Goal: Task Accomplishment & Management: Manage account settings

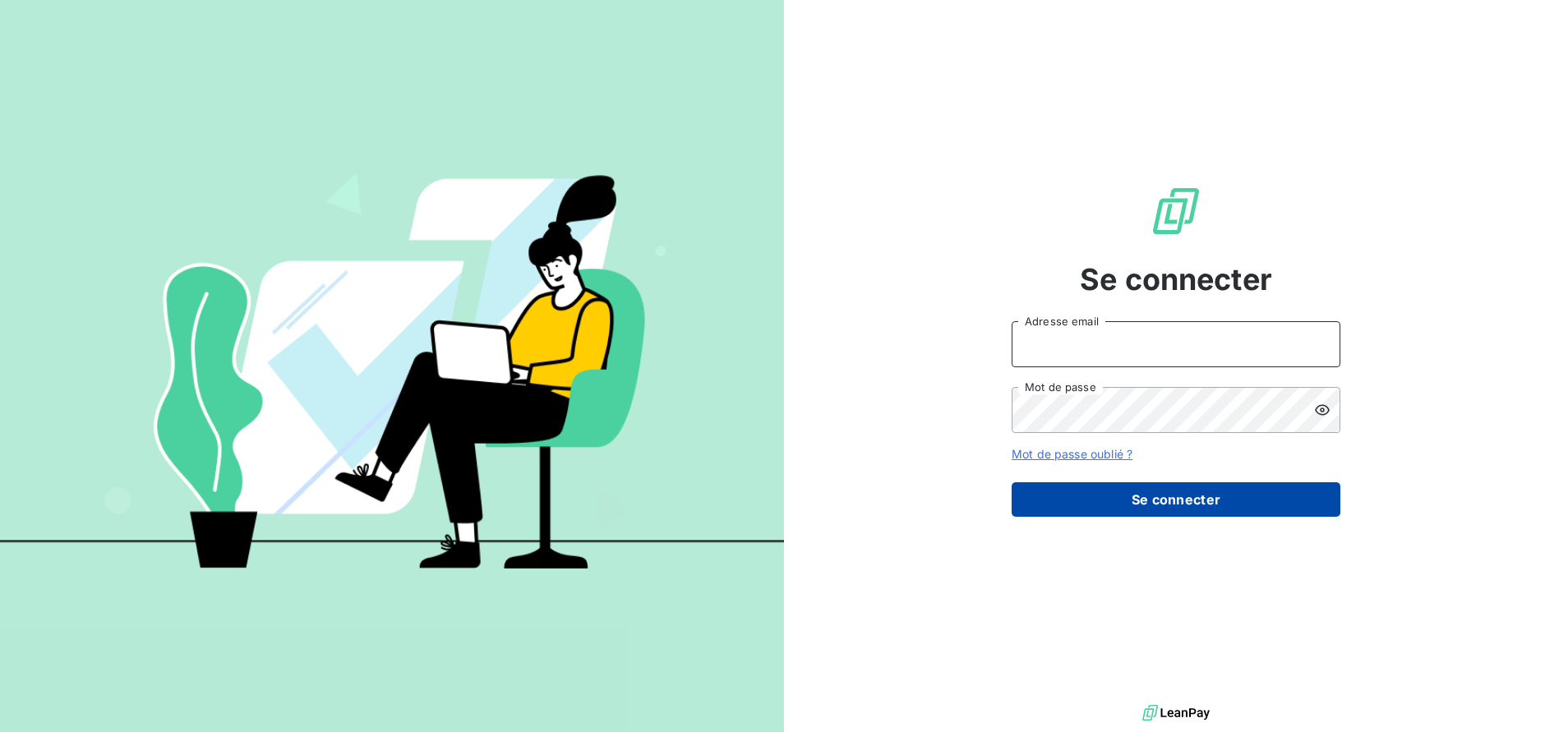
type input "[PERSON_NAME][EMAIL_ADDRESS][PERSON_NAME][DOMAIN_NAME]"
click at [1107, 507] on button "Se connecter" at bounding box center [1176, 499] width 329 height 34
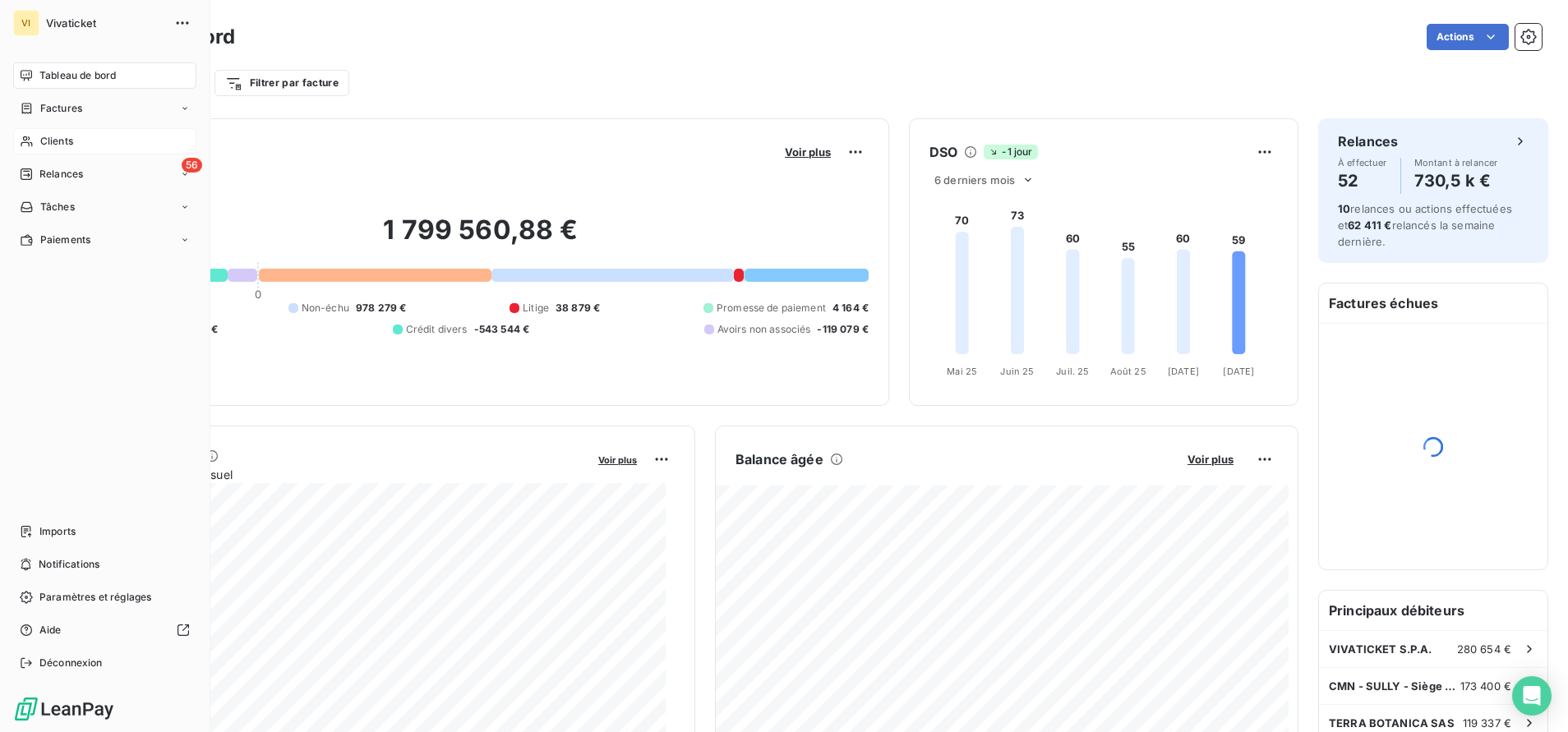
click at [50, 135] on span "Clients" at bounding box center [56, 141] width 33 height 15
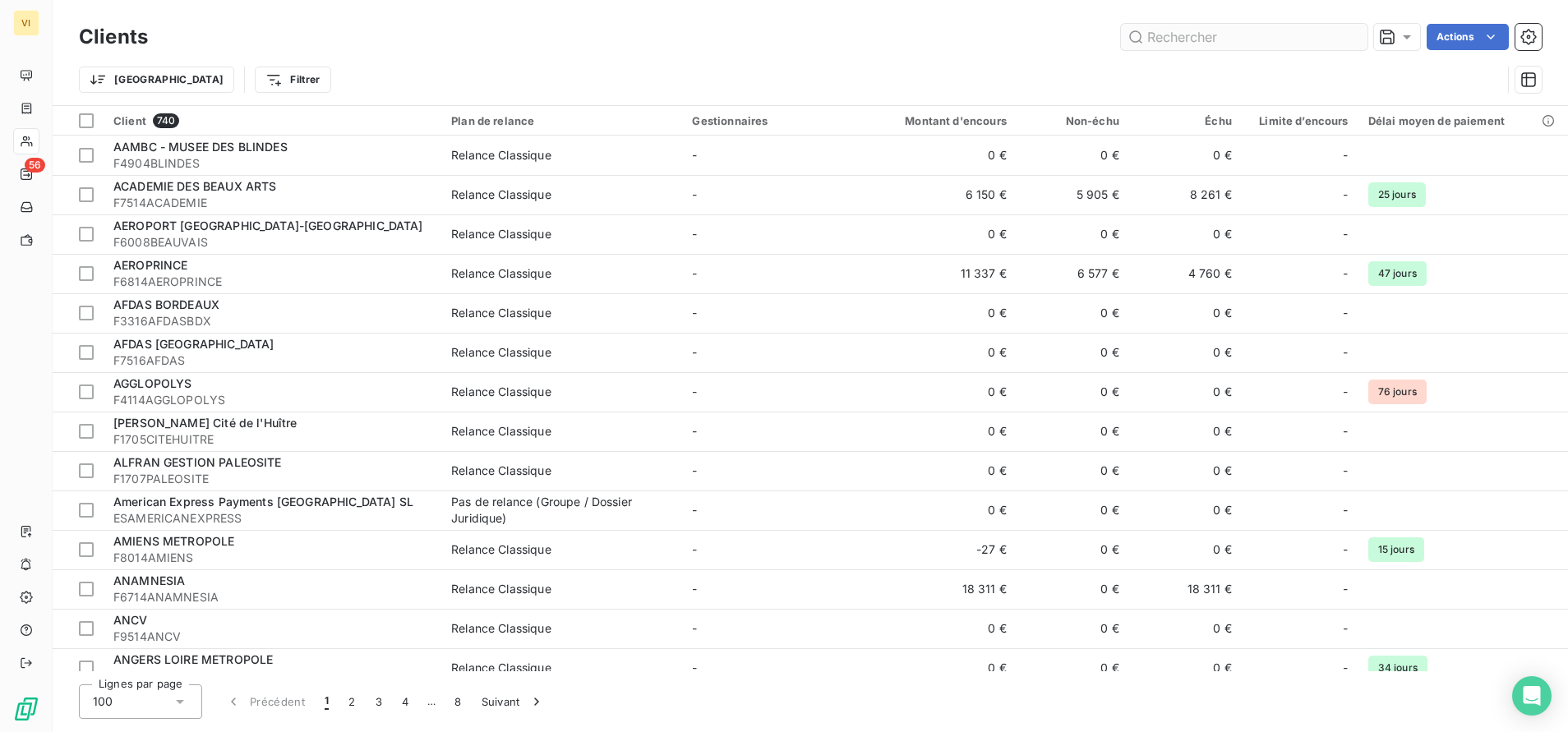
click at [1284, 31] on input "text" at bounding box center [1245, 37] width 247 height 26
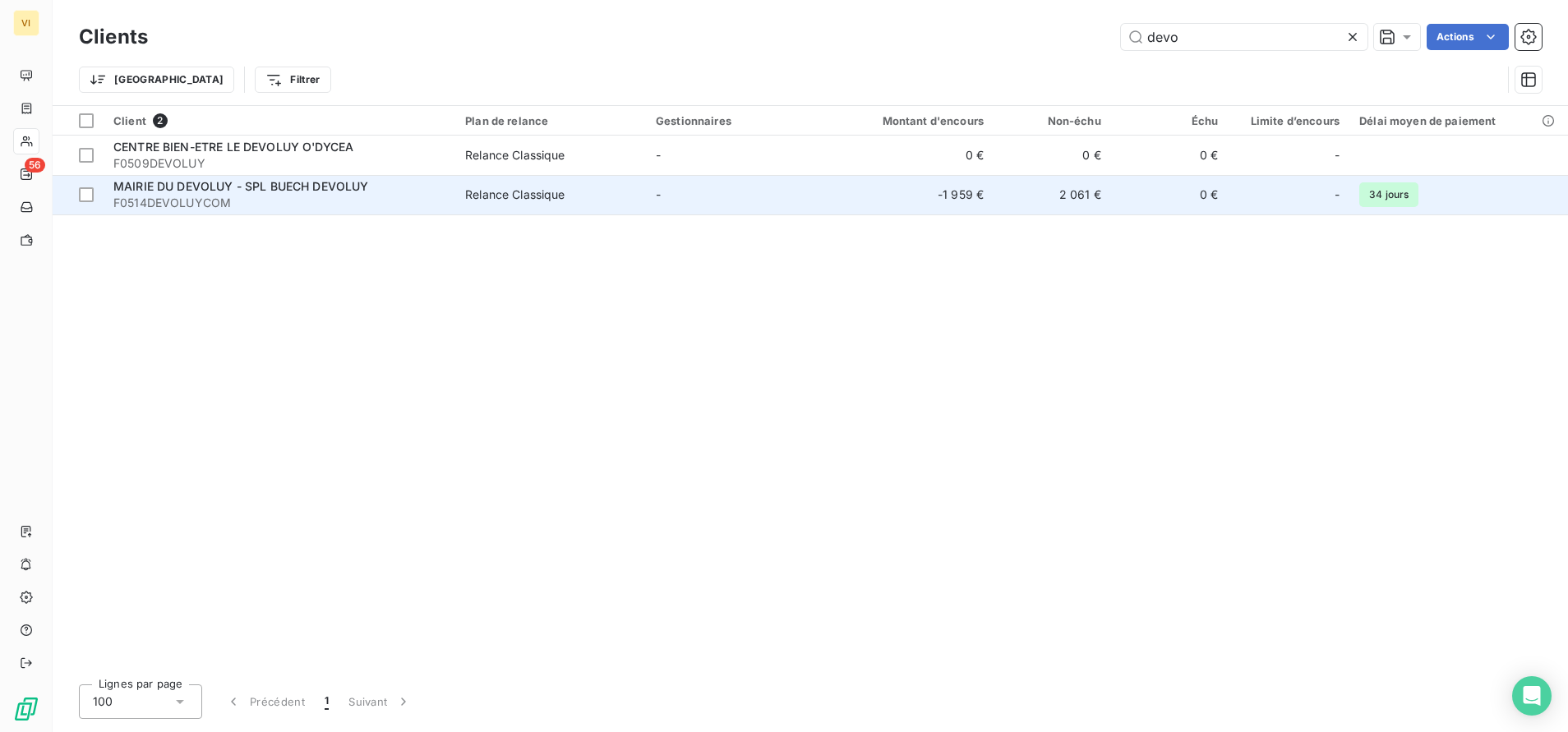
type input "devo"
click at [205, 193] on div "MAIRIE DU DEVOLUY - SPL BUECH DEVOLUY" at bounding box center [279, 186] width 332 height 17
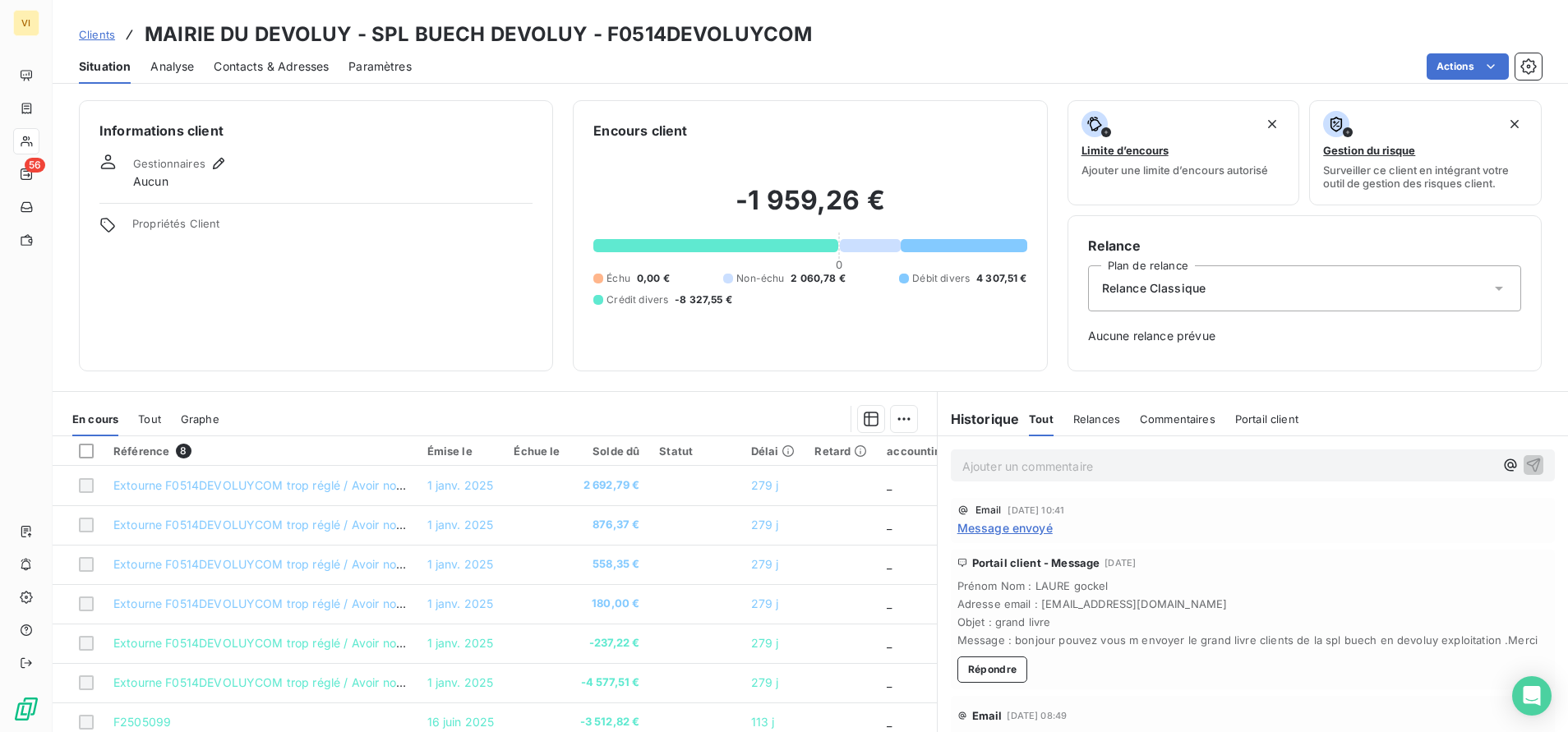
click at [276, 63] on span "Contacts & Adresses" at bounding box center [271, 66] width 115 height 17
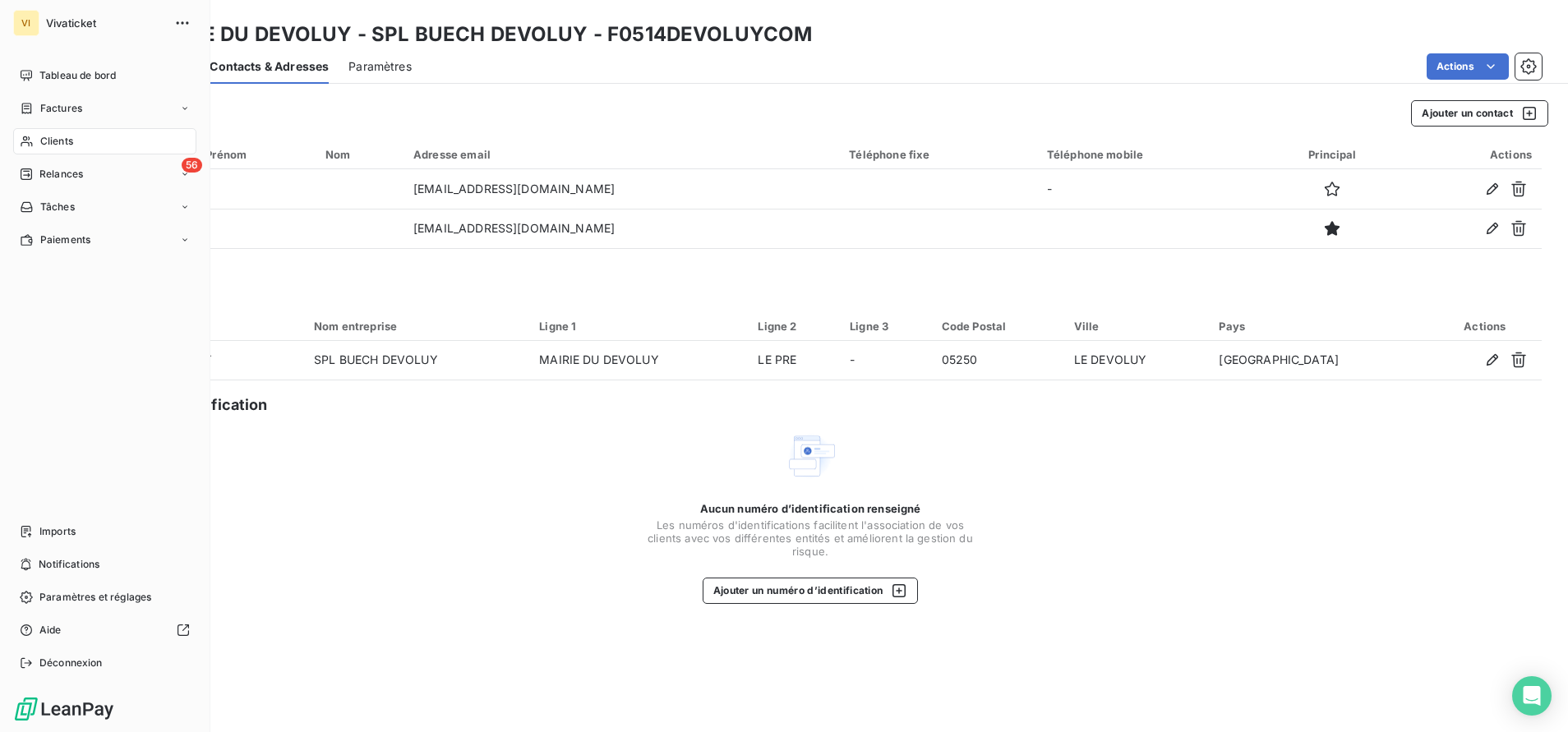
click at [53, 135] on span "Clients" at bounding box center [56, 141] width 33 height 15
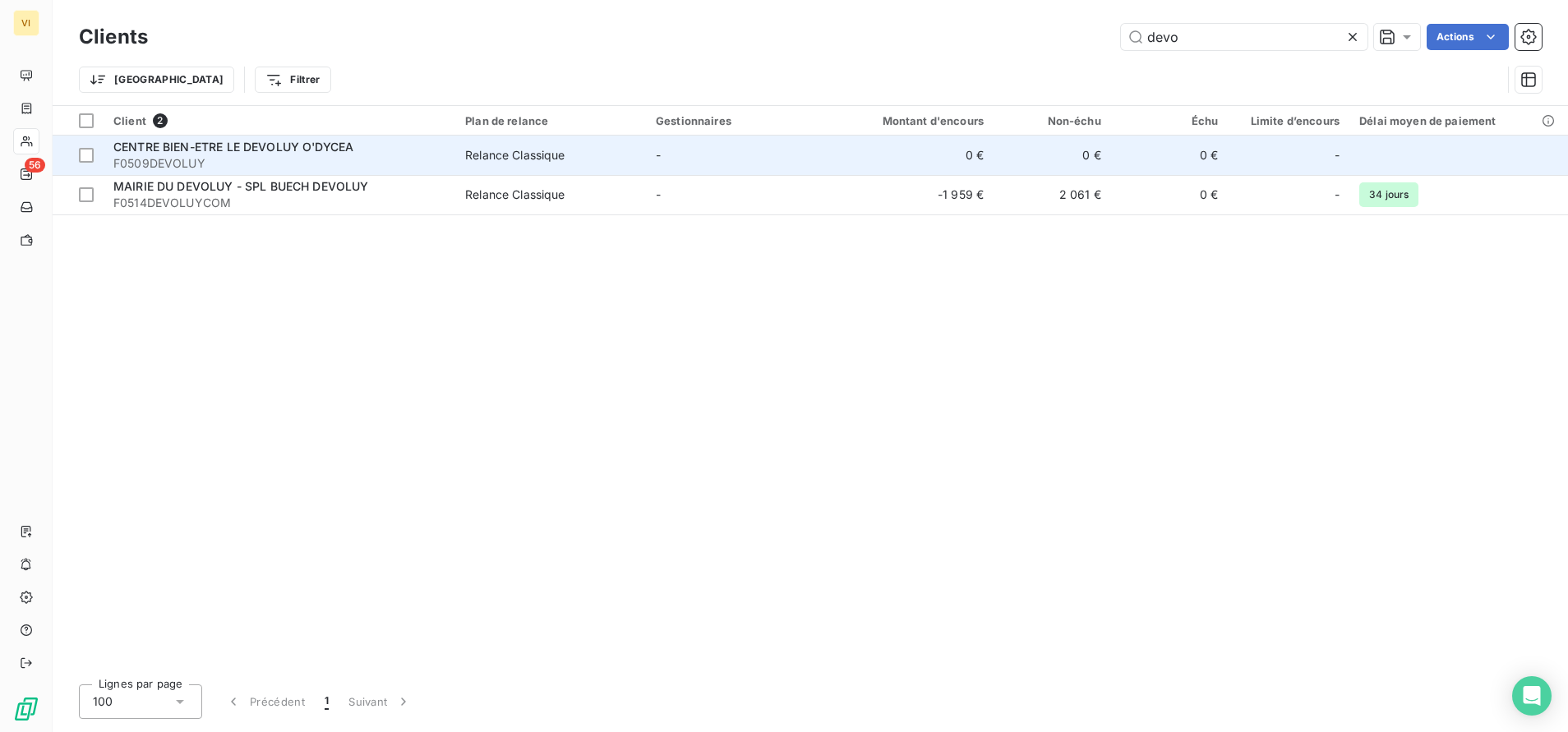
click at [295, 144] on span "CENTRE BIEN-ETRE LE DEVOLUY O'DYCEA" at bounding box center [233, 147] width 240 height 14
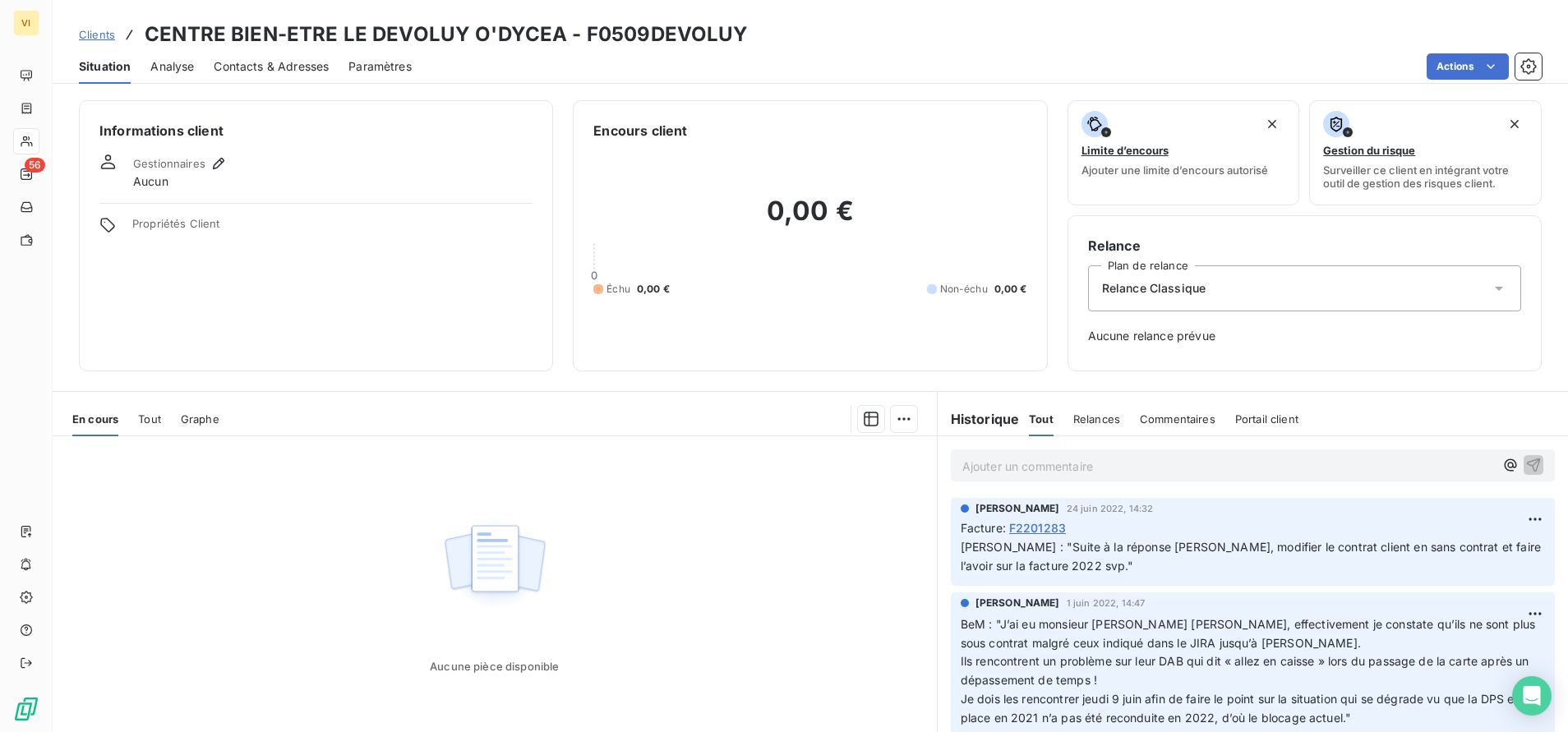
click at [308, 61] on span "Contacts & Adresses" at bounding box center [271, 66] width 115 height 17
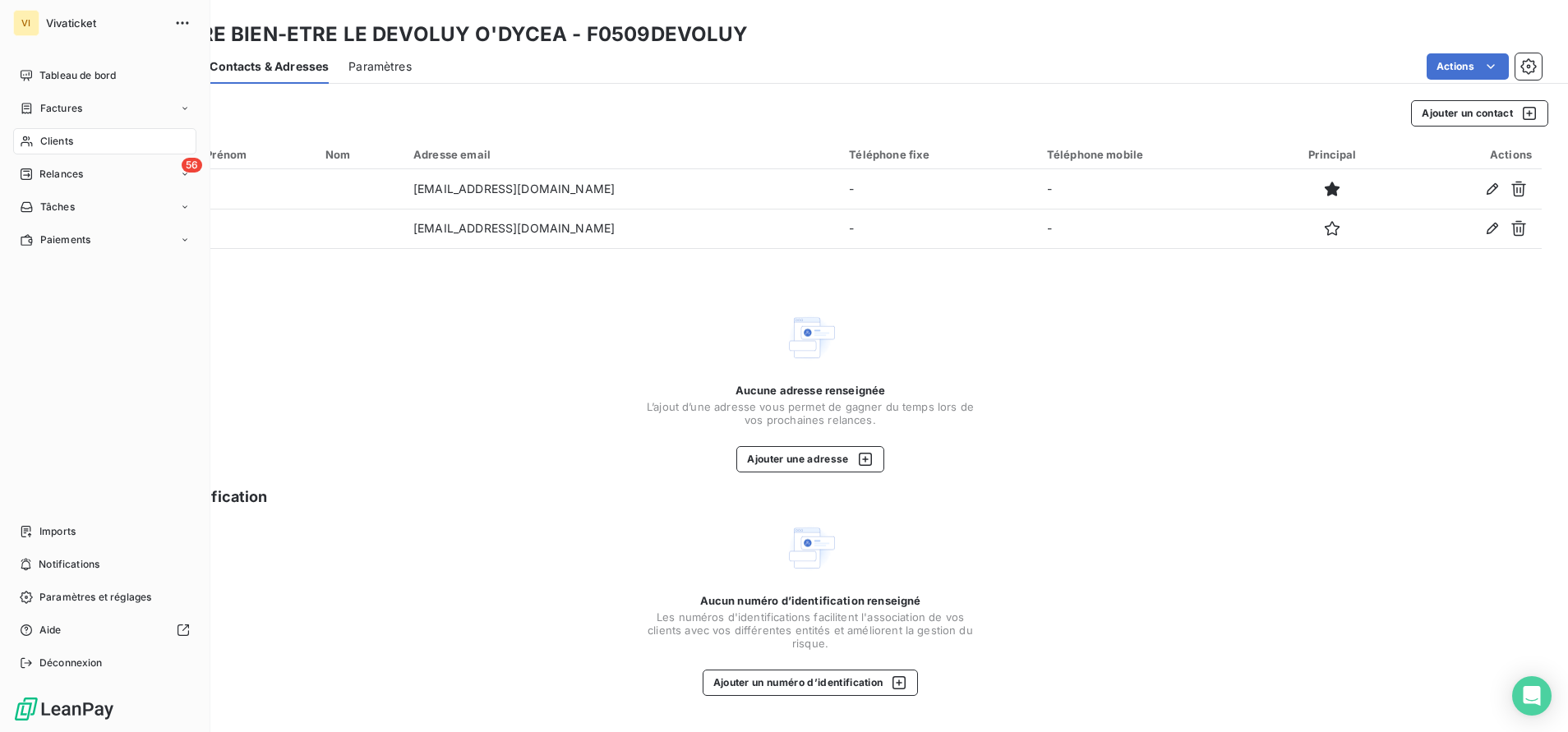
click at [40, 138] on span "Clients" at bounding box center [56, 141] width 33 height 15
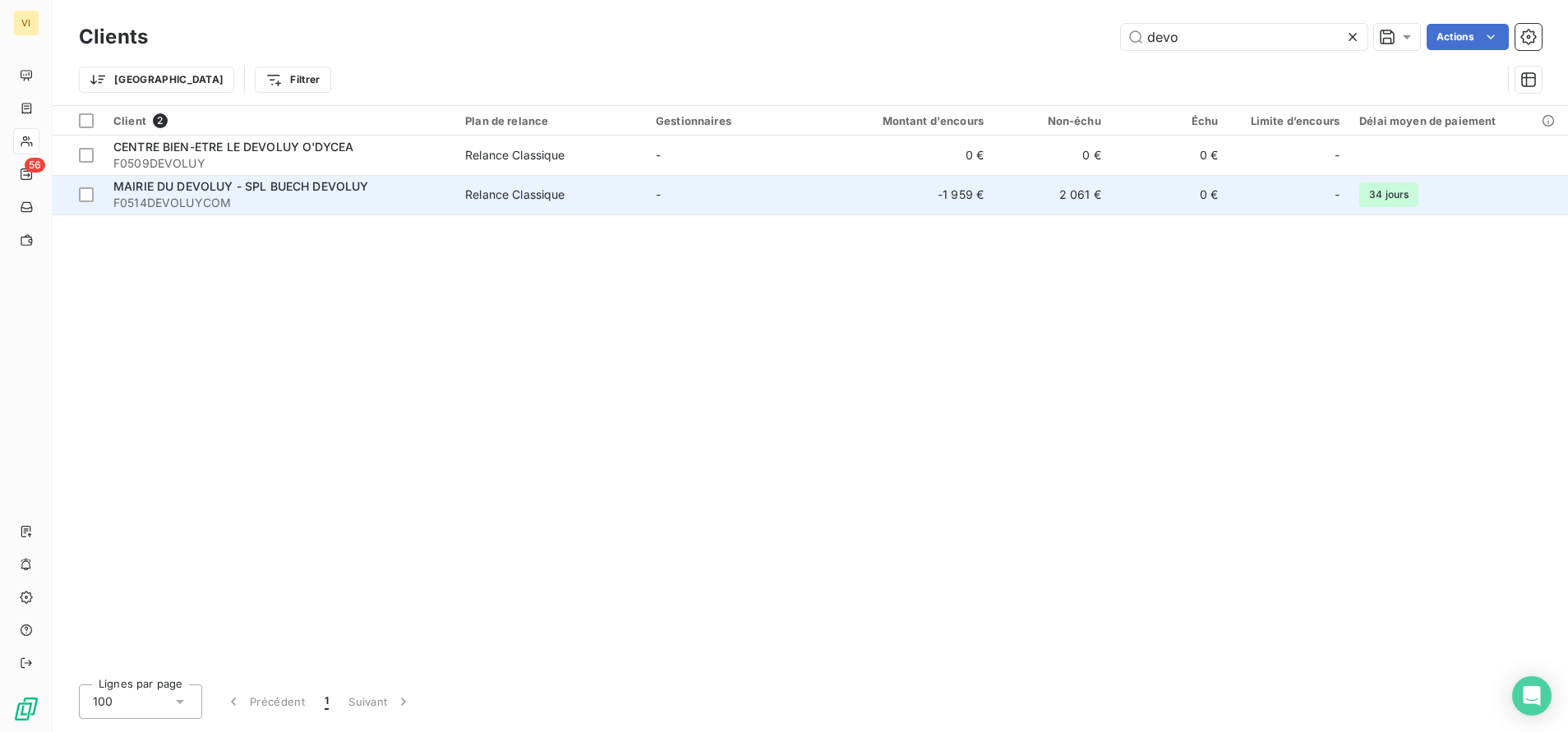
click at [175, 206] on span "F0514DEVOLUYCOM" at bounding box center [279, 202] width 332 height 17
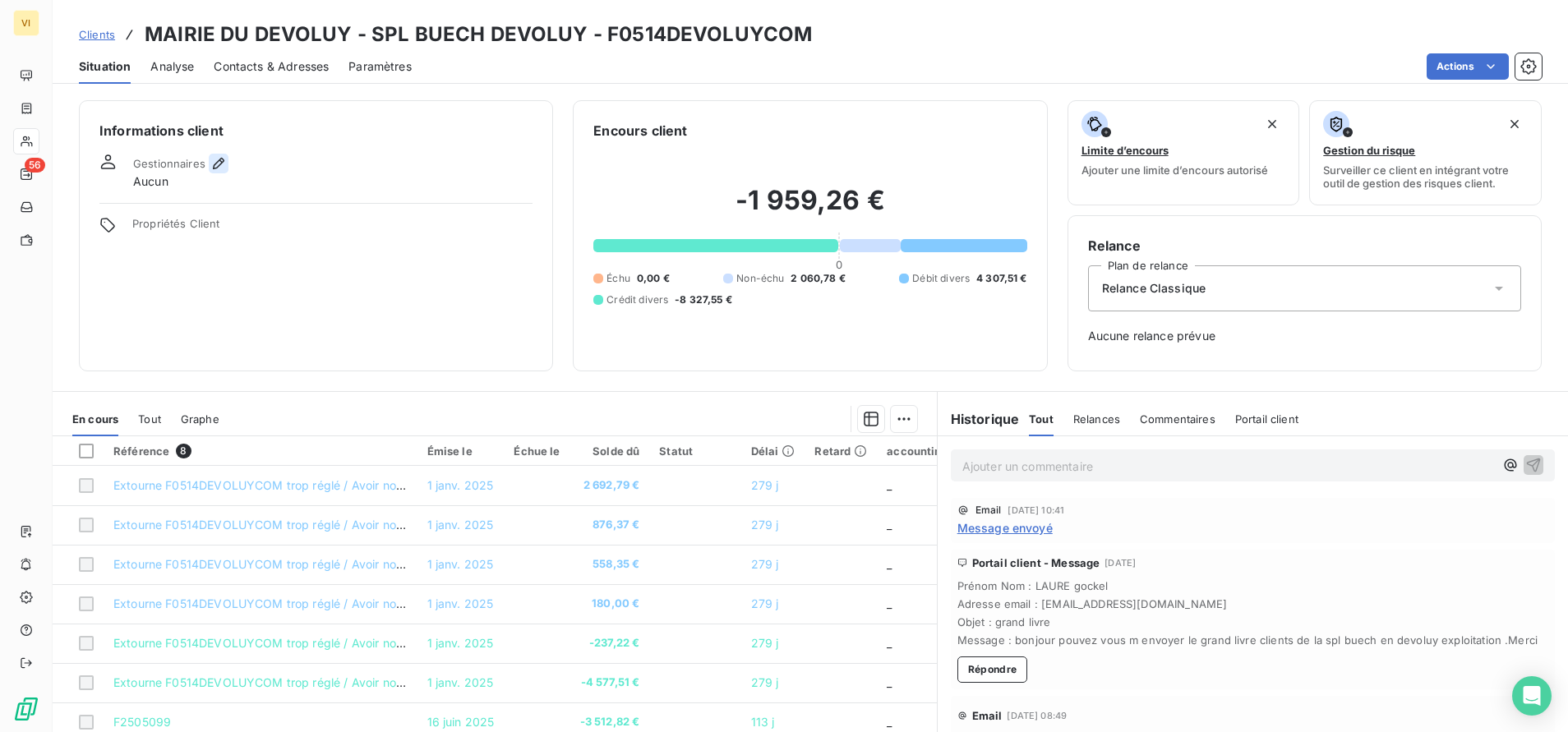
click at [215, 162] on icon "button" at bounding box center [219, 163] width 12 height 12
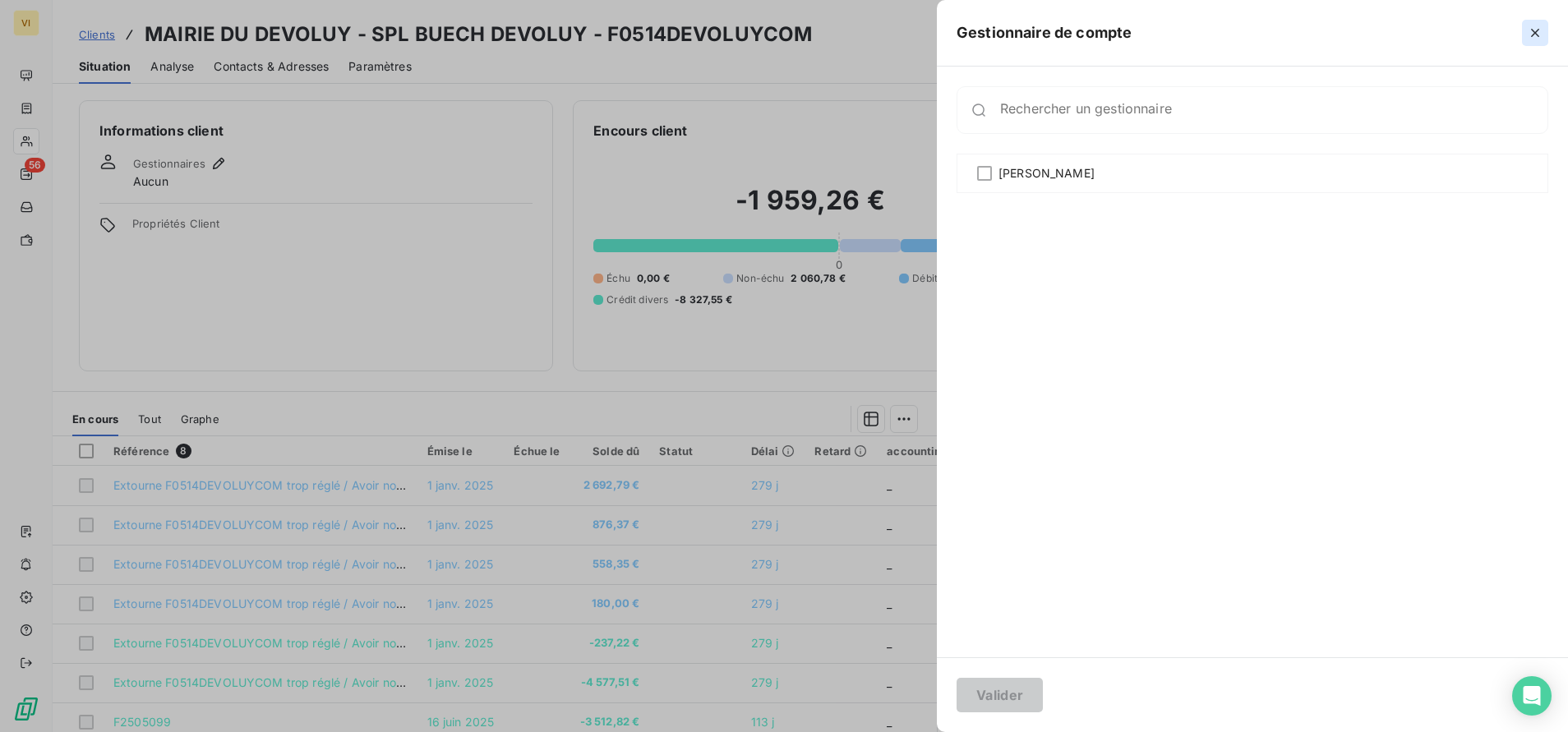
click at [1539, 34] on icon "button" at bounding box center [1535, 32] width 17 height 17
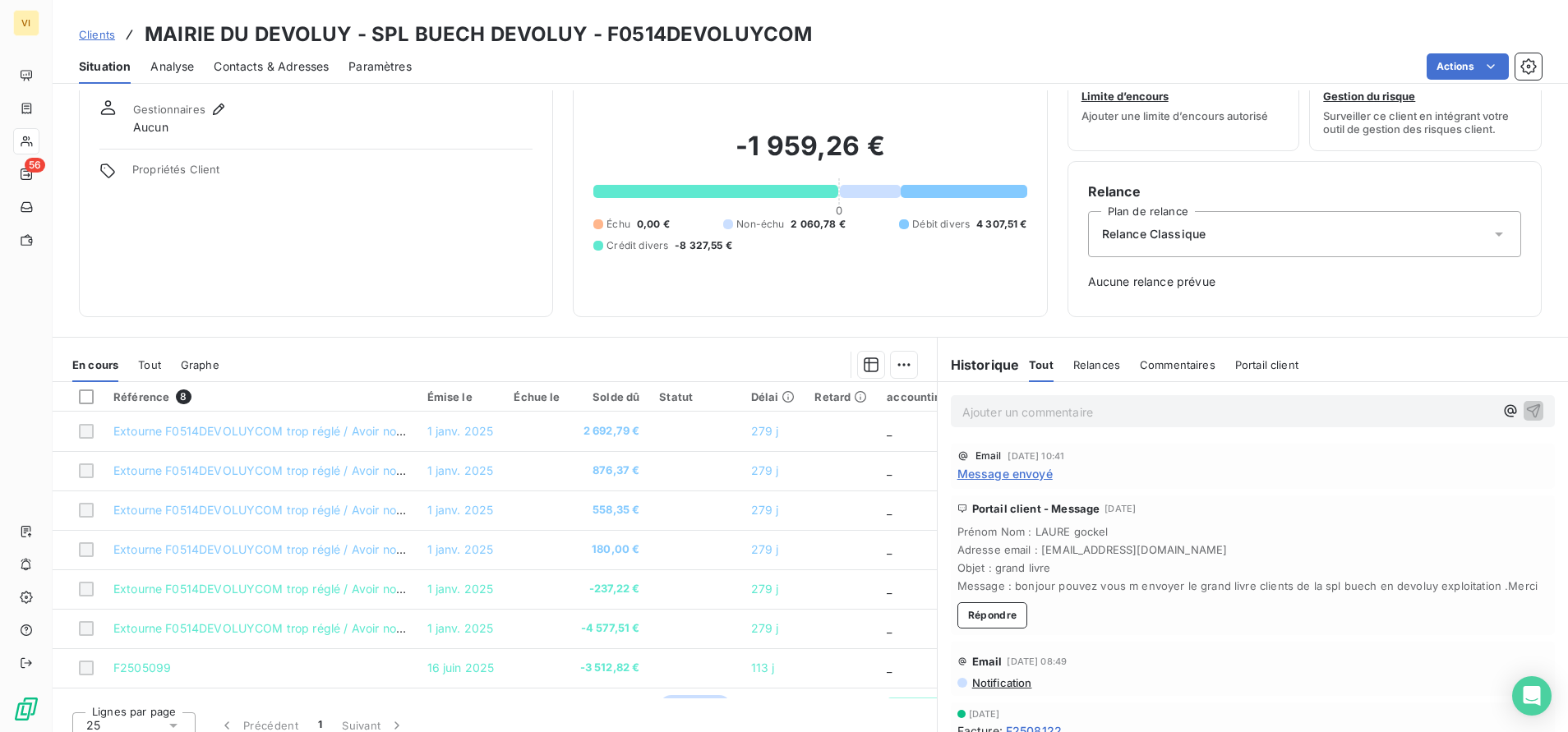
scroll to position [70, 0]
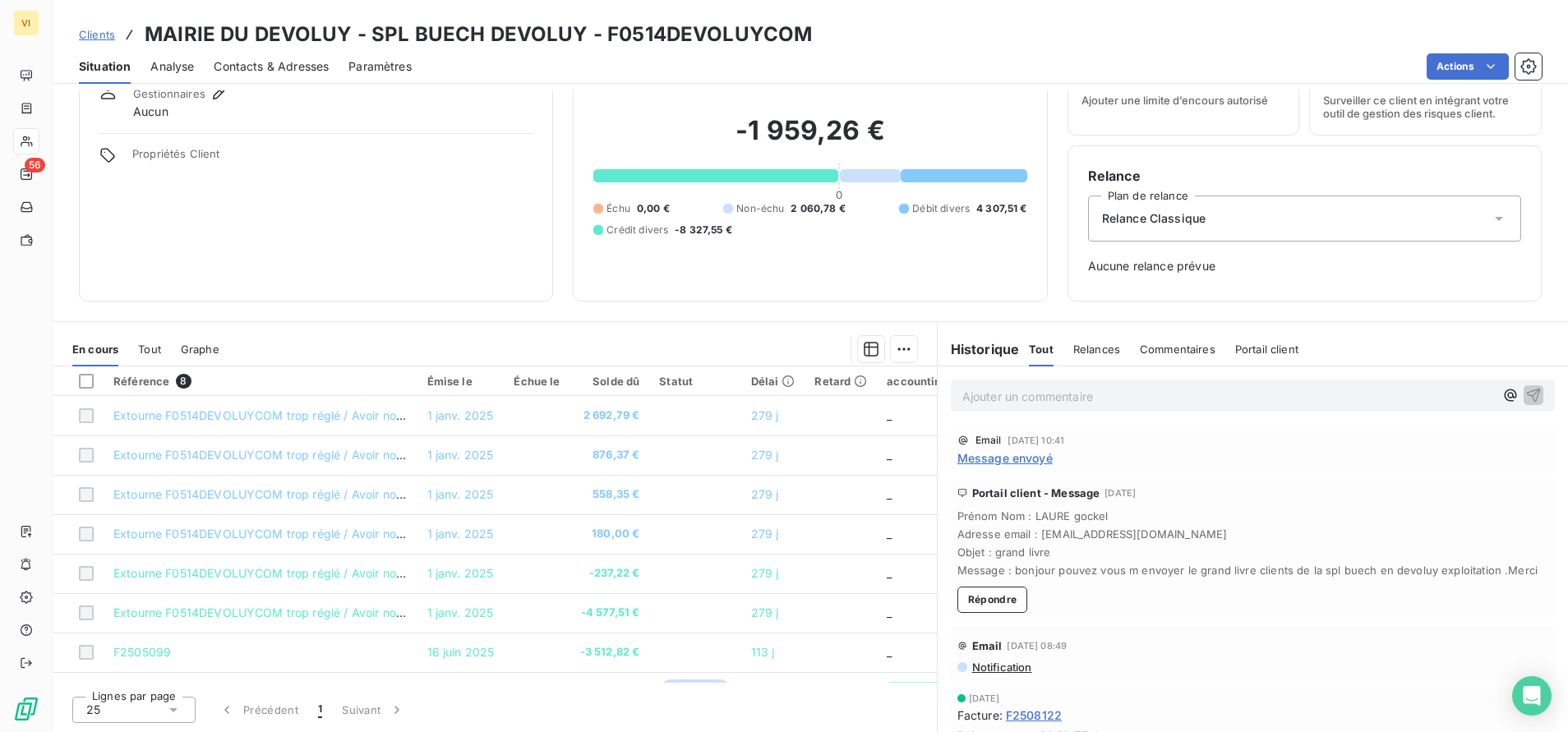
click at [1243, 342] on span "Portail client" at bounding box center [1266, 349] width 63 height 14
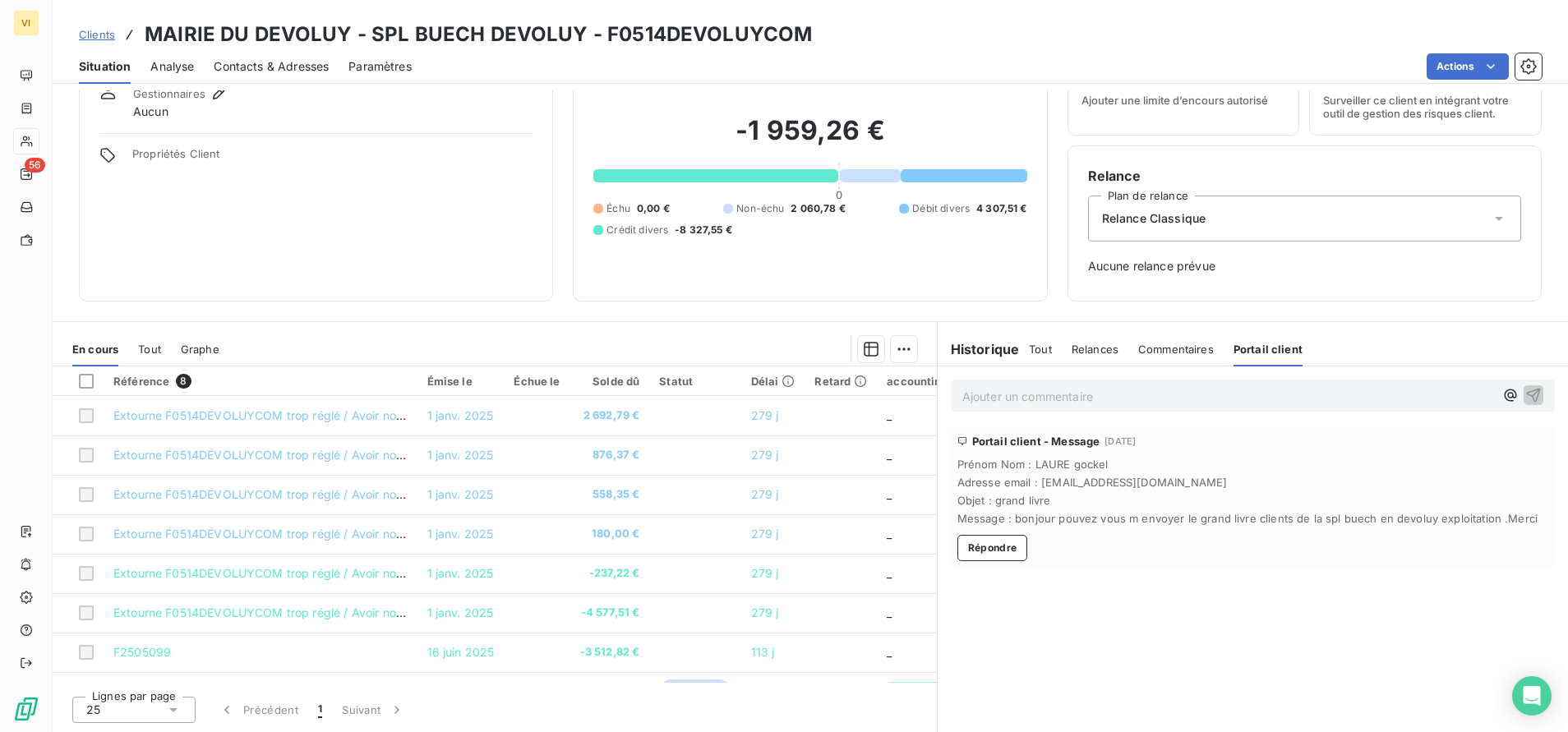
click at [1144, 342] on span "Commentaires" at bounding box center [1176, 349] width 76 height 14
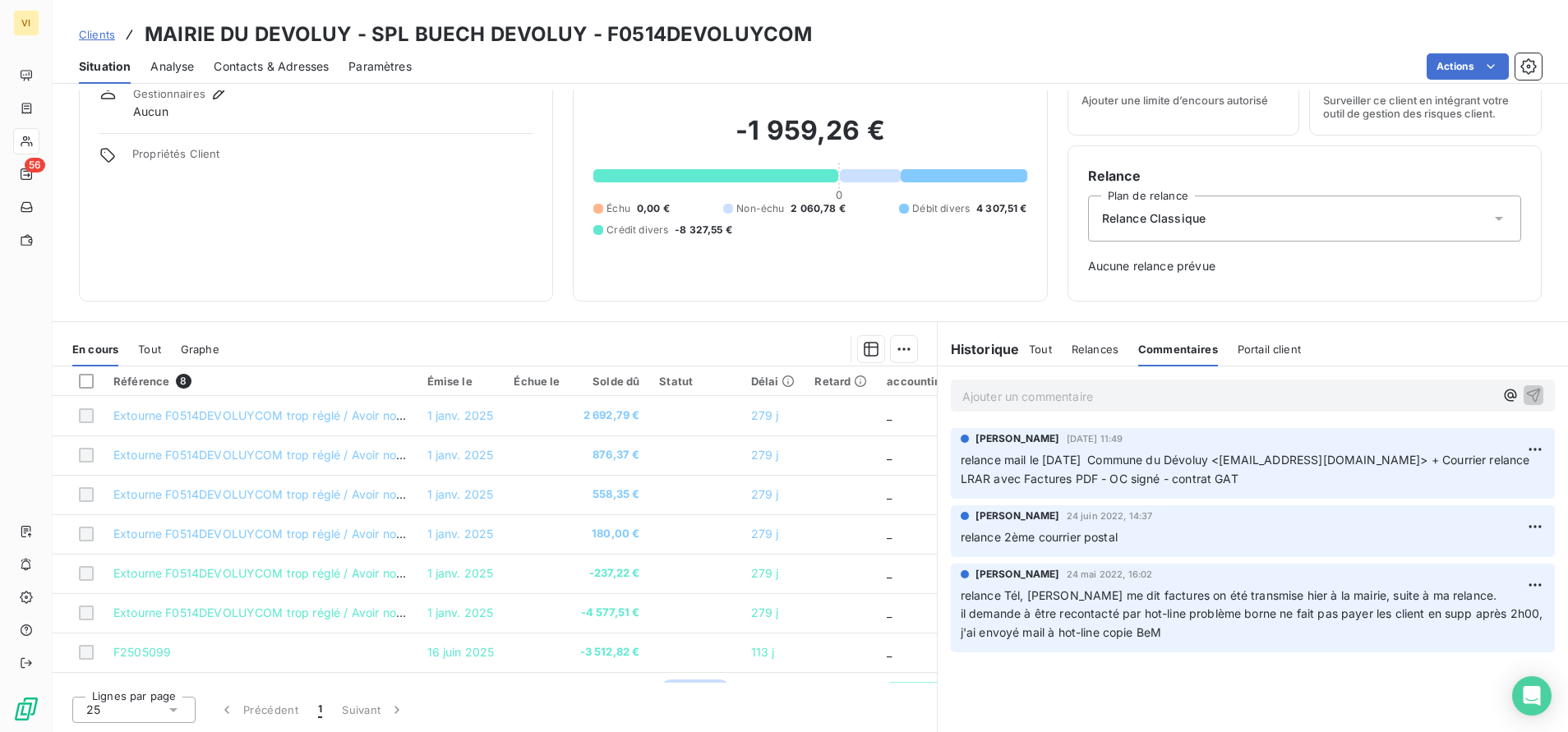
click at [271, 77] on div "Contacts & Adresses" at bounding box center [271, 66] width 115 height 34
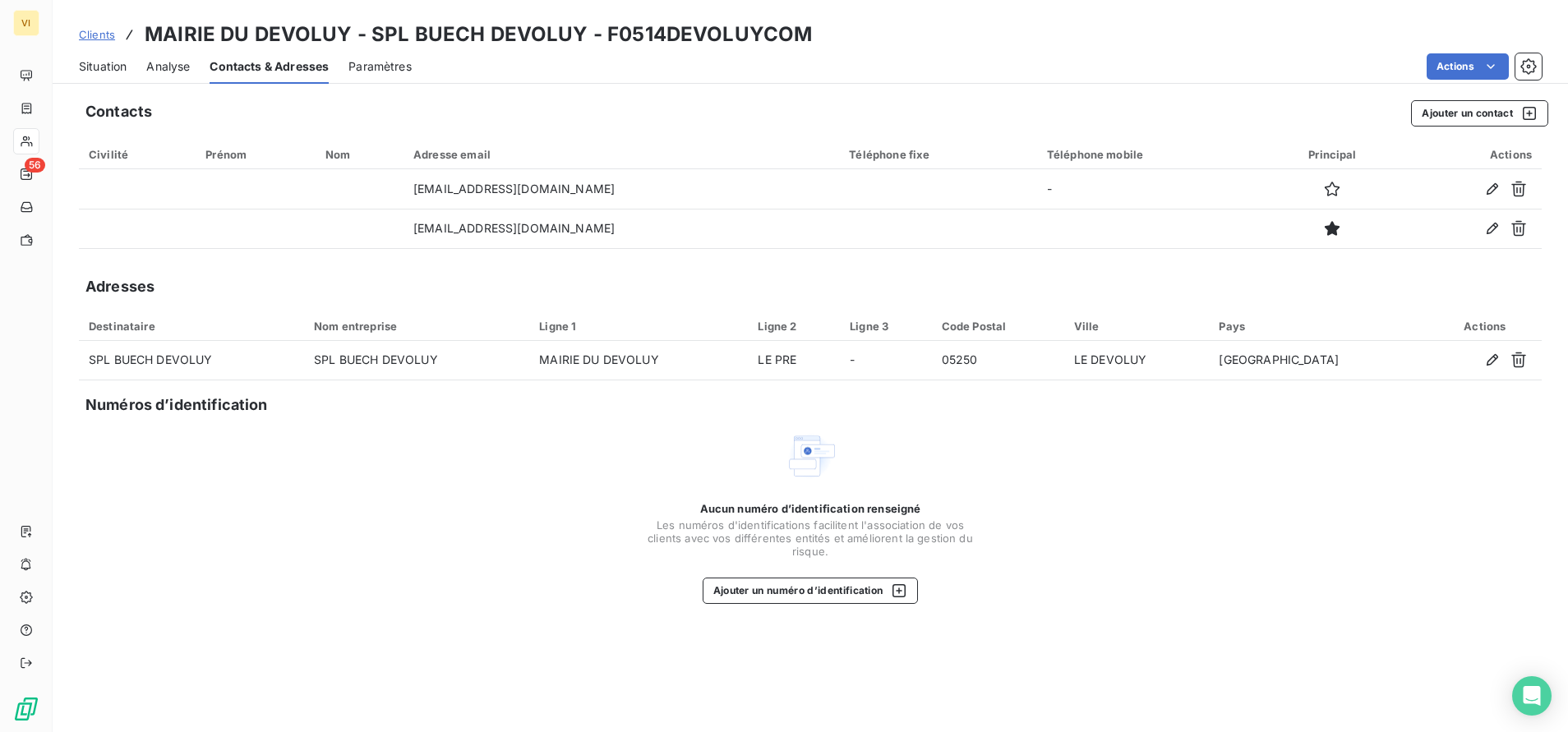
click at [379, 61] on span "Paramètres" at bounding box center [379, 66] width 63 height 17
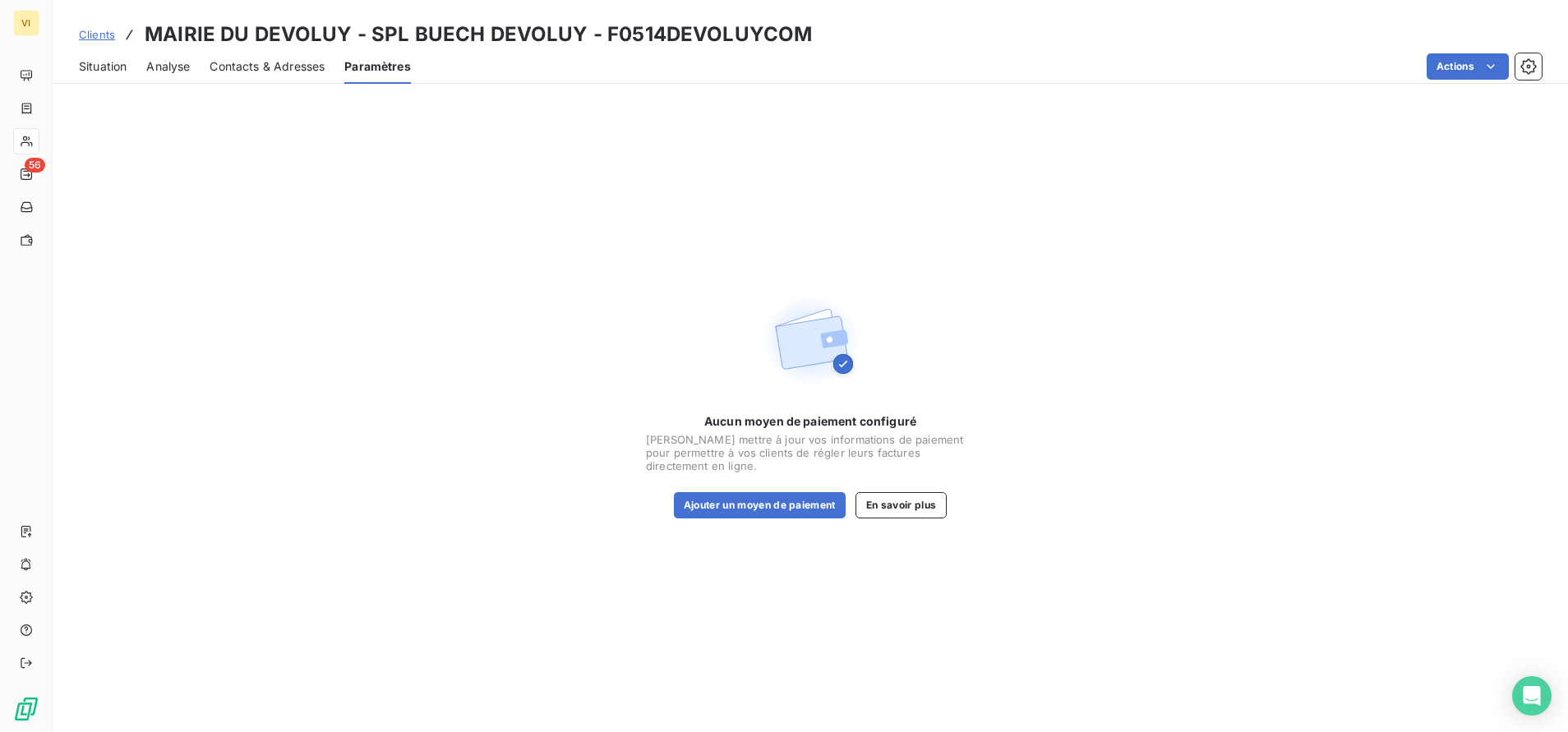
click at [88, 71] on span "Situation" at bounding box center [102, 66] width 48 height 17
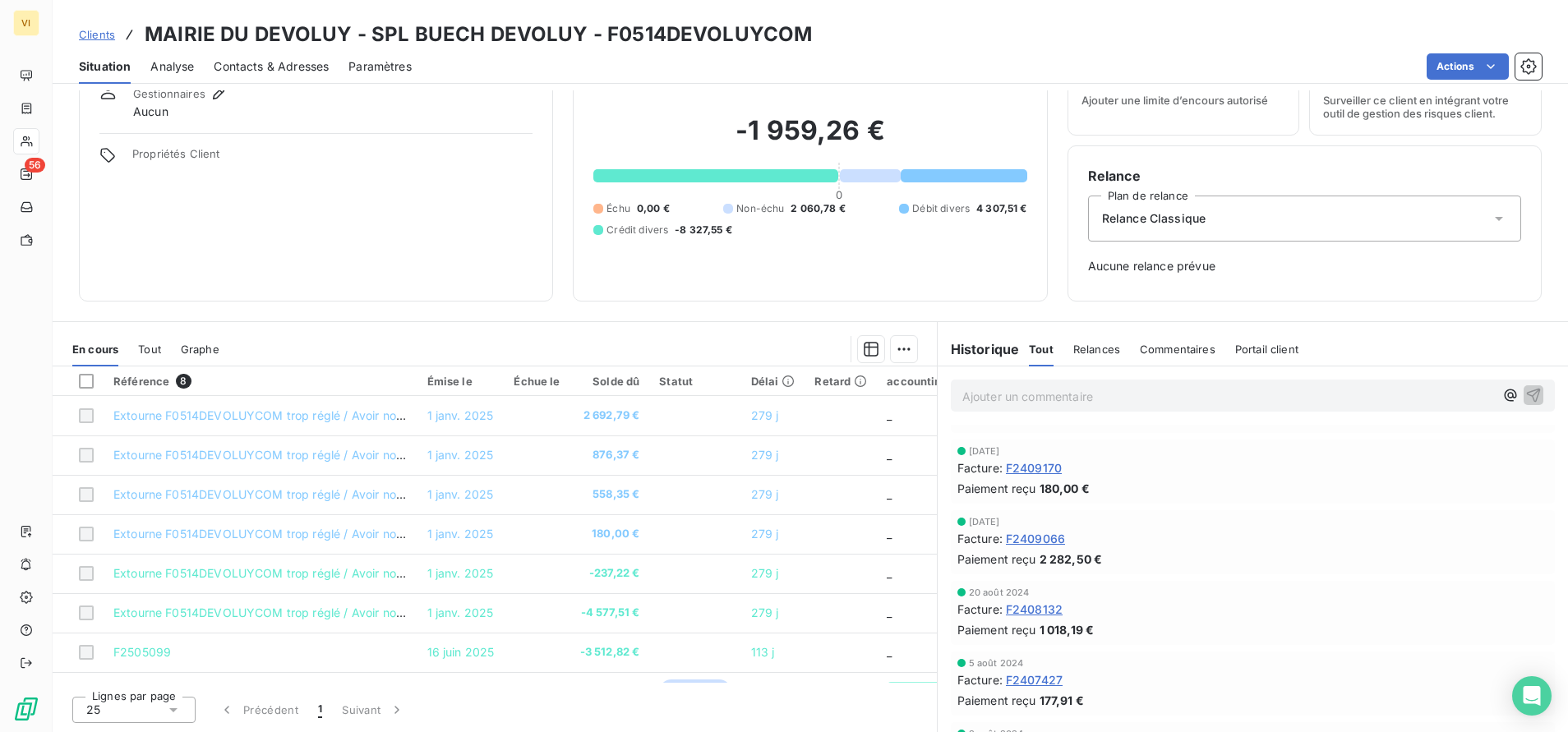
scroll to position [2989, 0]
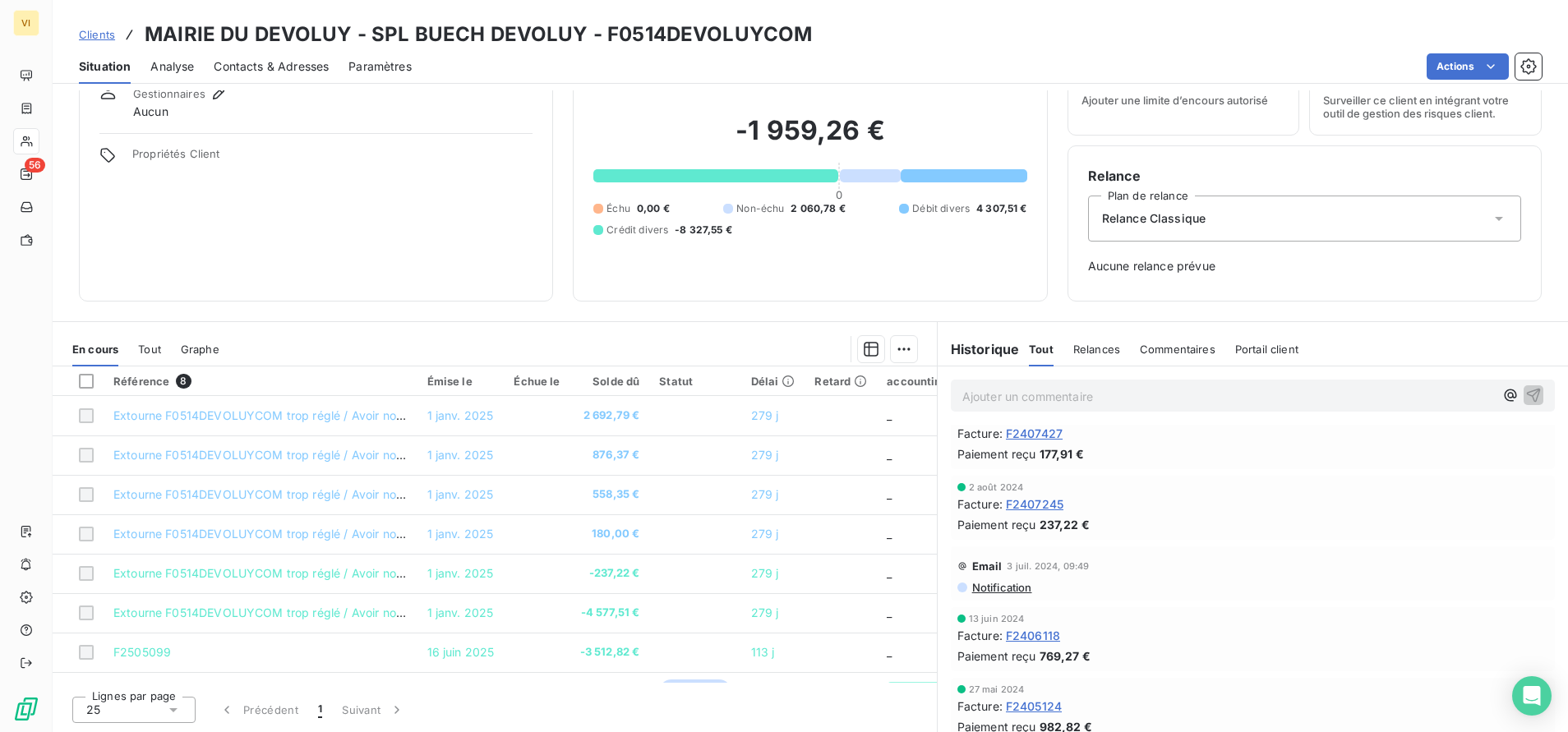
click at [1004, 594] on span "Notification" at bounding box center [1001, 587] width 61 height 14
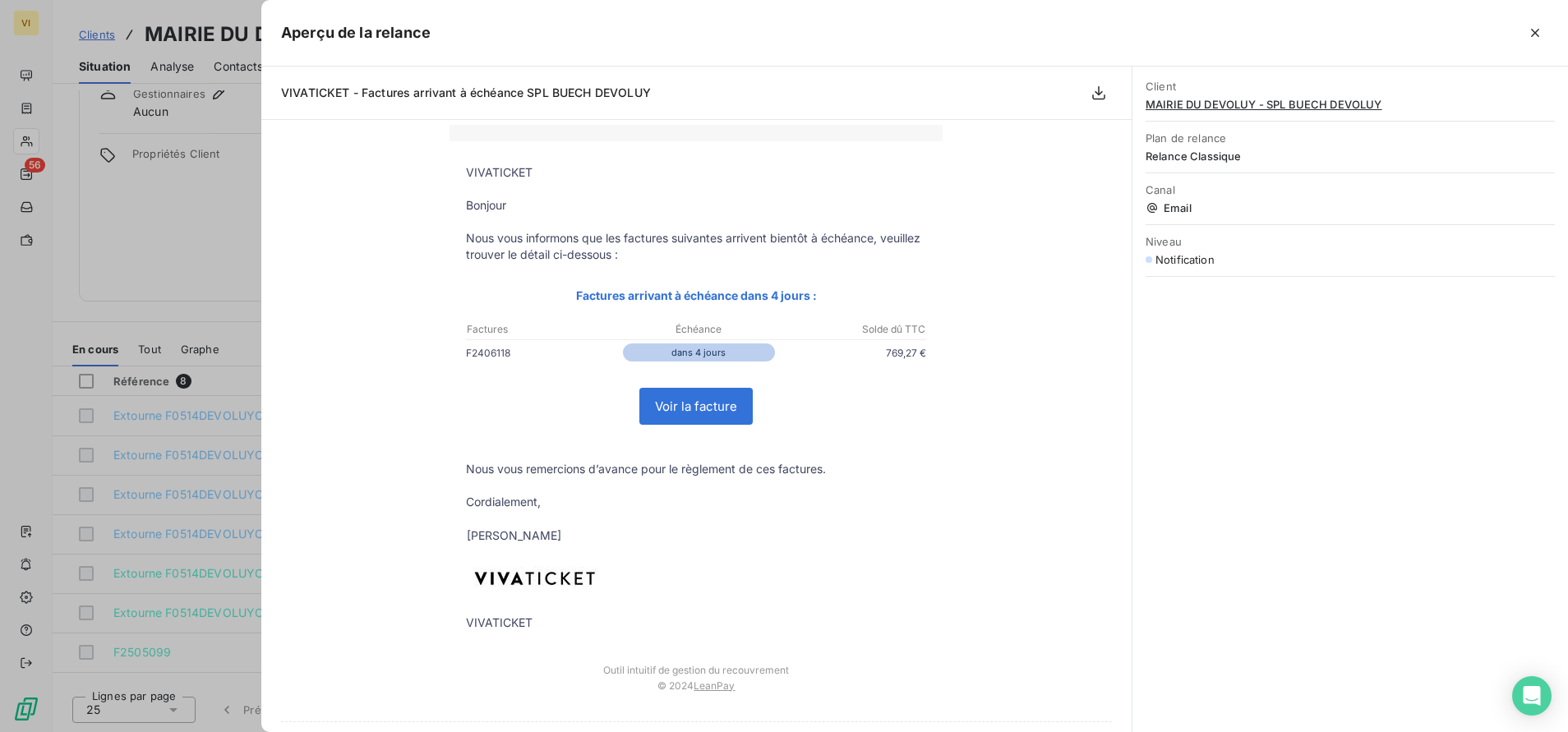
scroll to position [0, 0]
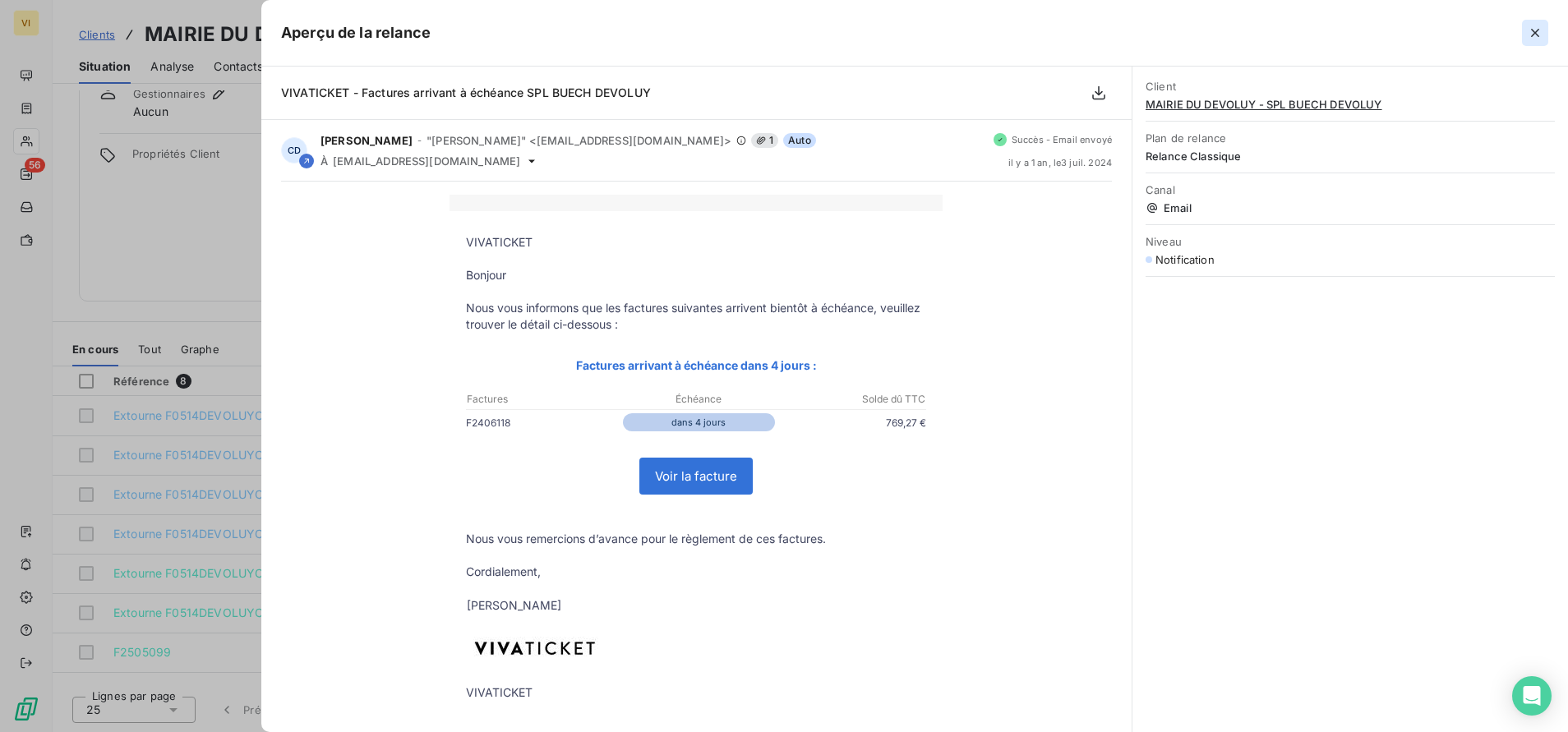
click at [1534, 35] on icon "button" at bounding box center [1535, 33] width 8 height 8
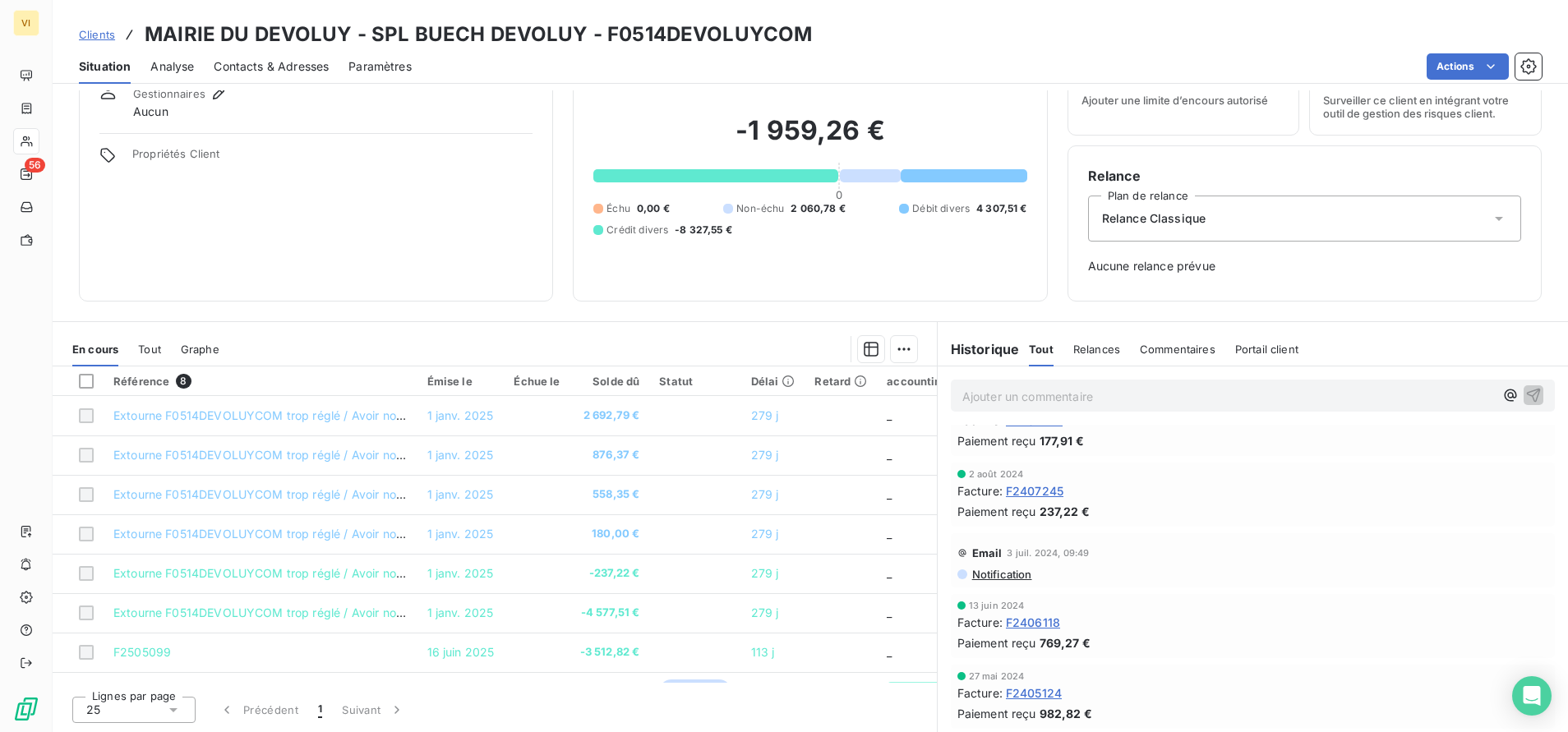
click at [196, 62] on div "Situation Analyse Contacts & Adresses Paramètres Actions" at bounding box center [810, 66] width 1515 height 34
click at [189, 66] on span "Analyse" at bounding box center [172, 66] width 44 height 17
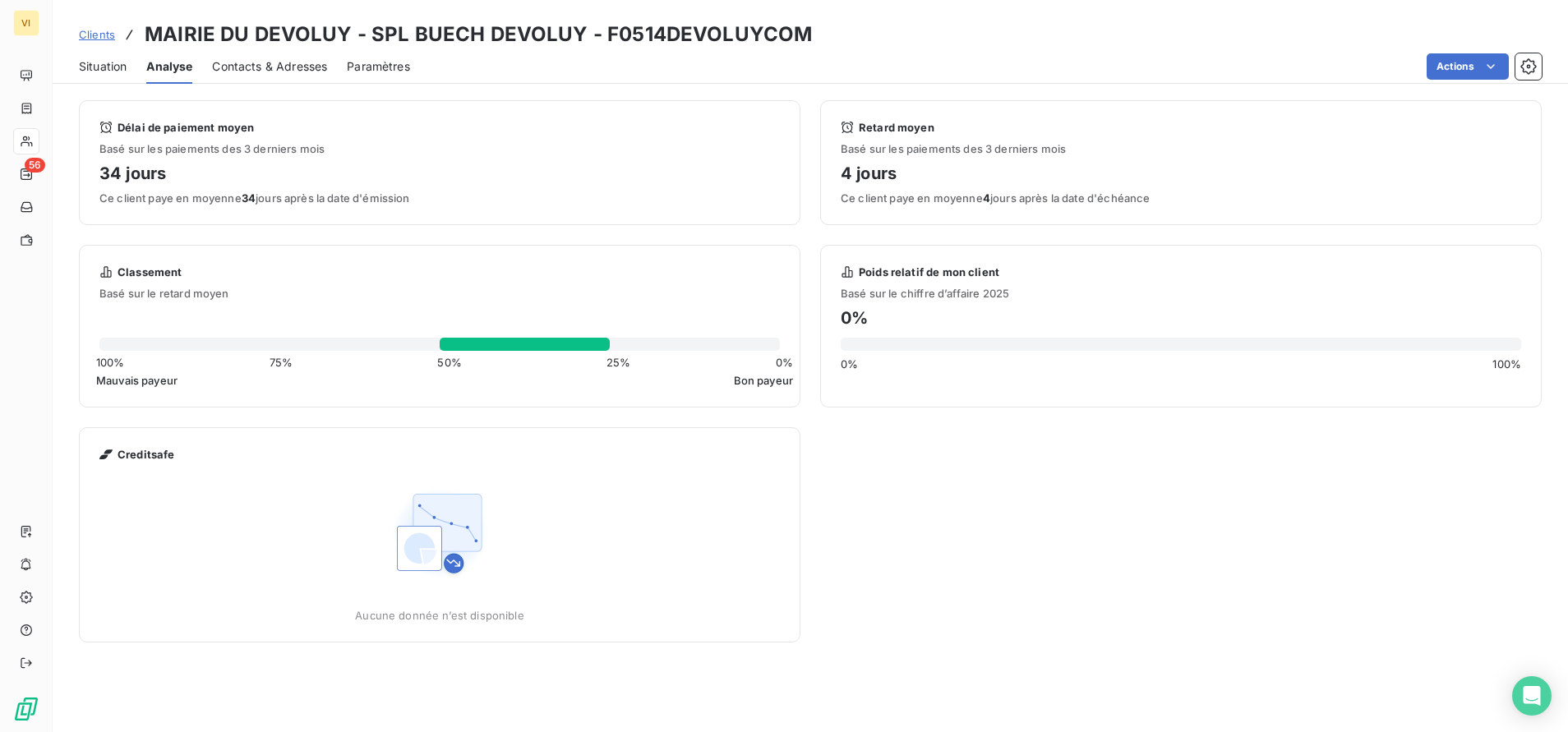
click at [402, 56] on div "Paramètres" at bounding box center [378, 66] width 63 height 34
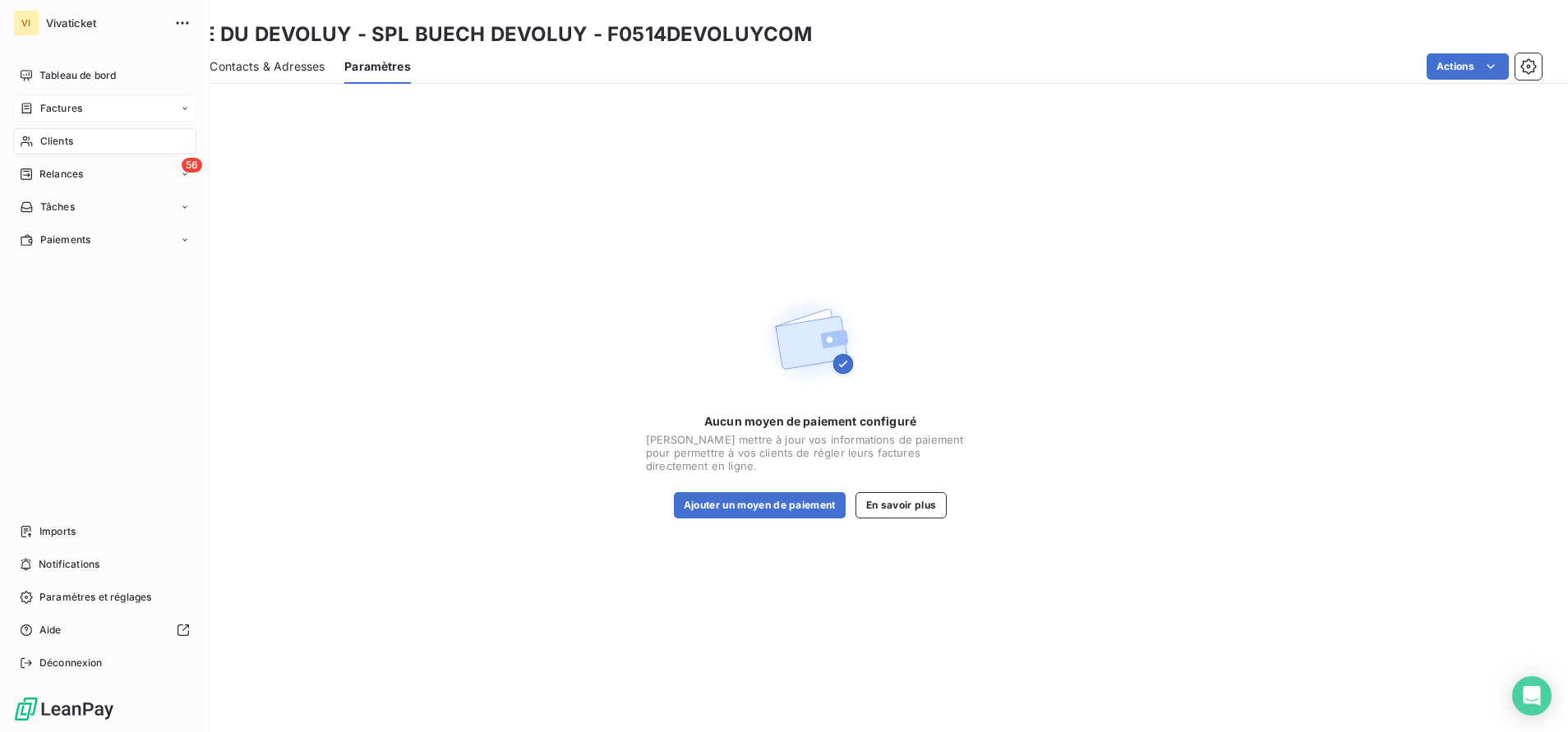
click at [61, 103] on span "Factures" at bounding box center [60, 108] width 42 height 15
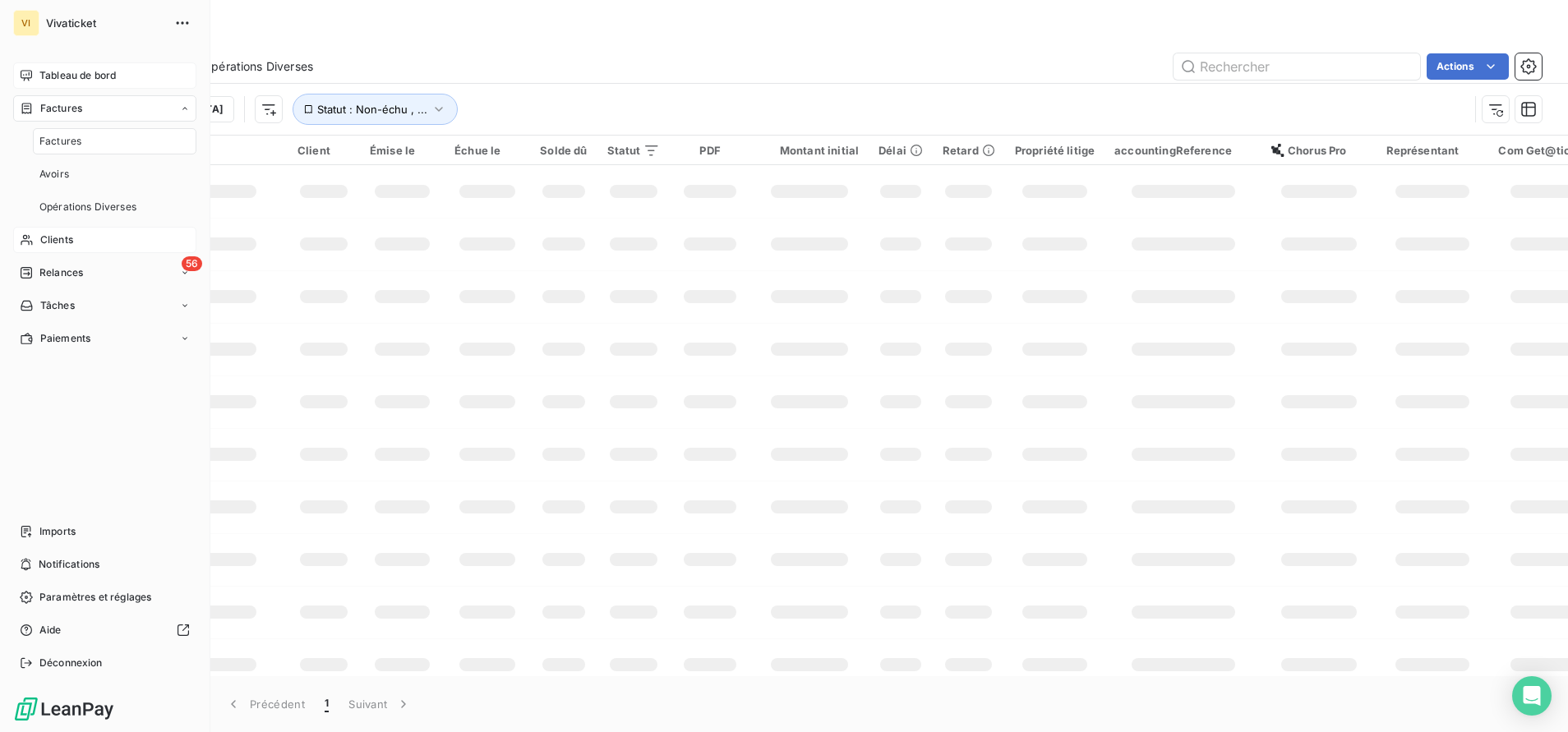
click at [73, 75] on span "Tableau de bord" at bounding box center [78, 75] width 77 height 15
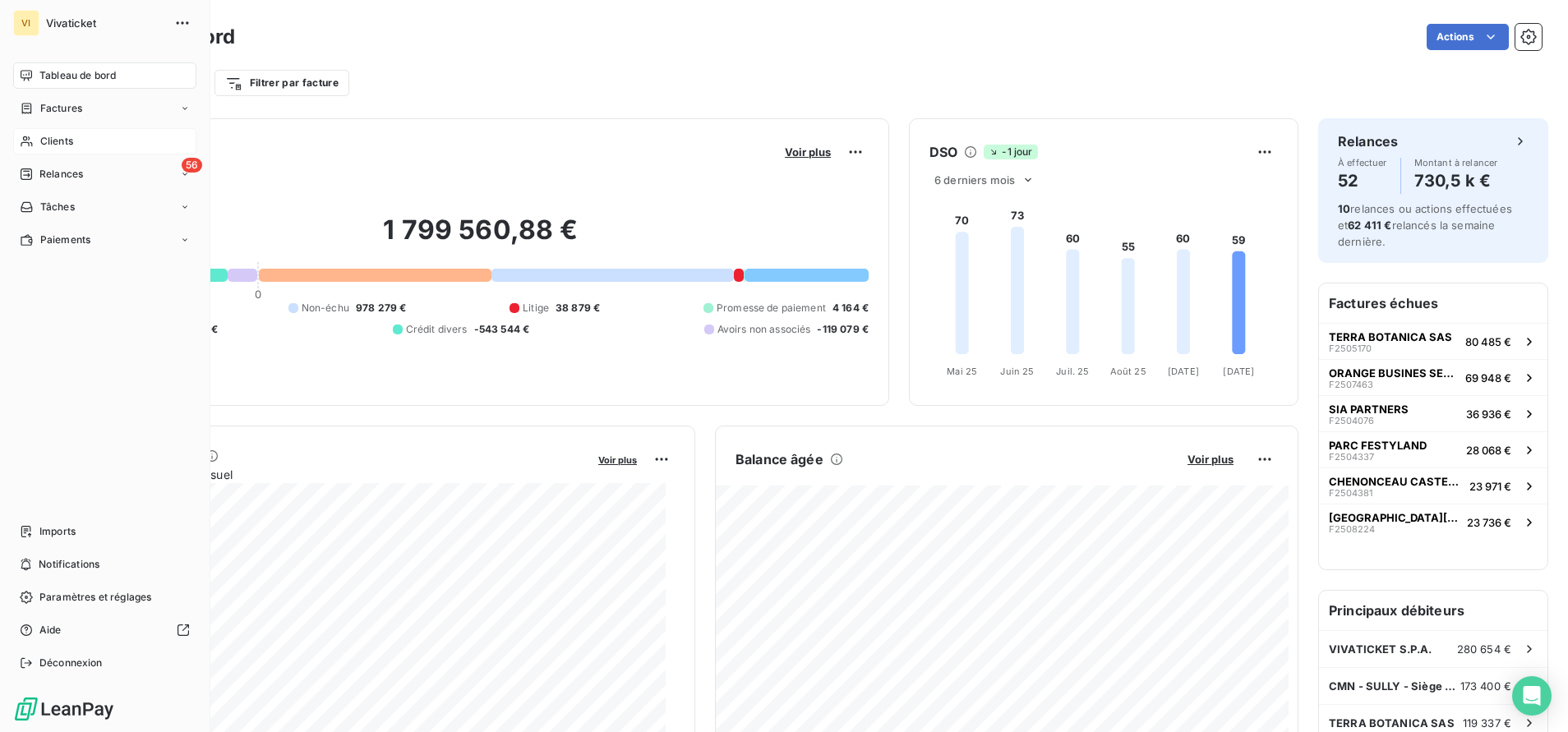
click at [57, 144] on span "Clients" at bounding box center [56, 141] width 33 height 15
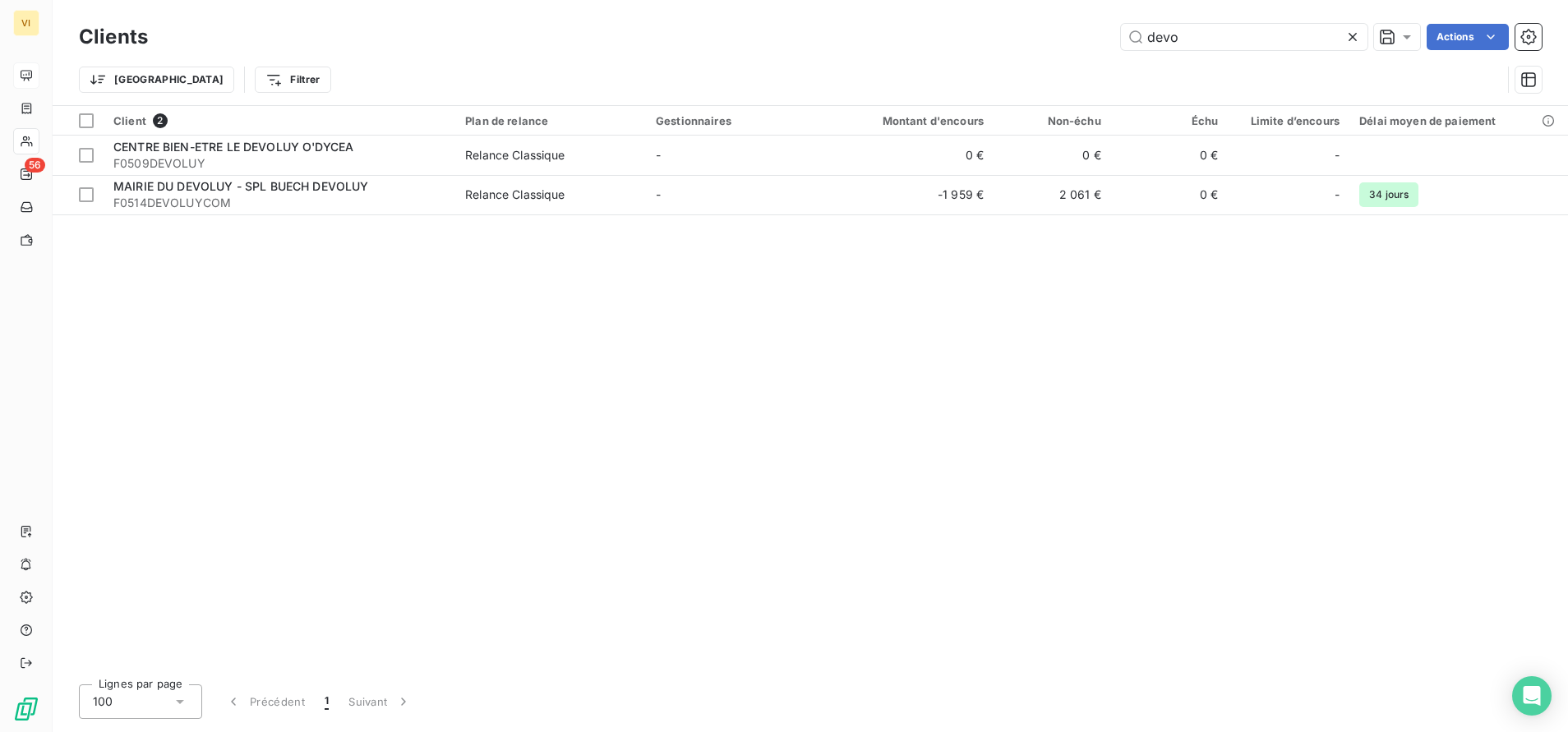
click at [1347, 38] on icon at bounding box center [1353, 37] width 17 height 17
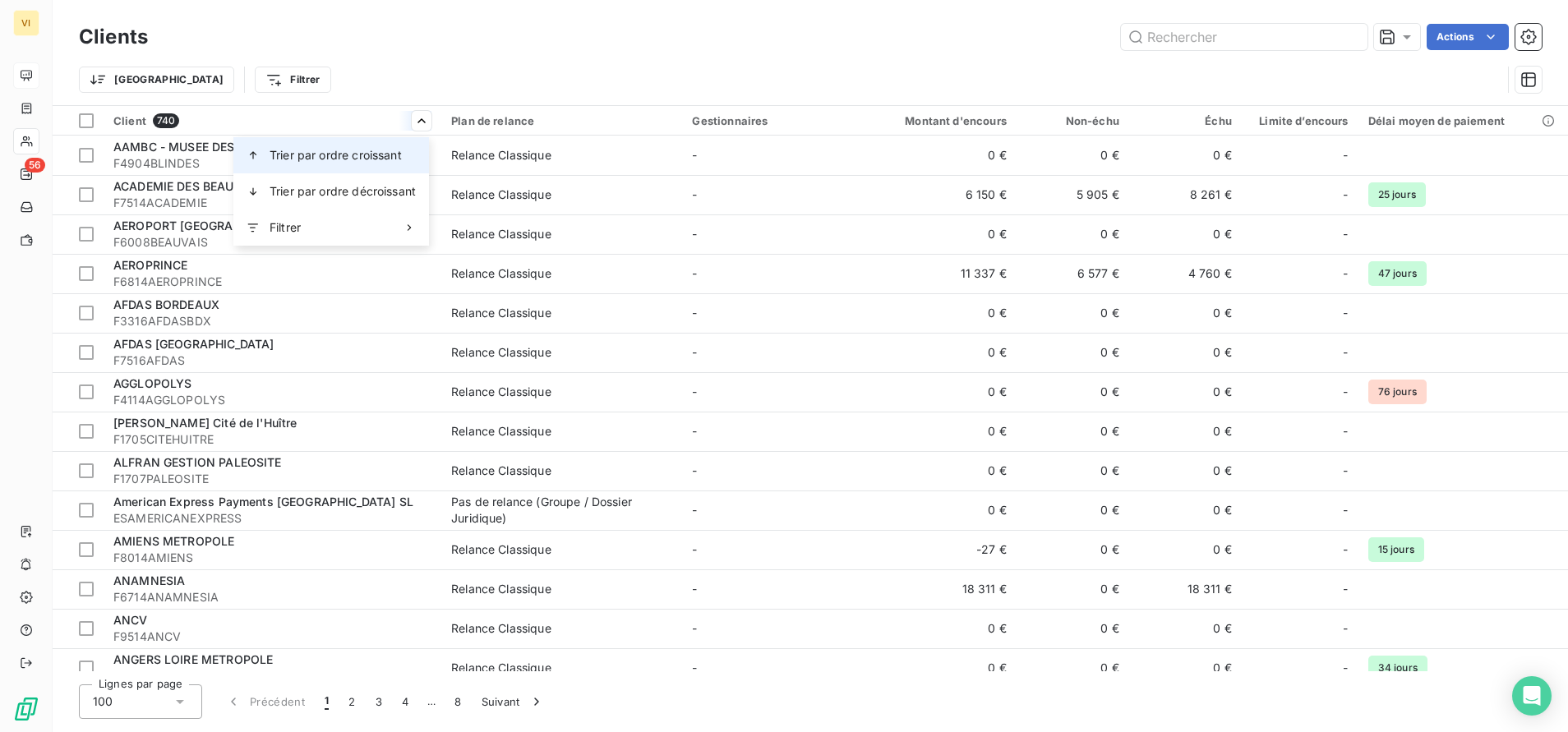
click at [328, 159] on span "Trier par ordre croissant" at bounding box center [336, 155] width 132 height 17
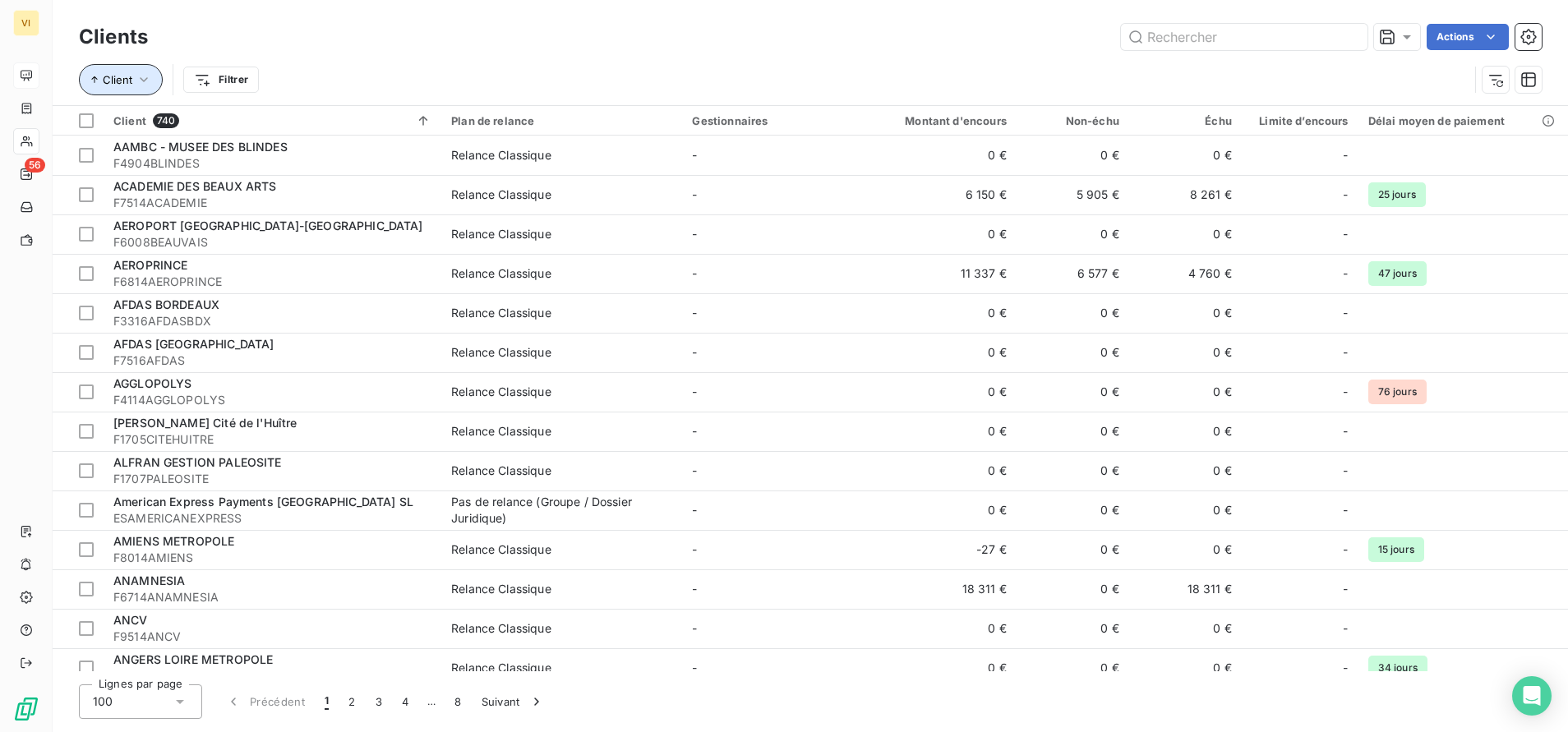
click at [118, 81] on span "Client" at bounding box center [118, 80] width 29 height 14
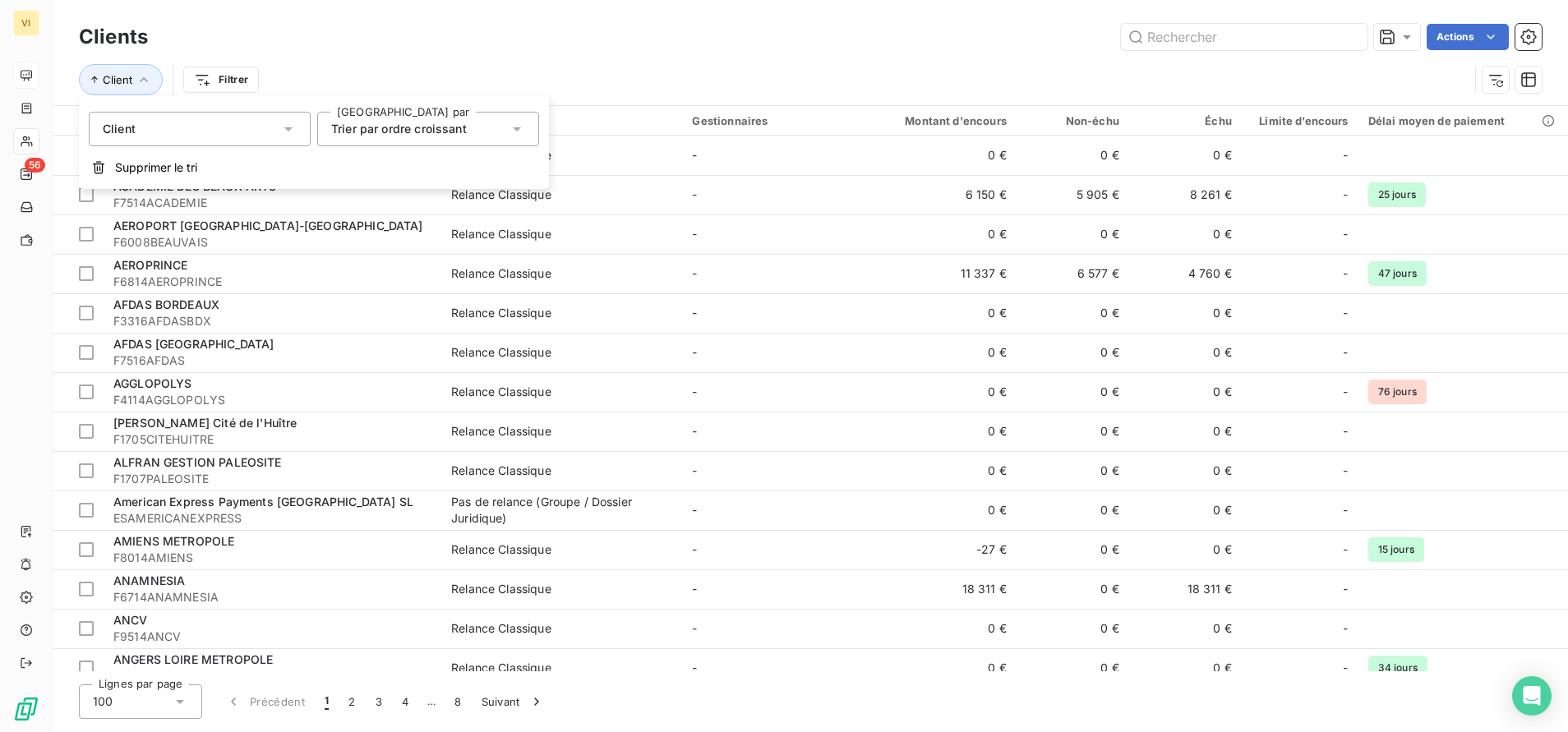
click at [443, 125] on span "Trier par ordre croissant" at bounding box center [399, 128] width 135 height 14
click at [448, 173] on span "Trier par ordre croissant" at bounding box center [417, 167] width 135 height 14
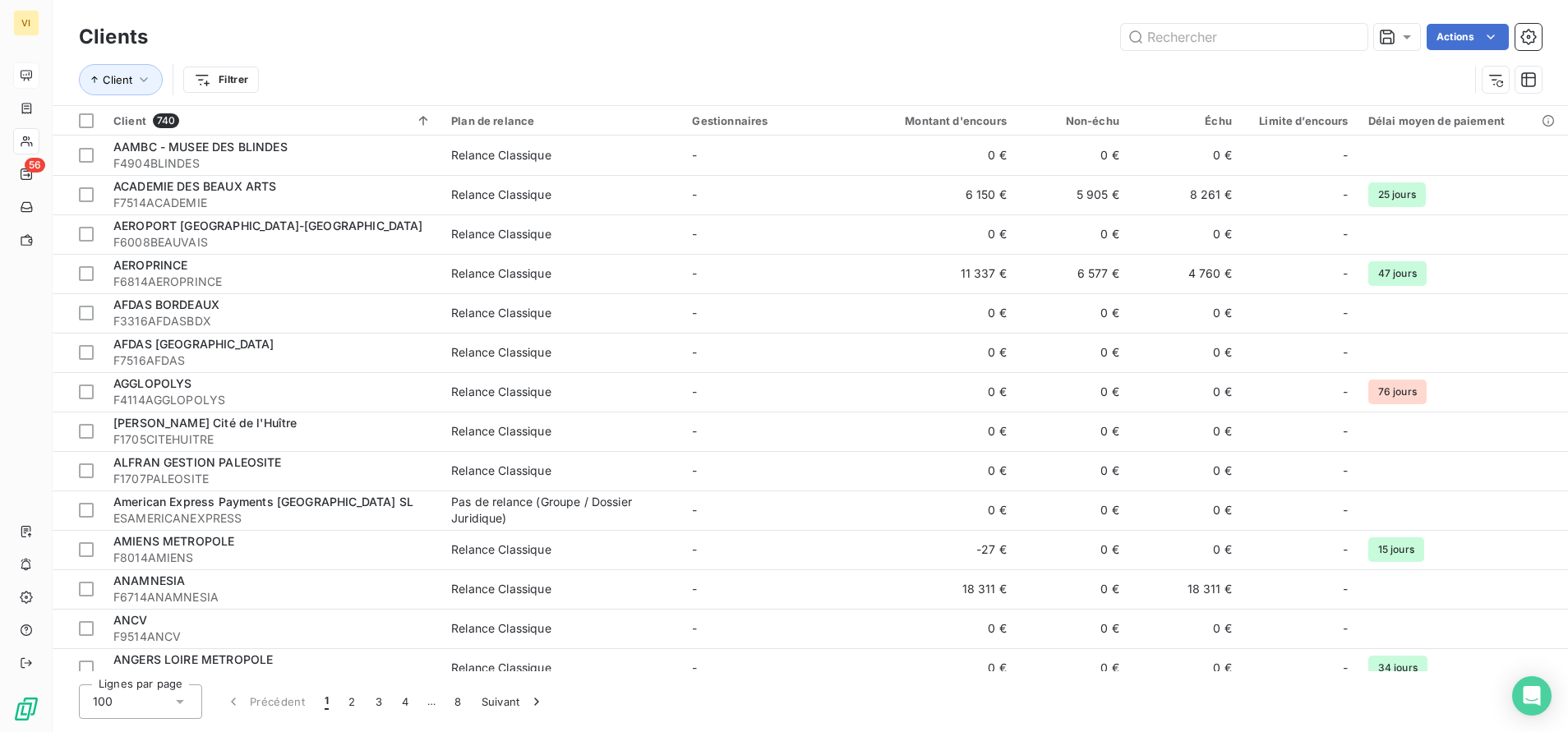
click at [490, 66] on div "Client Filtrer" at bounding box center [773, 80] width 1390 height 31
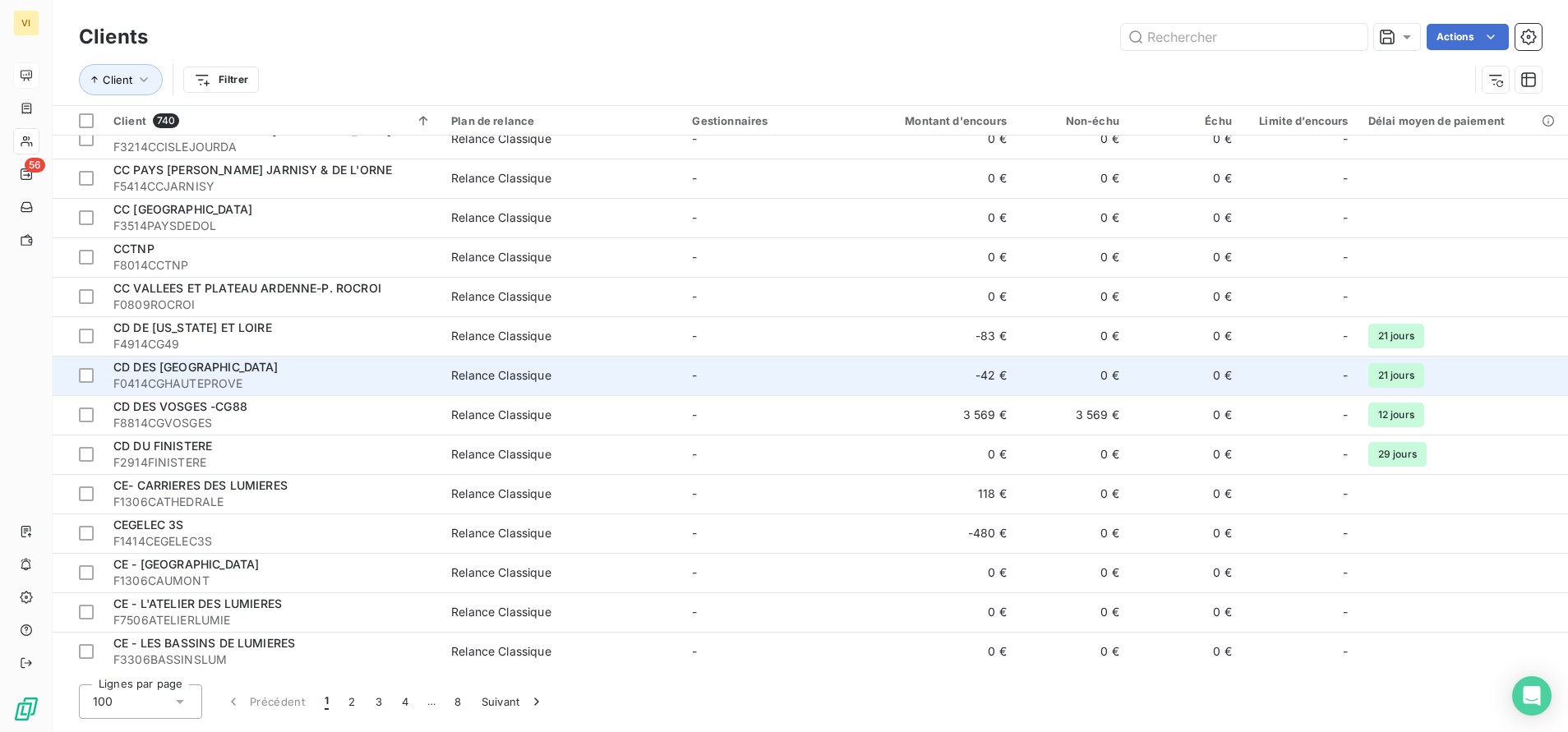
scroll to position [3408, 0]
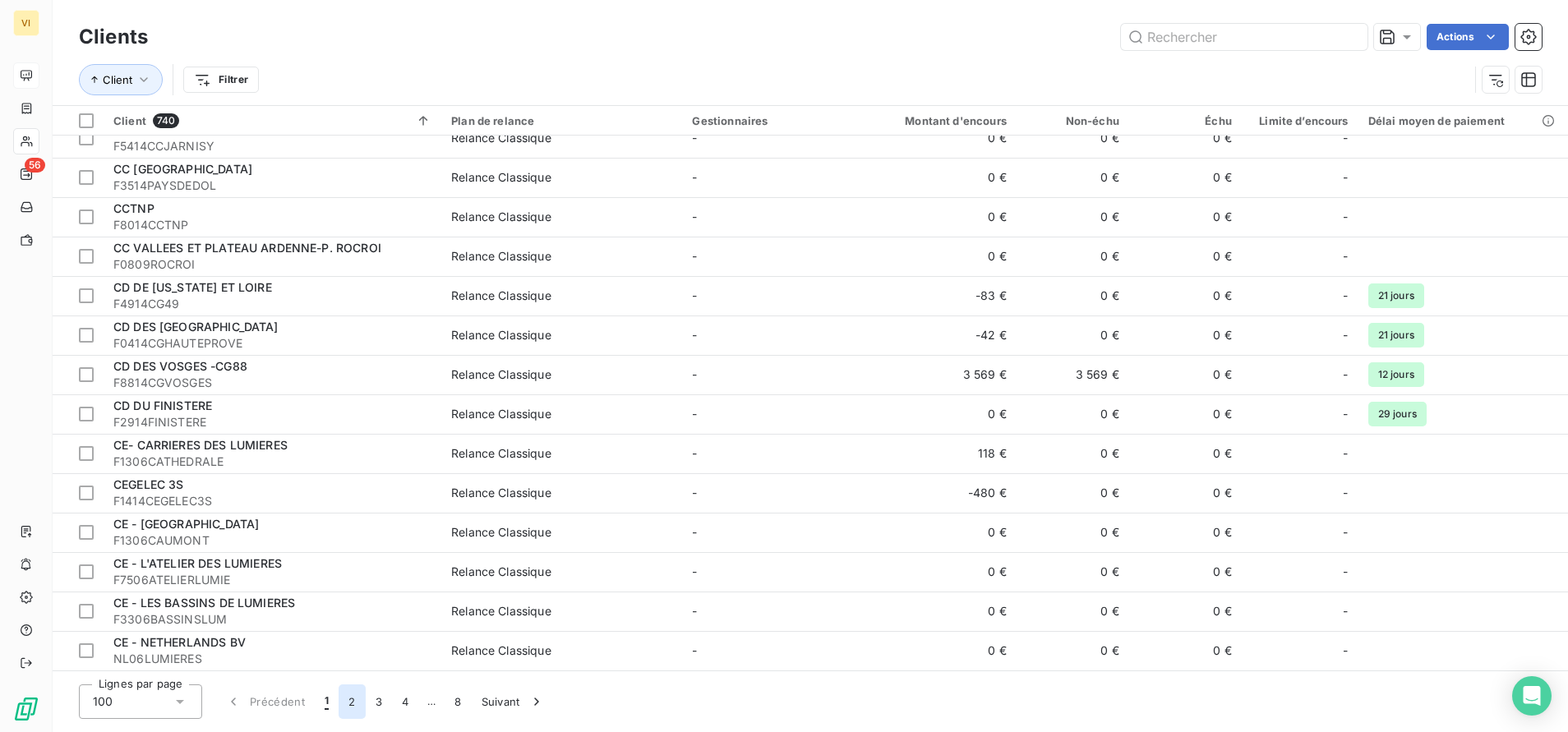
click at [353, 703] on button "2" at bounding box center [351, 701] width 26 height 34
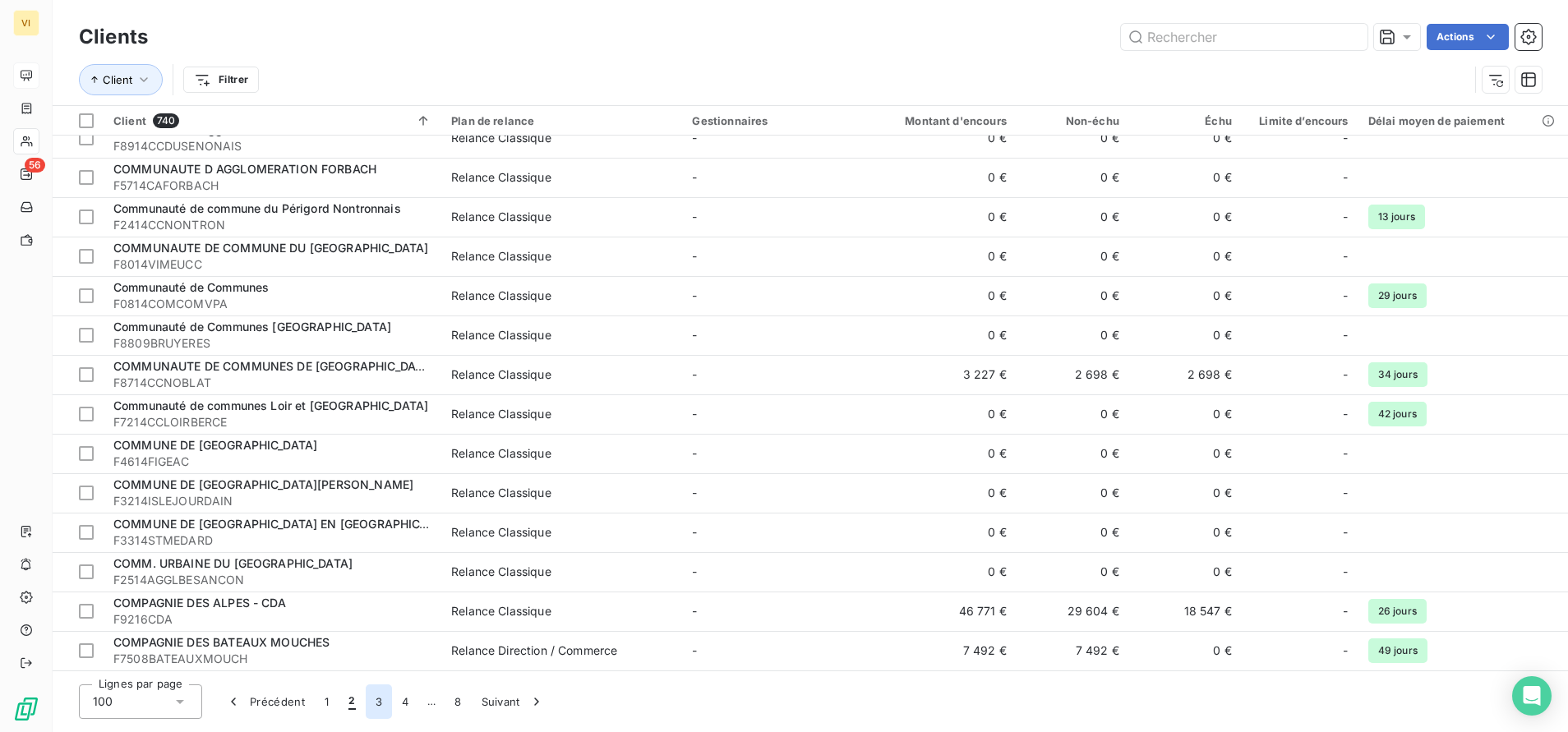
click at [380, 700] on button "3" at bounding box center [378, 701] width 26 height 34
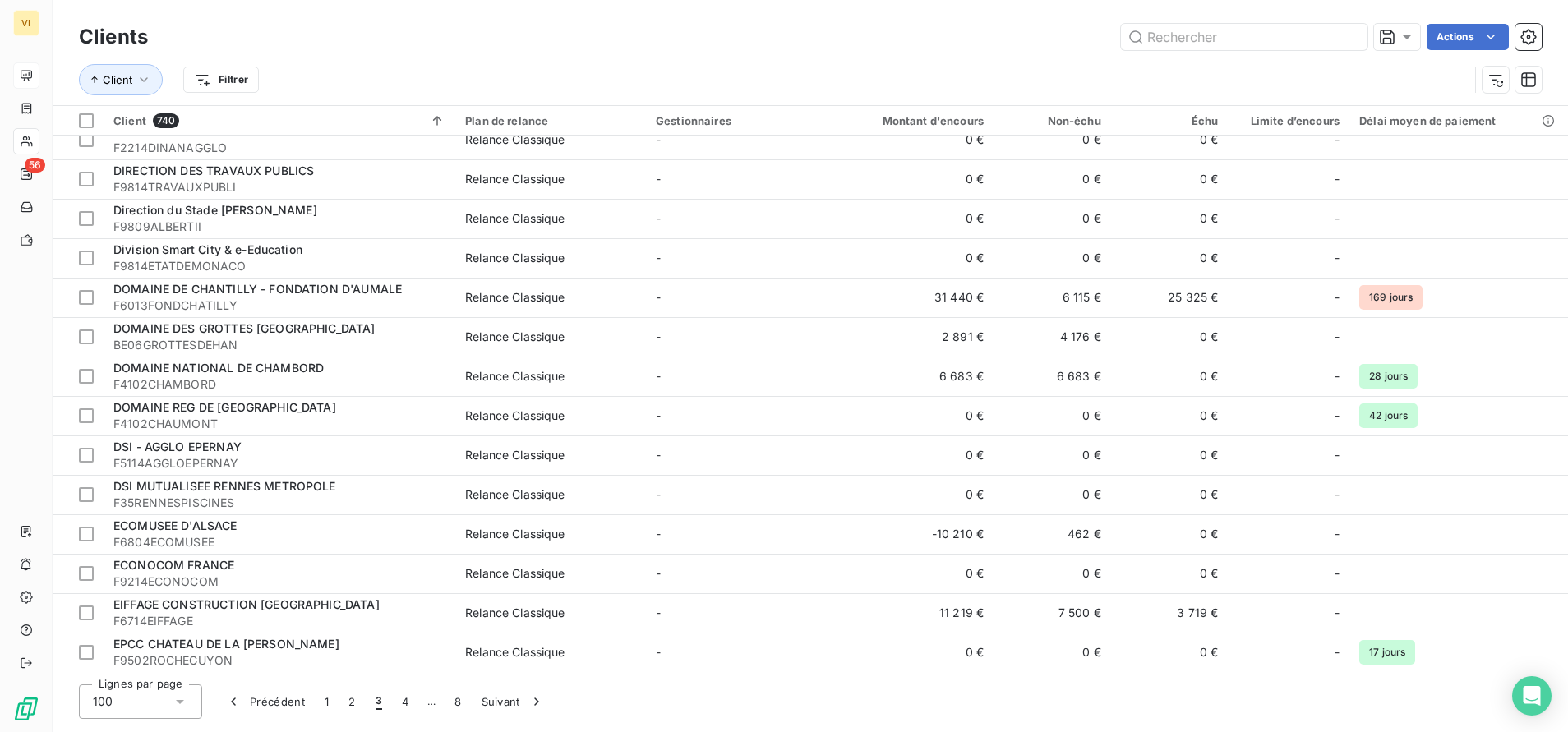
scroll to position [2053, 0]
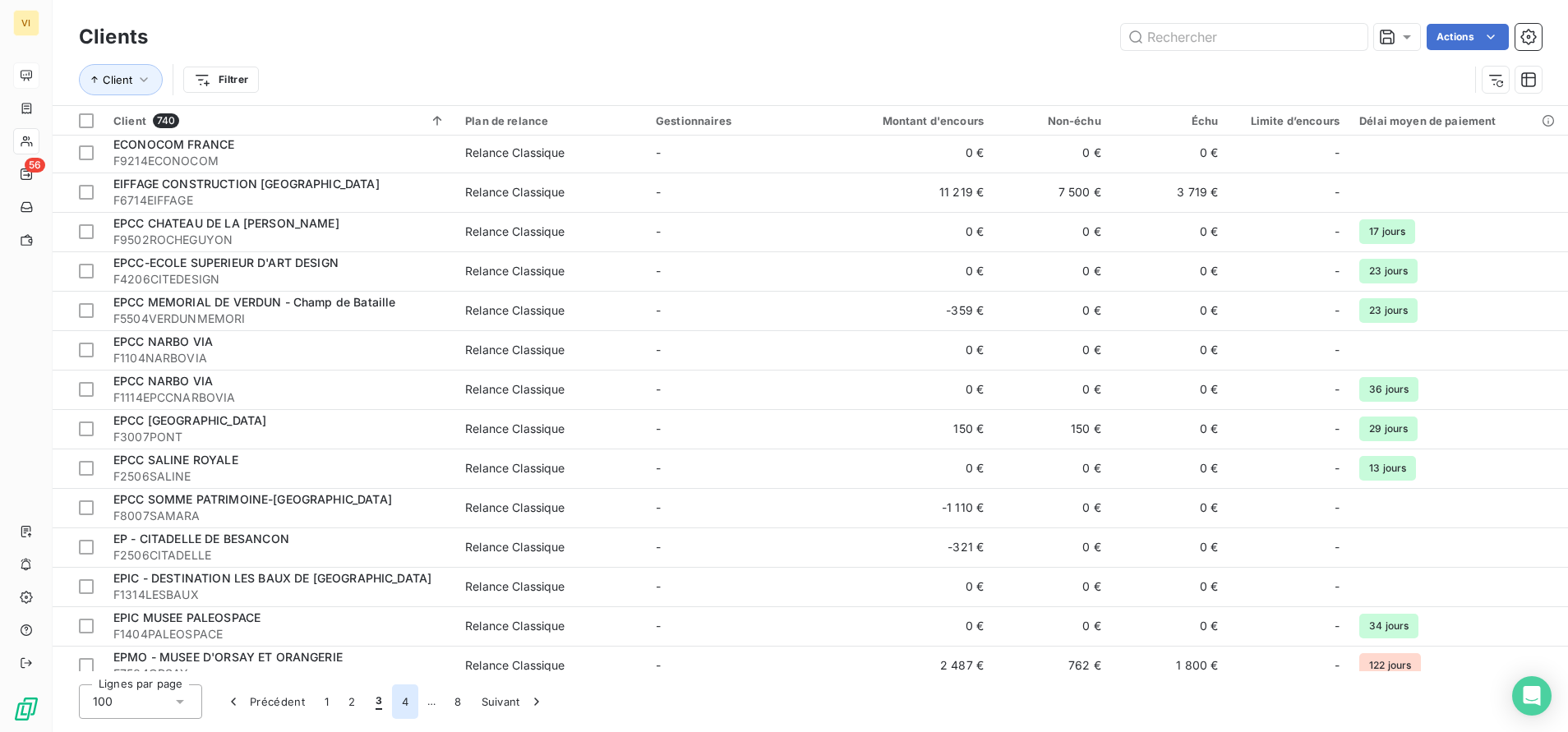
click at [405, 705] on button "4" at bounding box center [405, 701] width 26 height 34
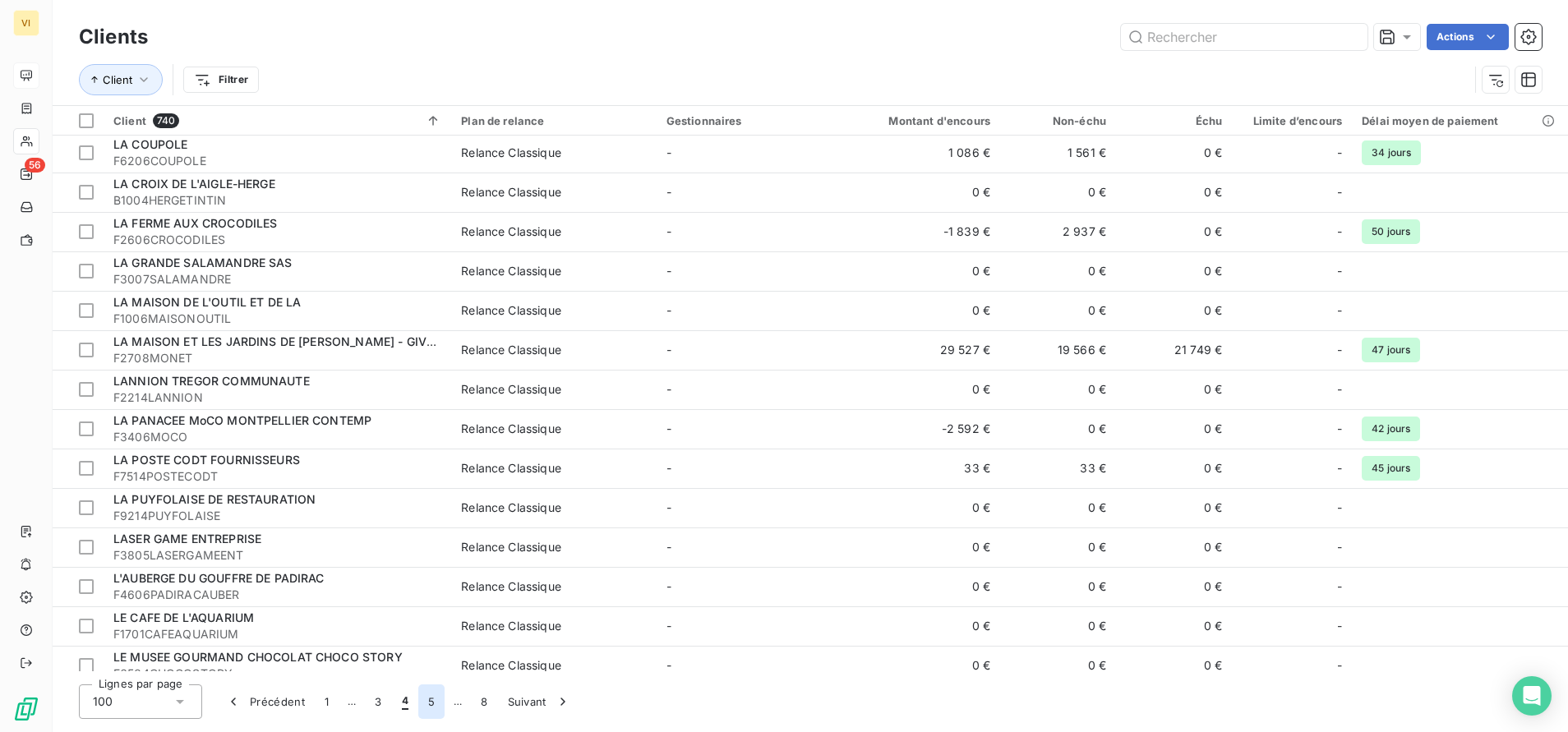
click at [433, 703] on button "5" at bounding box center [431, 701] width 26 height 34
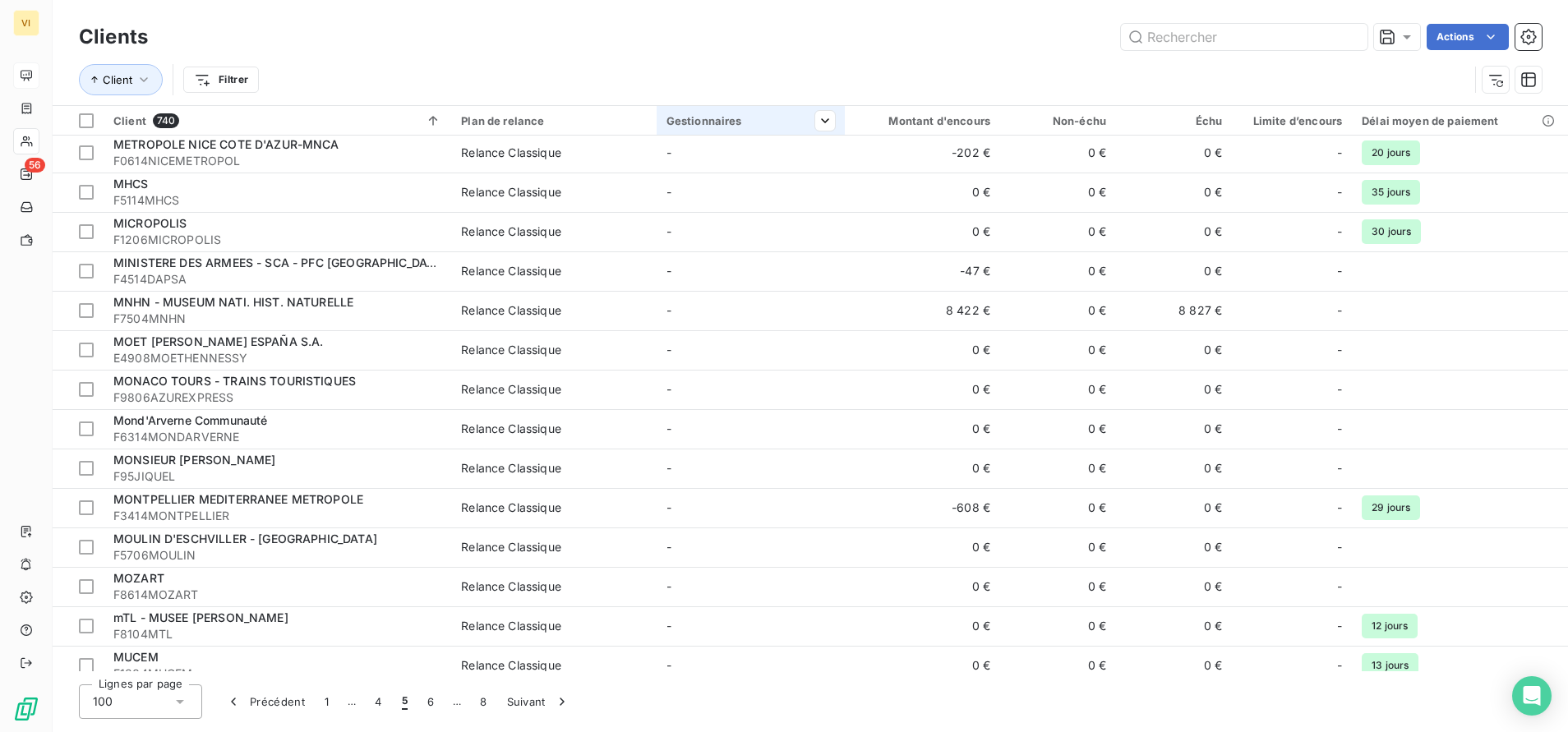
click at [732, 122] on div "Gestionnaires" at bounding box center [750, 121] width 168 height 14
click at [736, 124] on html "VI 56 Clients Actions Client Filtrer Client 740 Plan de relance Gestionnaires M…" at bounding box center [784, 366] width 1568 height 732
click at [824, 122] on html "VI 56 Clients Actions Client Filtrer Client 740 Plan de relance Gestionnaires M…" at bounding box center [784, 366] width 1568 height 732
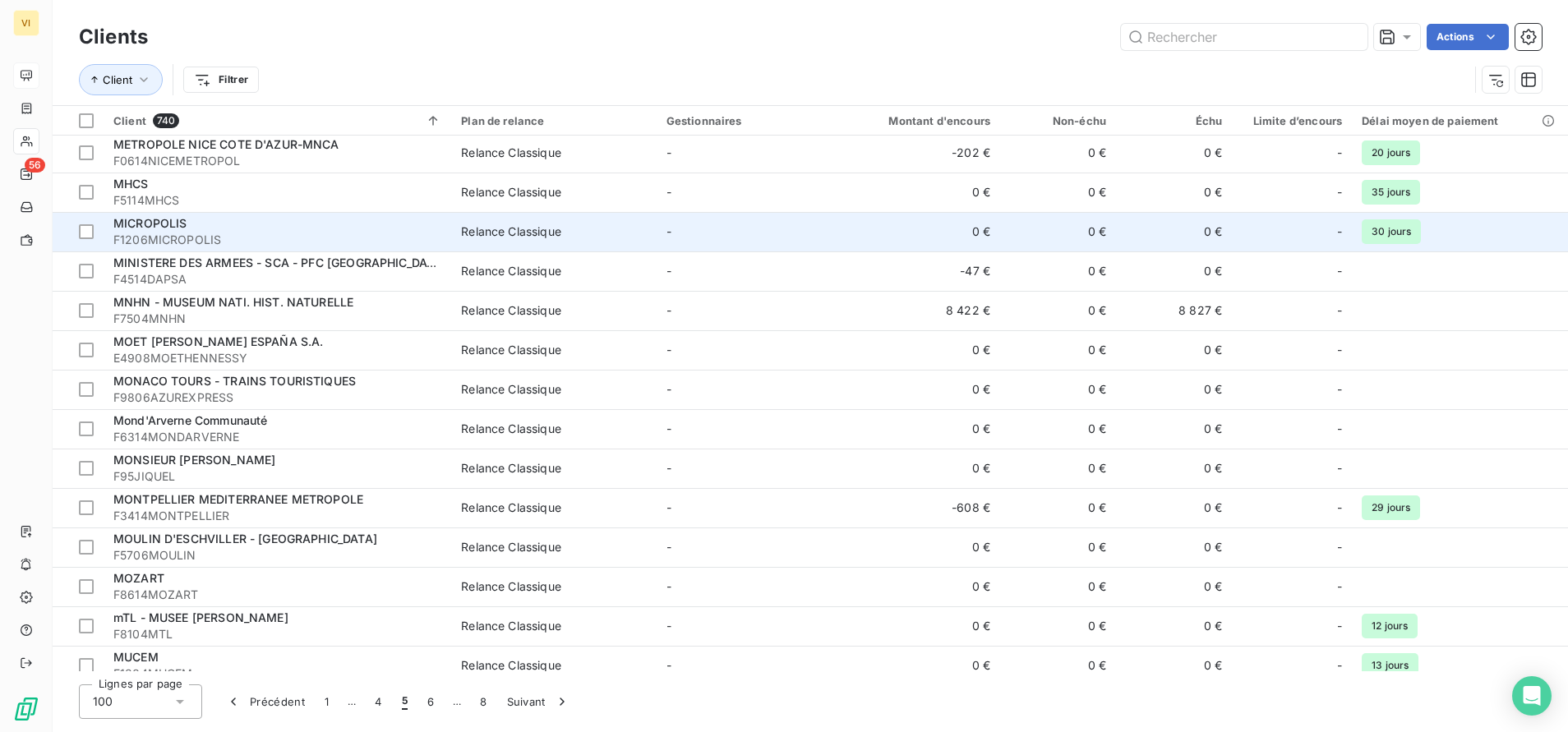
click at [181, 228] on span "MICROPOLIS" at bounding box center [151, 223] width 74 height 14
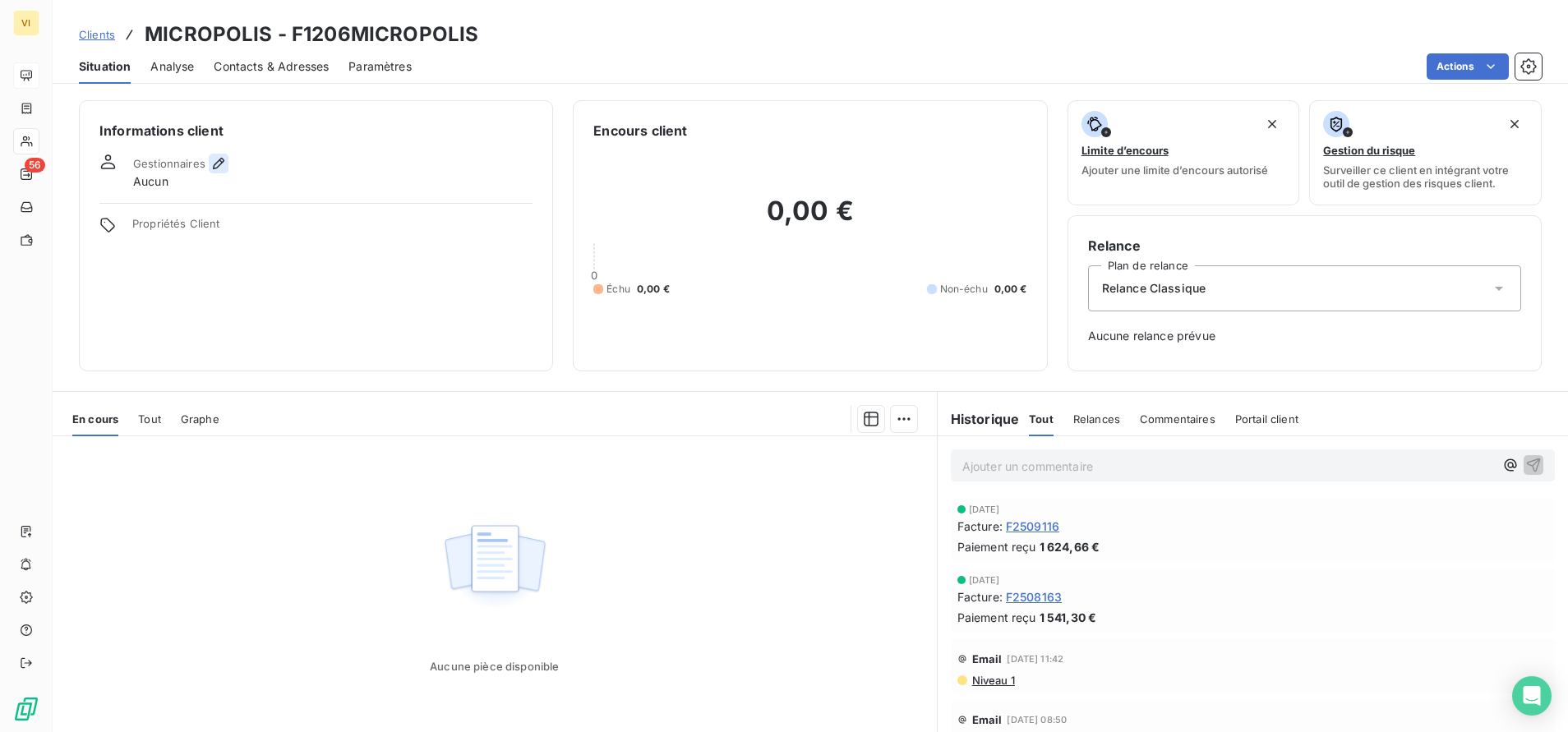
click at [221, 158] on icon "button" at bounding box center [219, 163] width 12 height 12
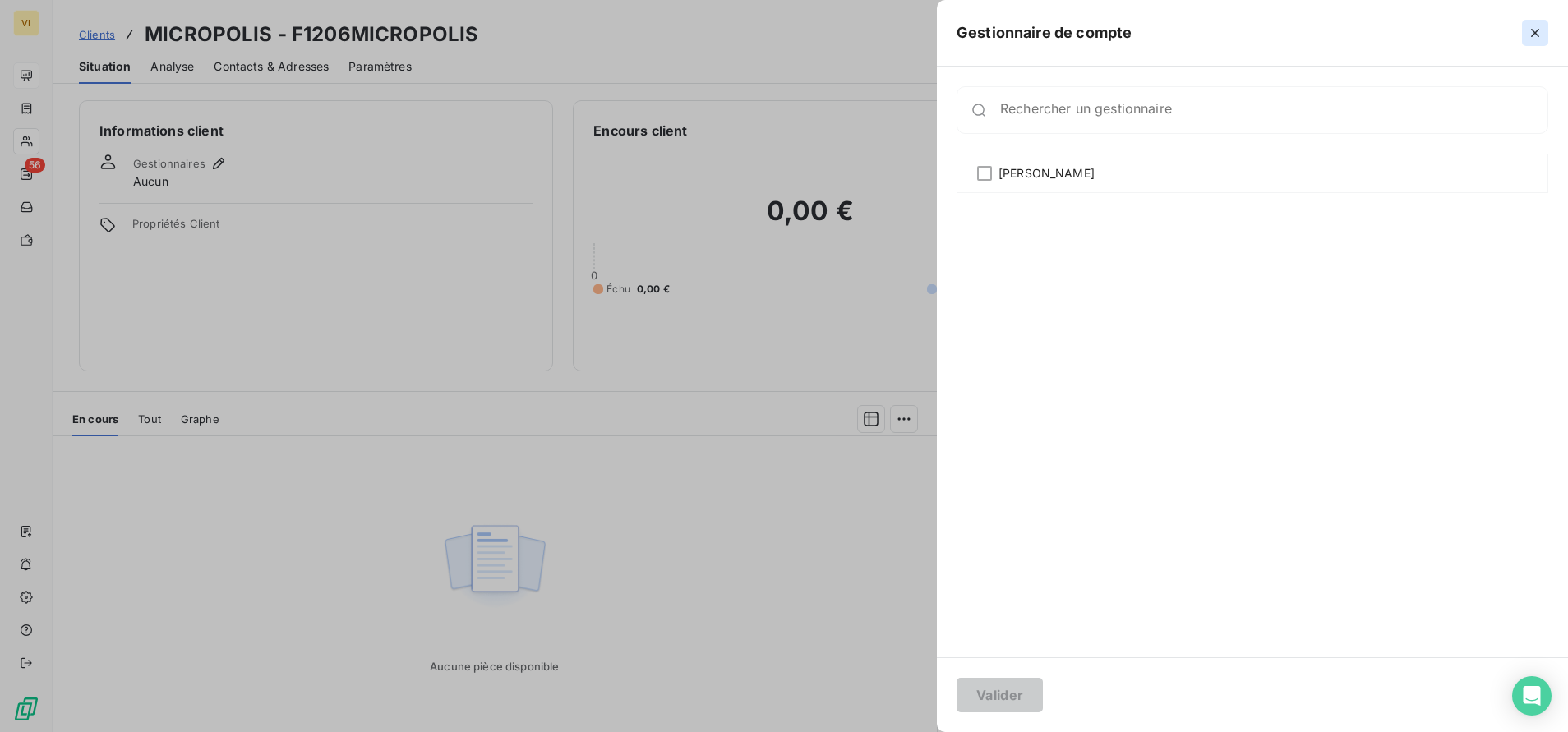
click at [1536, 31] on icon "button" at bounding box center [1535, 33] width 8 height 8
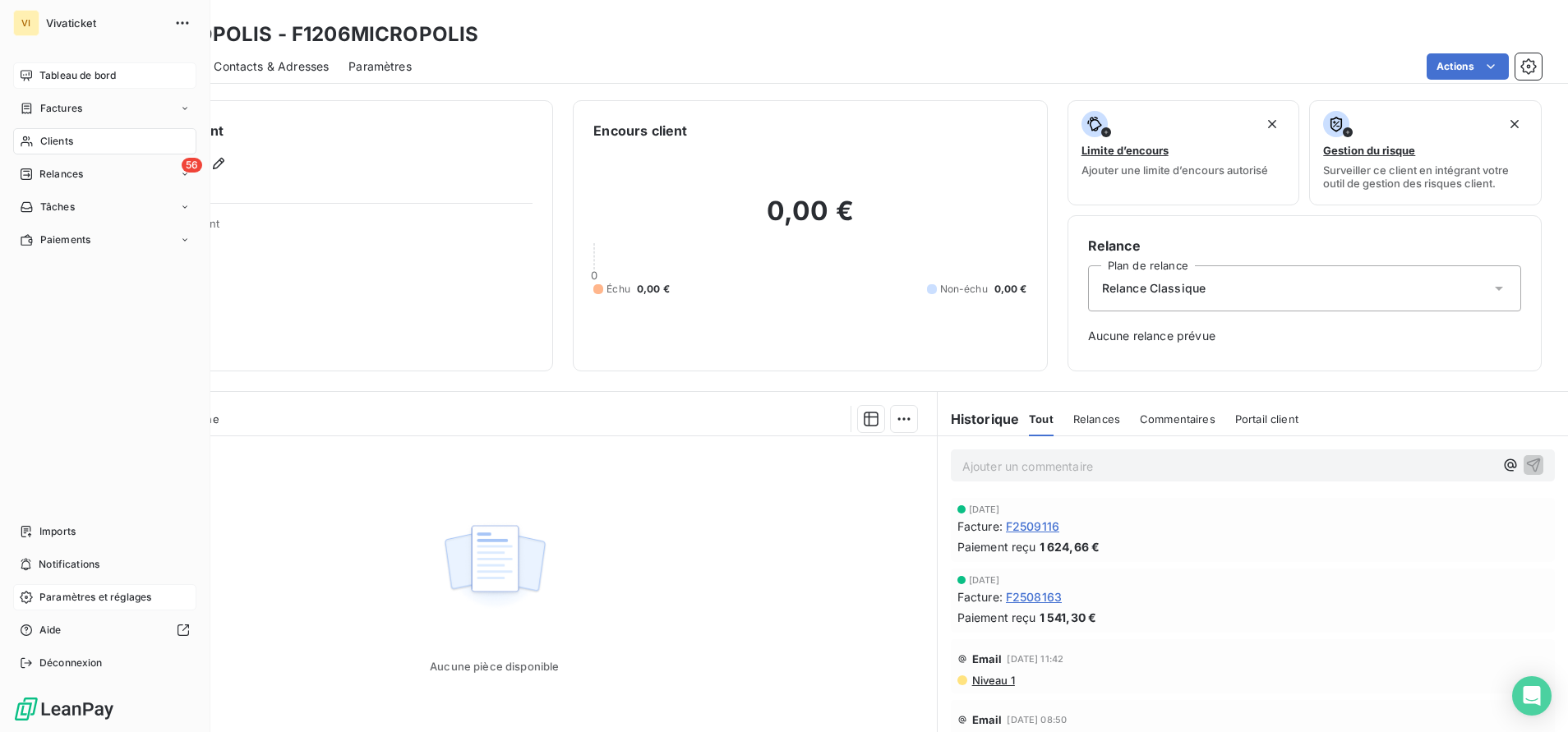
click at [98, 596] on span "Paramètres et réglages" at bounding box center [95, 597] width 112 height 15
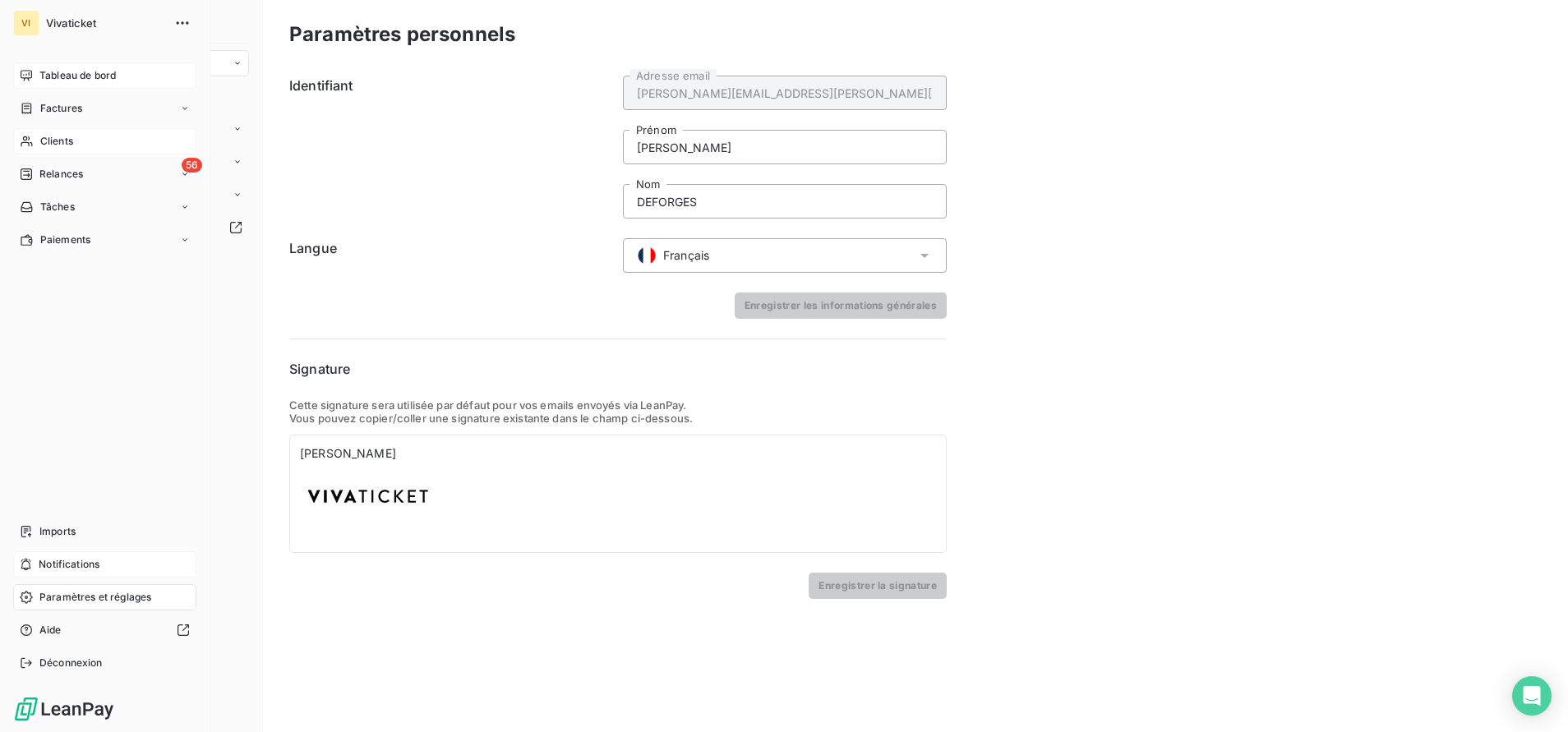
click at [89, 554] on div "Notifications" at bounding box center [105, 564] width 183 height 26
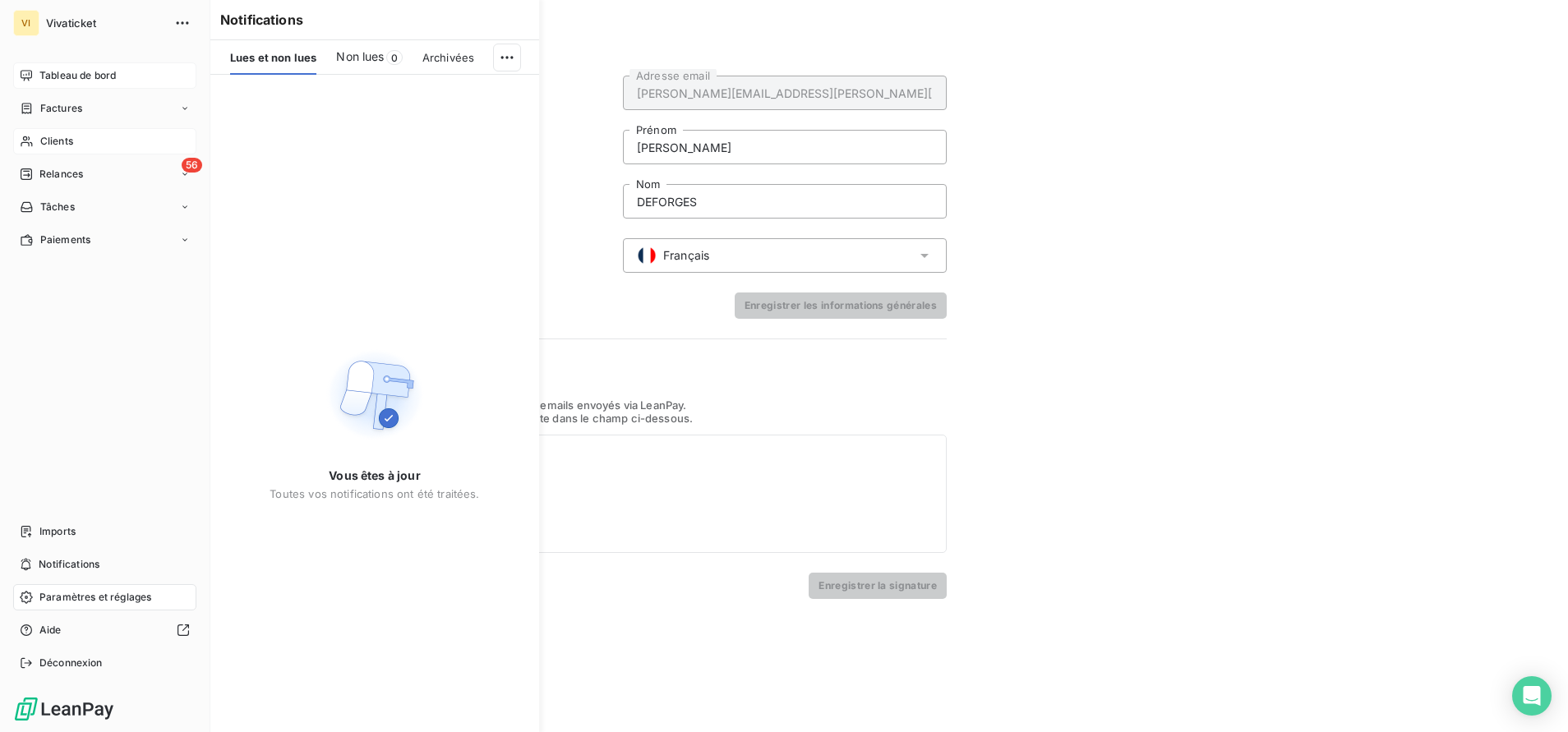
click at [89, 594] on span "Paramètres et réglages" at bounding box center [95, 597] width 112 height 15
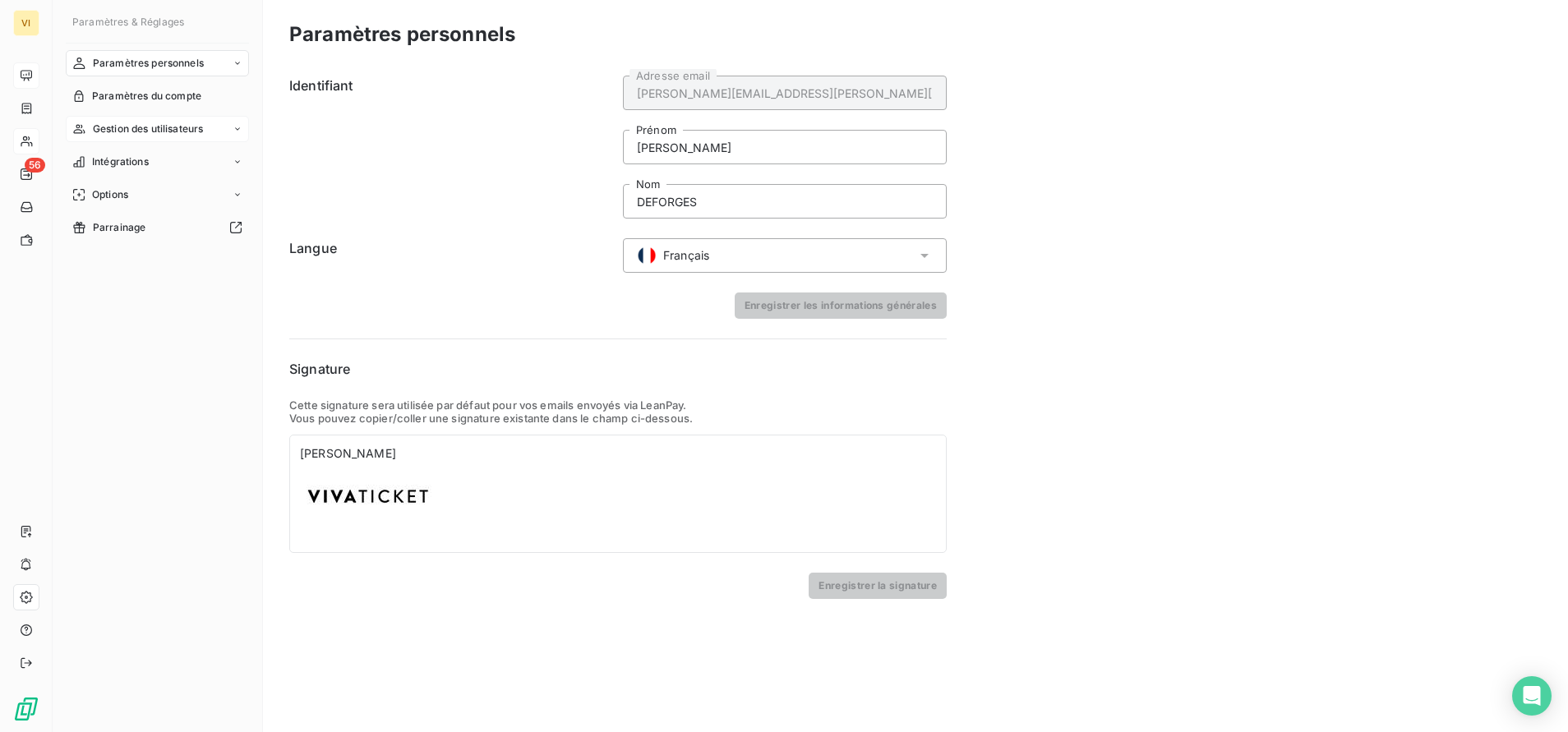
click at [173, 129] on span "Gestion des utilisateurs" at bounding box center [148, 128] width 111 height 15
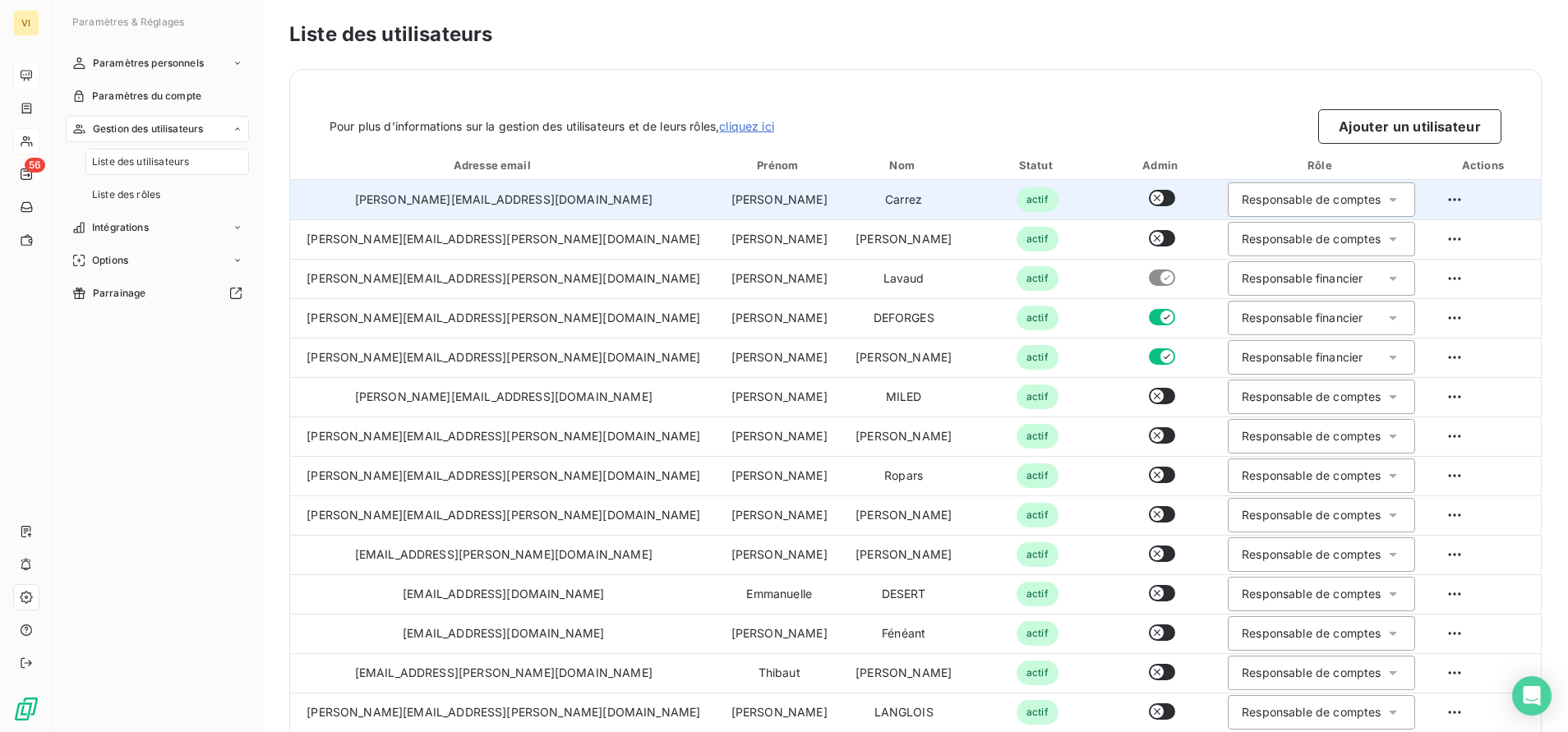
click at [1278, 199] on div "Responsable de comptes" at bounding box center [1311, 199] width 139 height 17
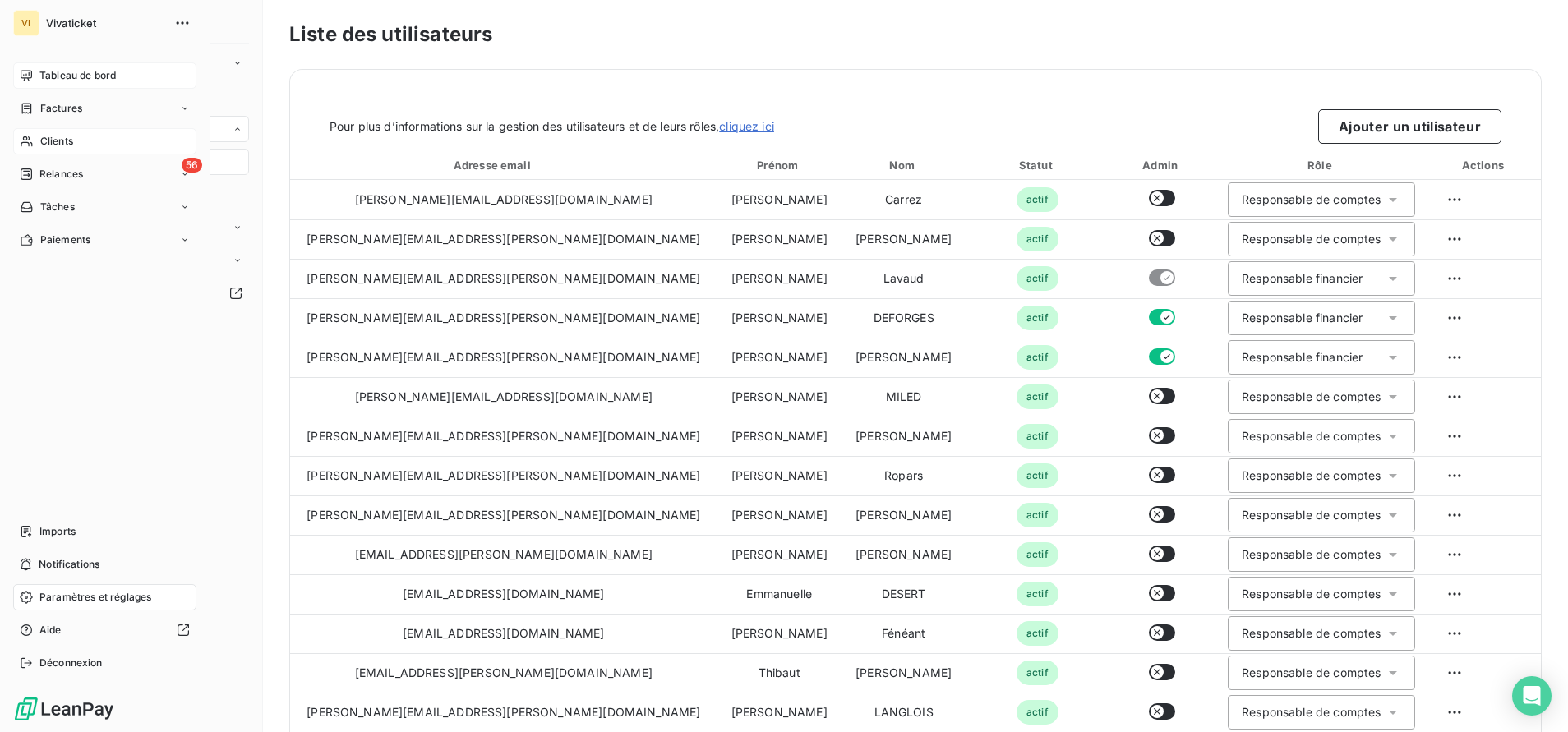
click at [65, 137] on span "Clients" at bounding box center [56, 141] width 33 height 15
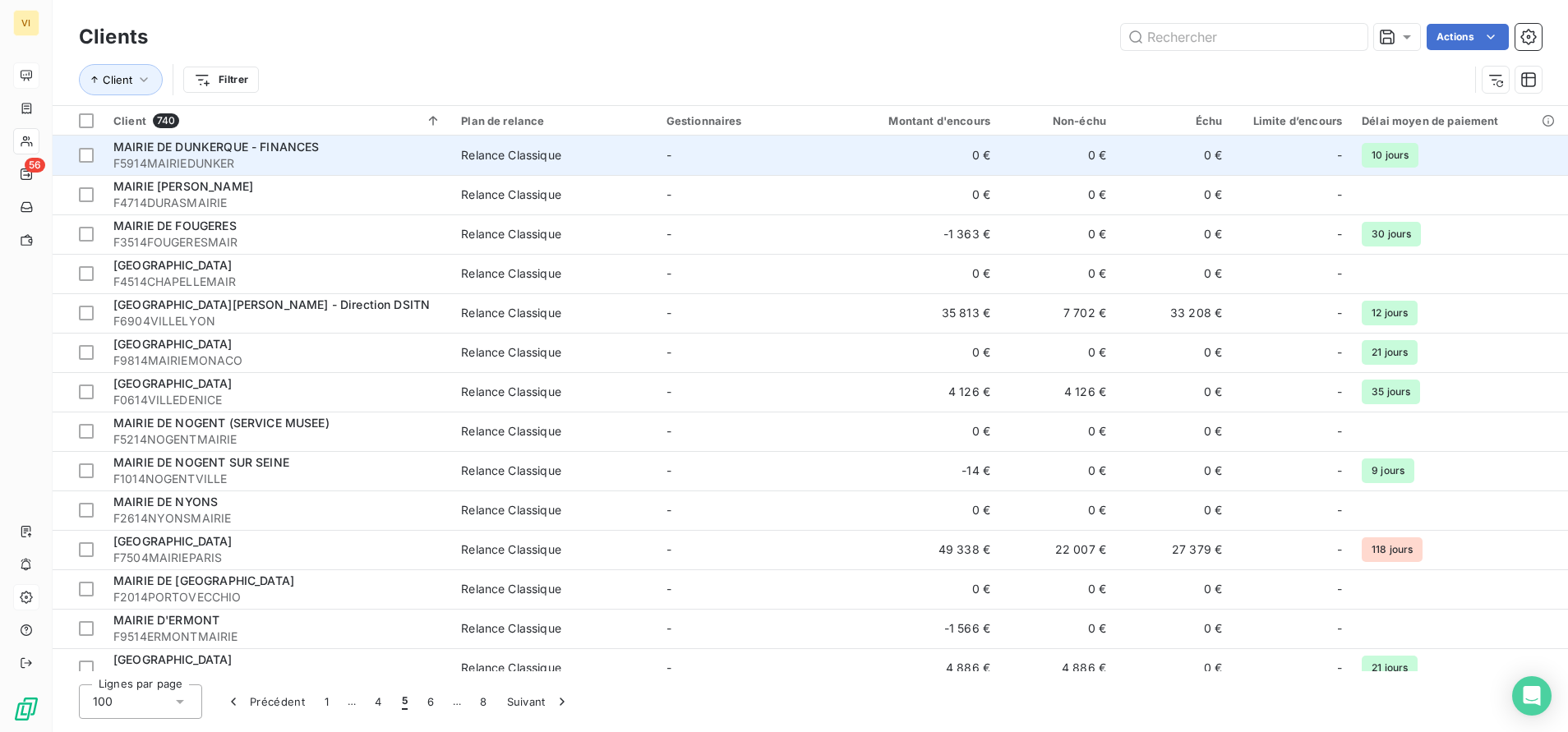
click at [172, 158] on span "F5914MAIRIEDUNKER" at bounding box center [277, 163] width 328 height 17
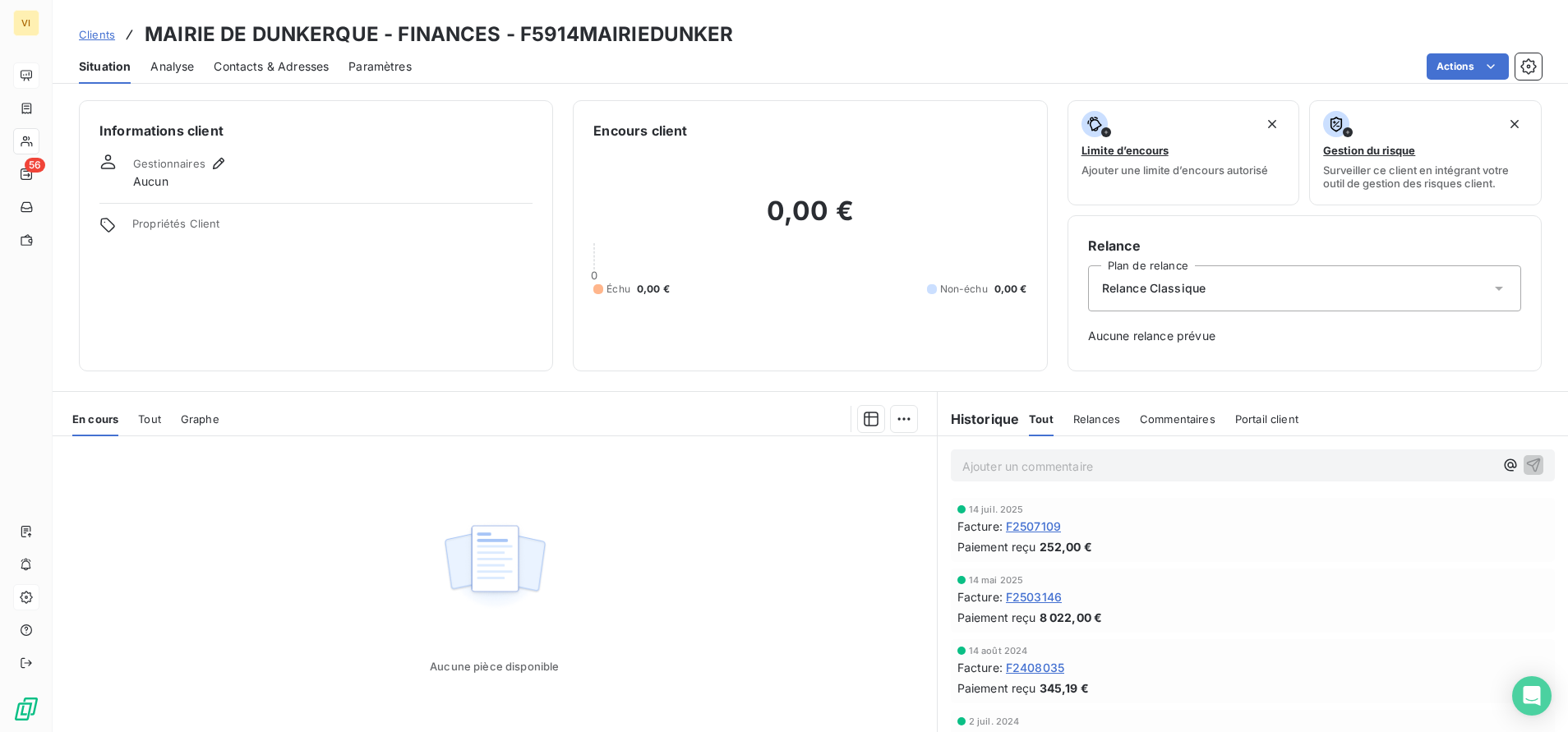
click at [408, 64] on span "Paramètres" at bounding box center [379, 66] width 63 height 17
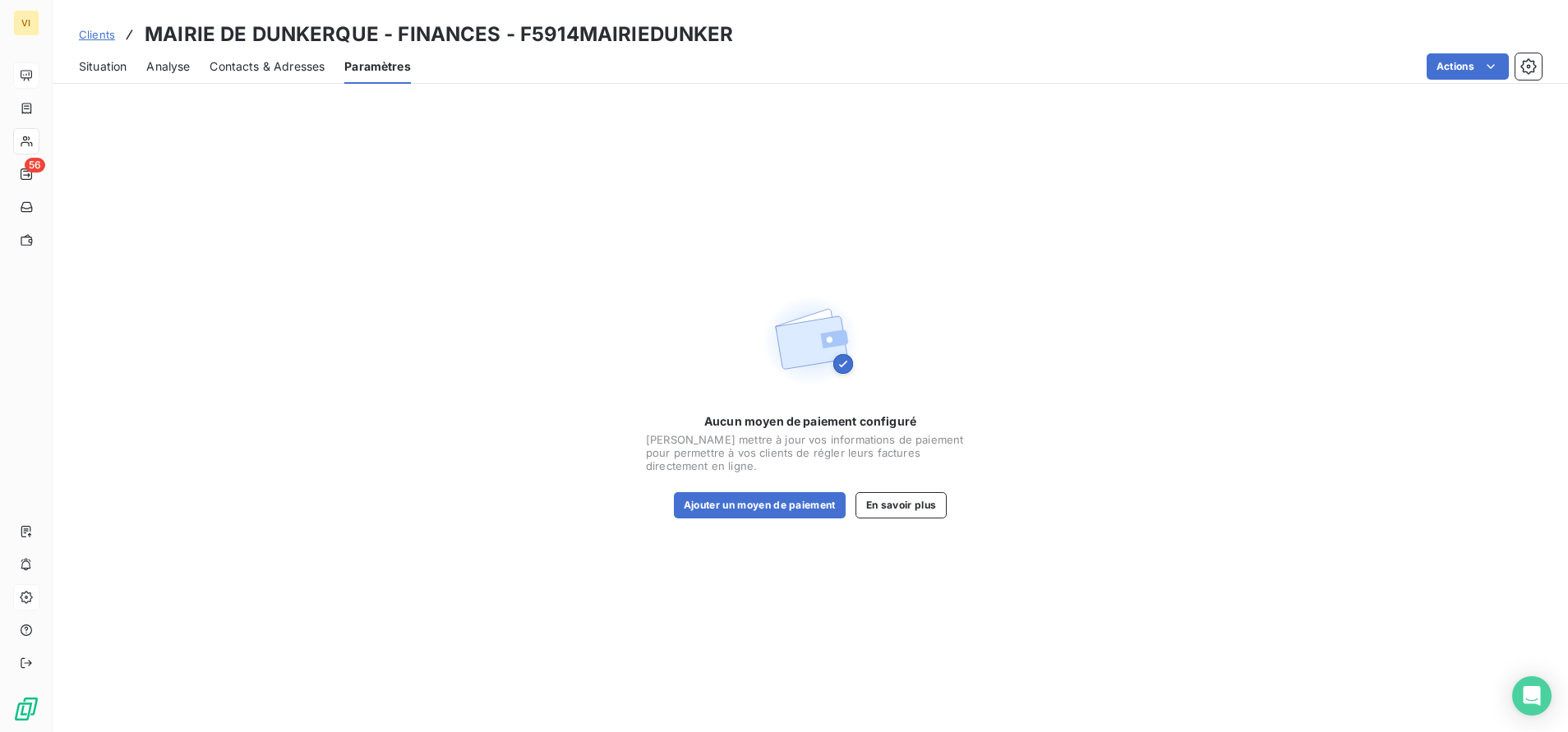
click at [262, 70] on span "Contacts & Adresses" at bounding box center [267, 66] width 115 height 17
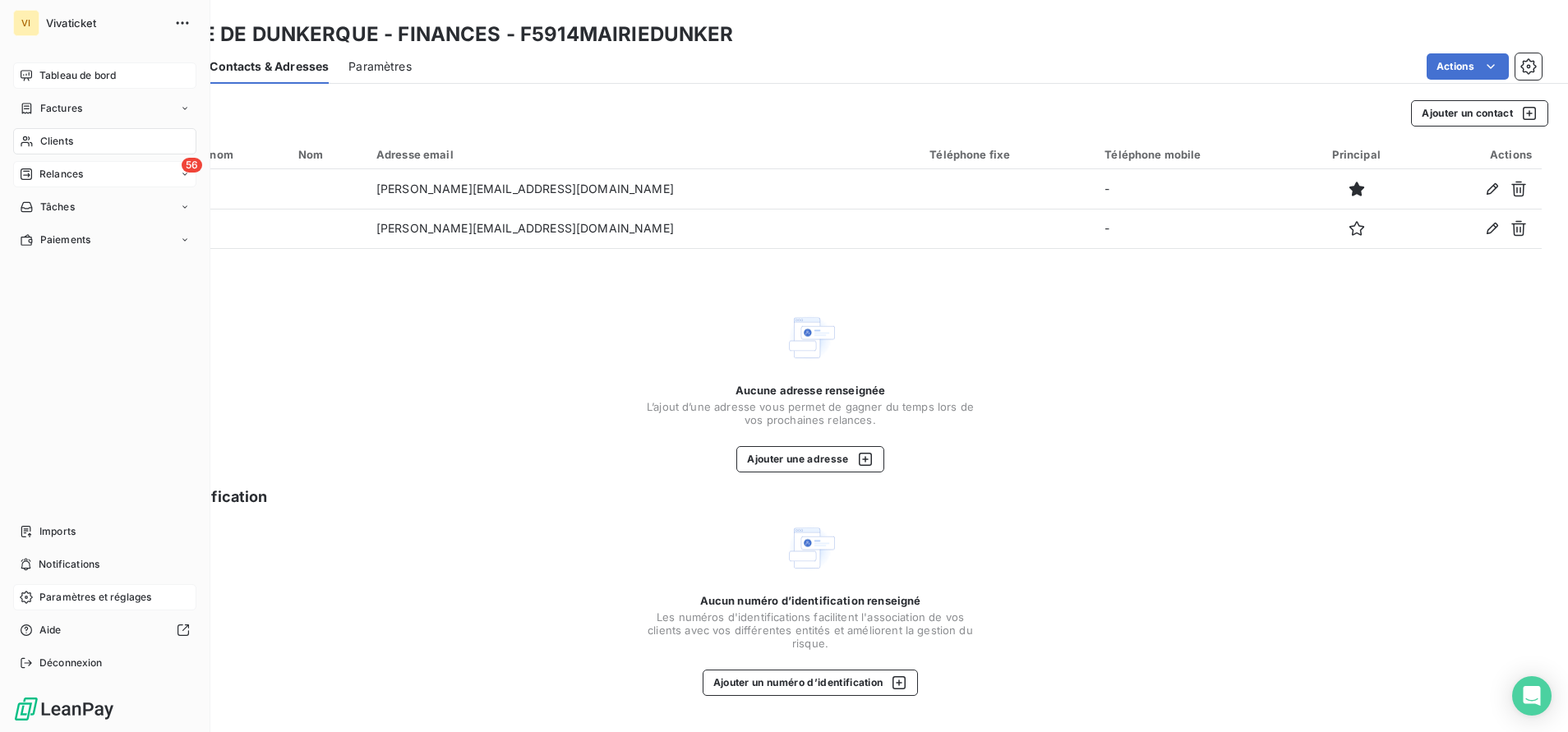
click at [33, 167] on div "Relances" at bounding box center [51, 174] width 63 height 15
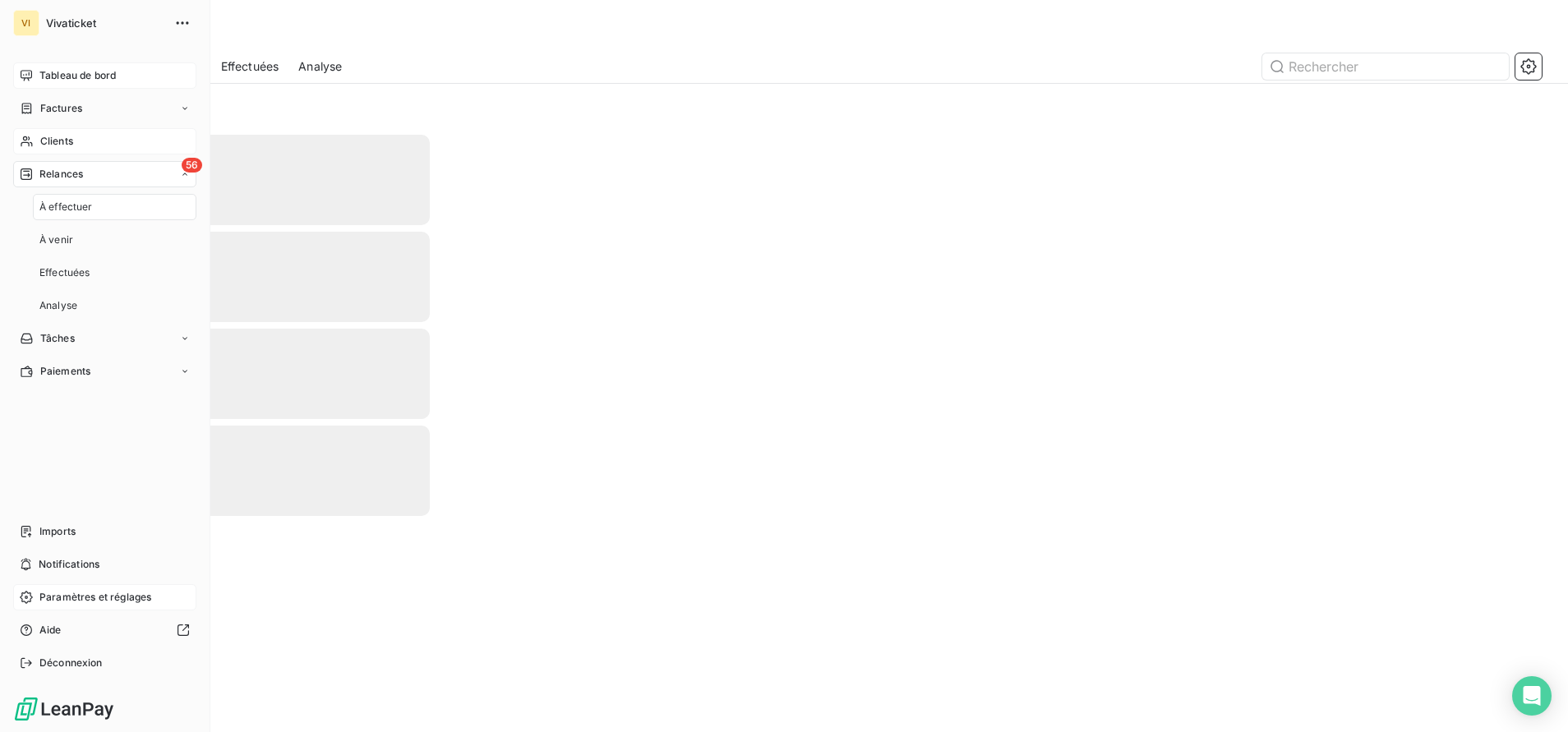
click at [51, 135] on span "Clients" at bounding box center [56, 141] width 33 height 15
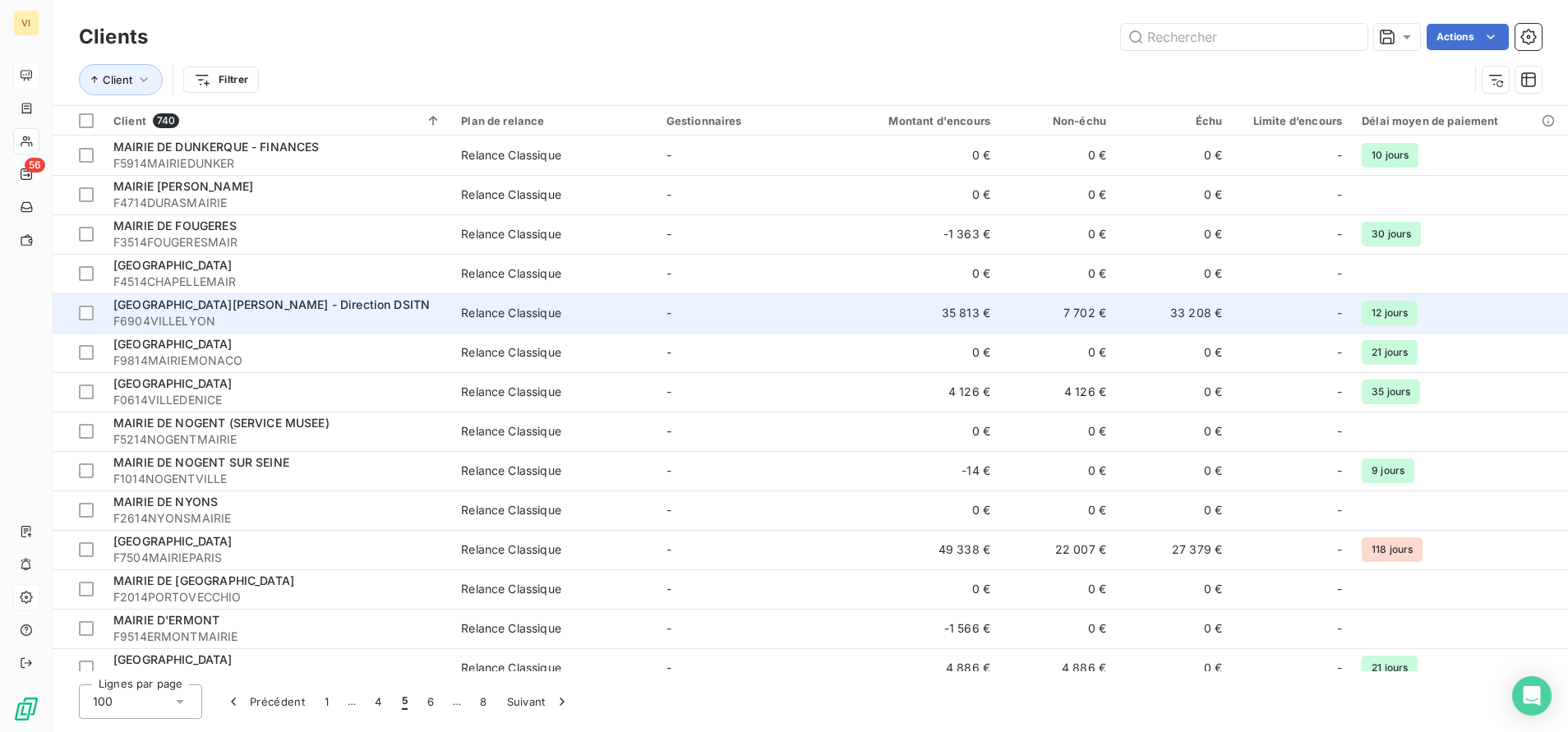
click at [255, 305] on span "[GEOGRAPHIC_DATA][PERSON_NAME] - Direction DSITN" at bounding box center [271, 304] width 316 height 14
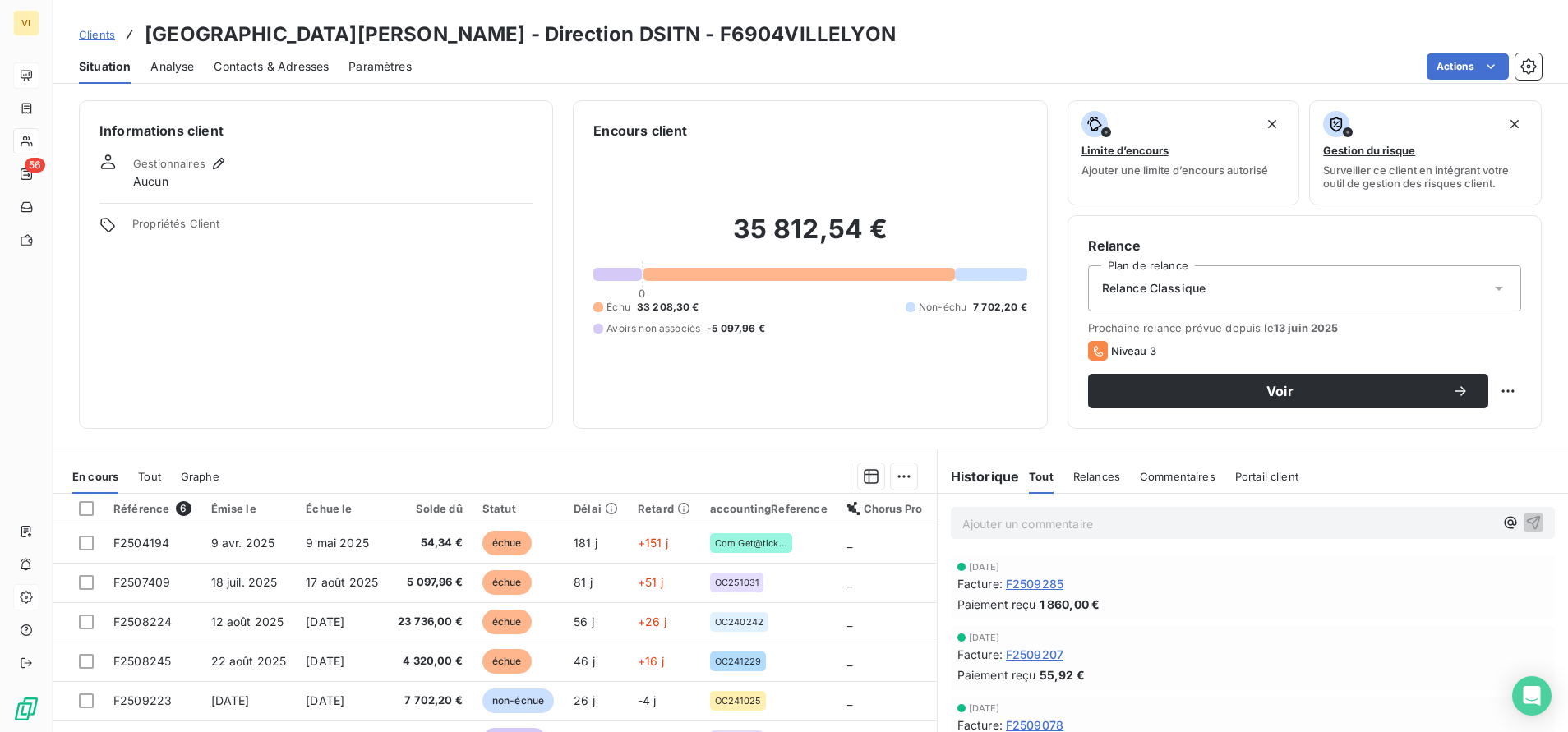
click at [273, 67] on span "Contacts & Adresses" at bounding box center [271, 66] width 115 height 17
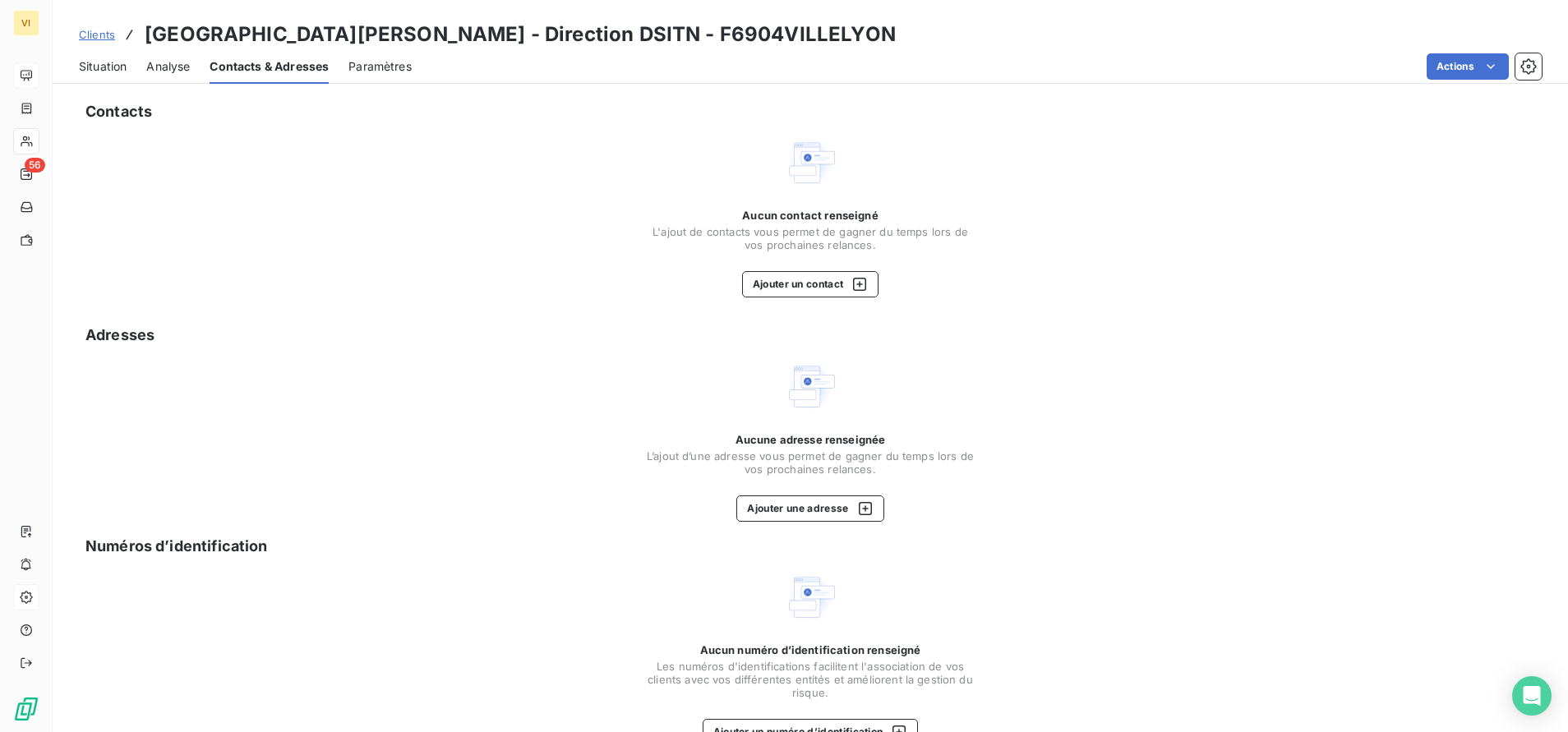
click at [399, 70] on span "Paramètres" at bounding box center [379, 66] width 63 height 17
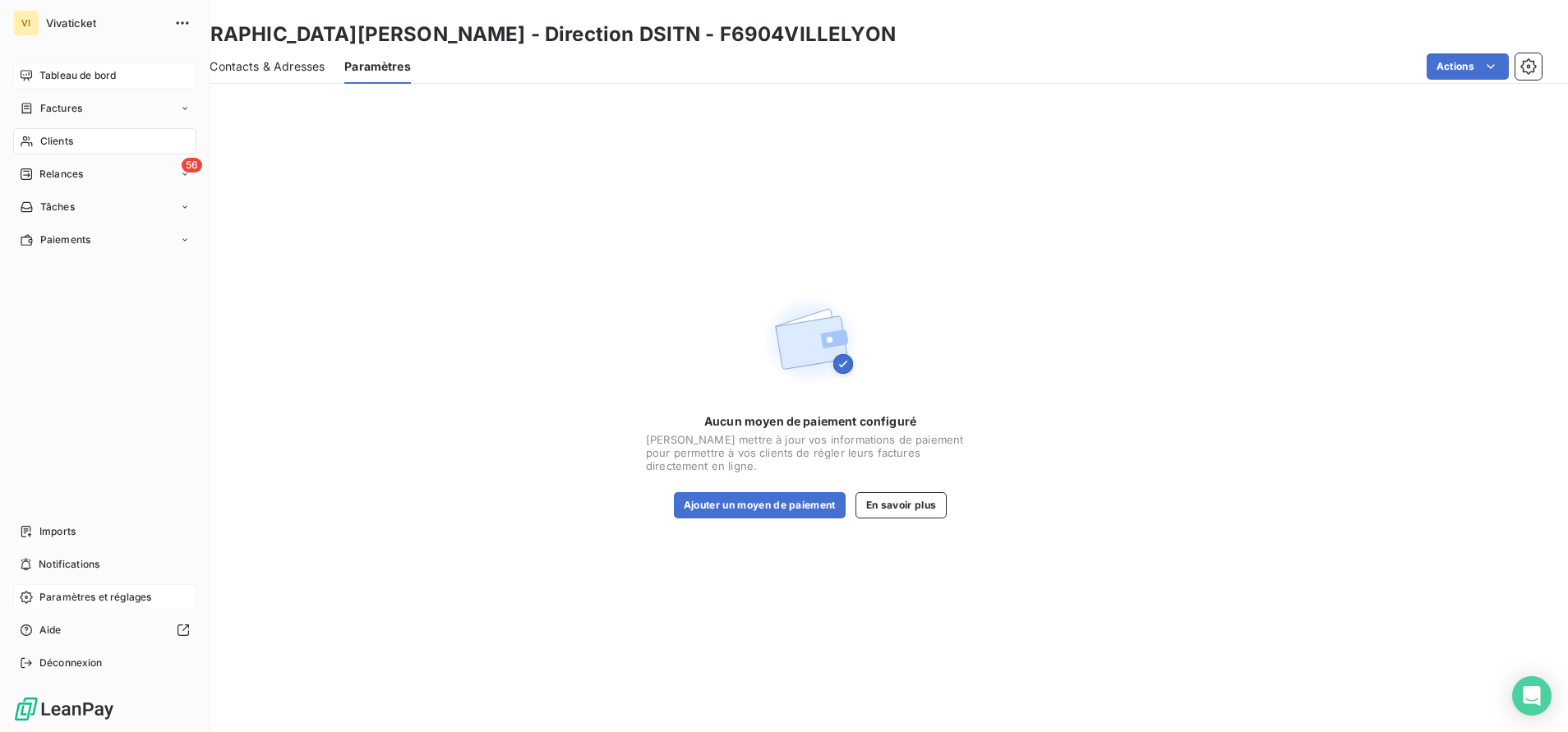
click at [51, 131] on div "Clients" at bounding box center [105, 141] width 183 height 26
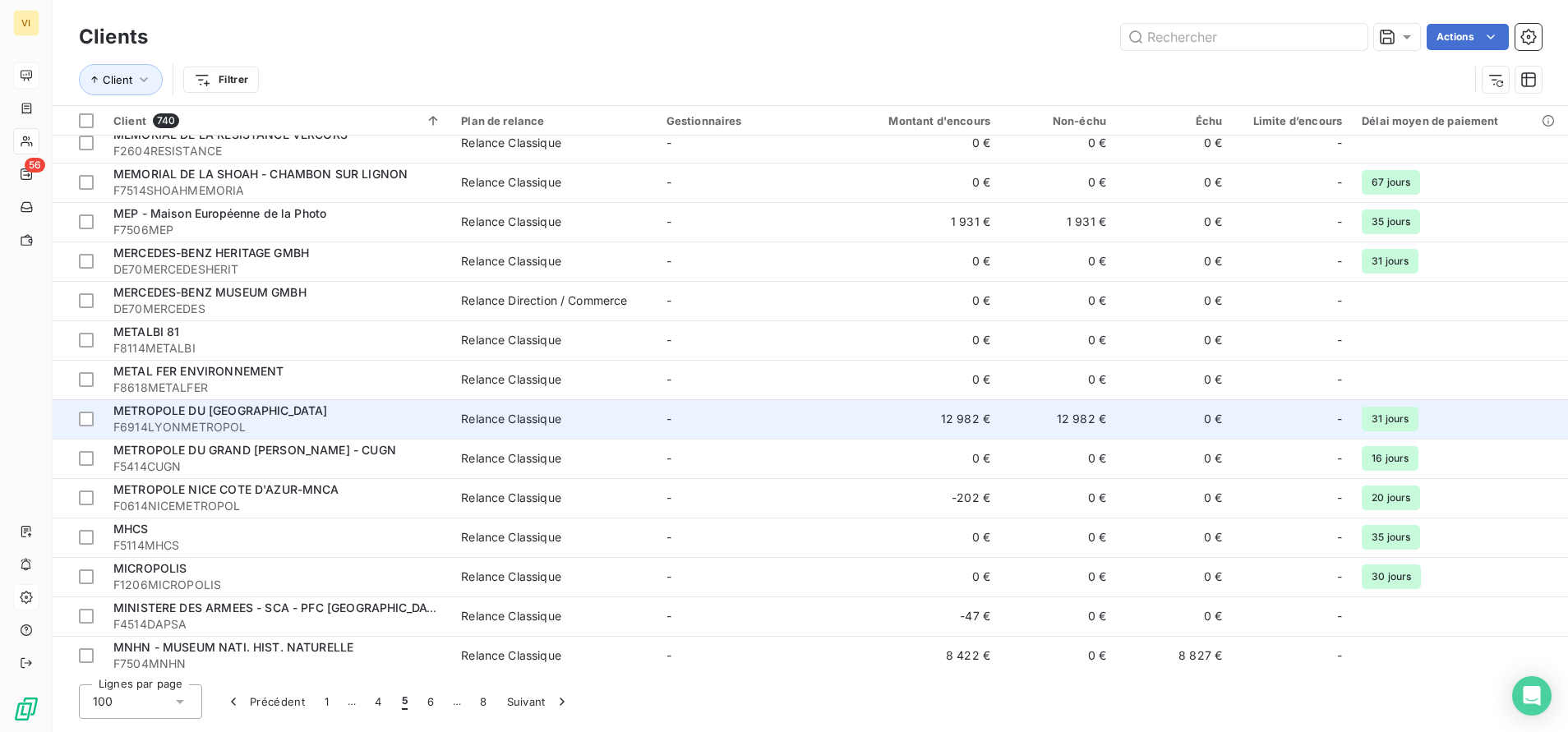
scroll to position [1479, 0]
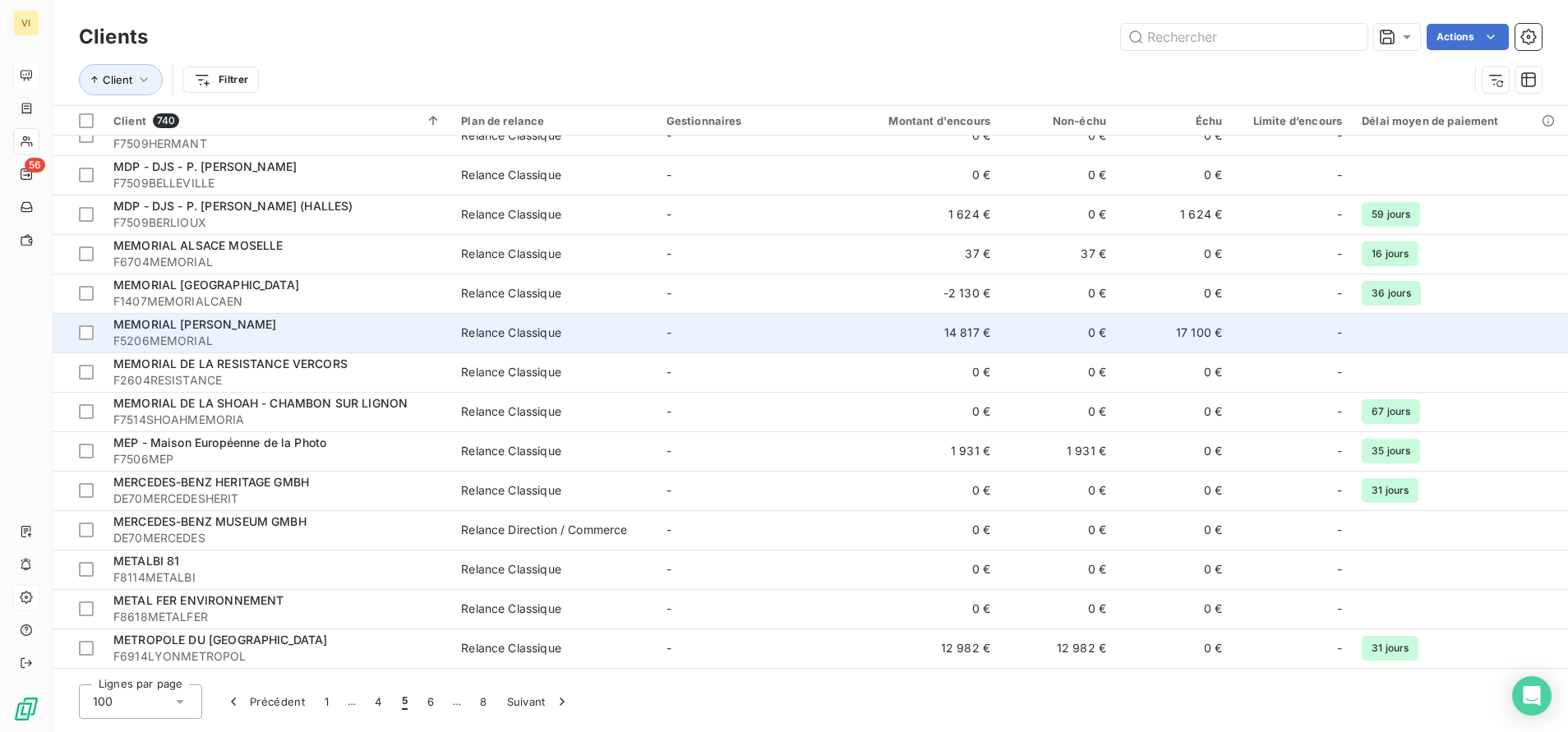
click at [209, 330] on span "MEMORIAL [PERSON_NAME]" at bounding box center [195, 324] width 162 height 14
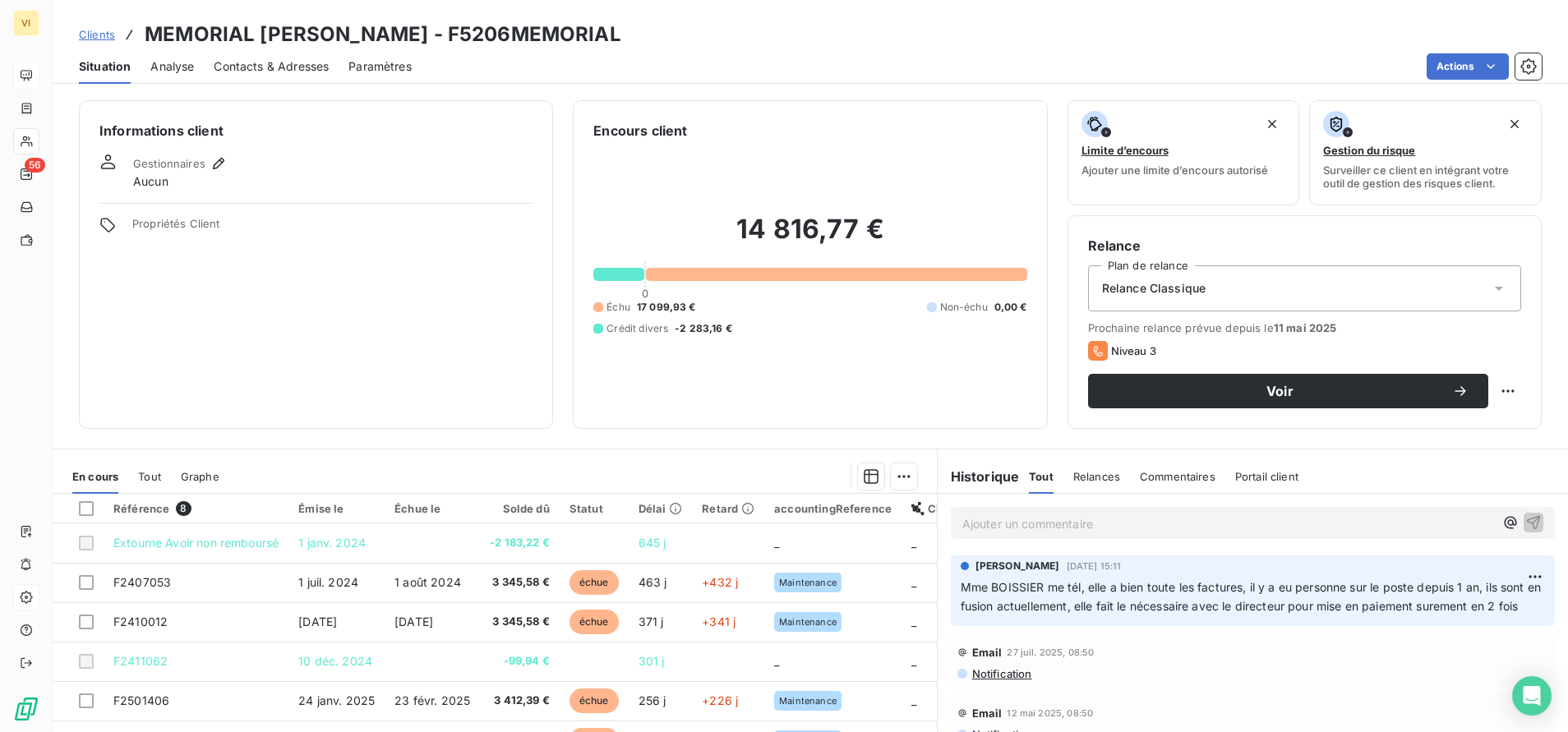
click at [275, 71] on span "Contacts & Adresses" at bounding box center [271, 66] width 115 height 17
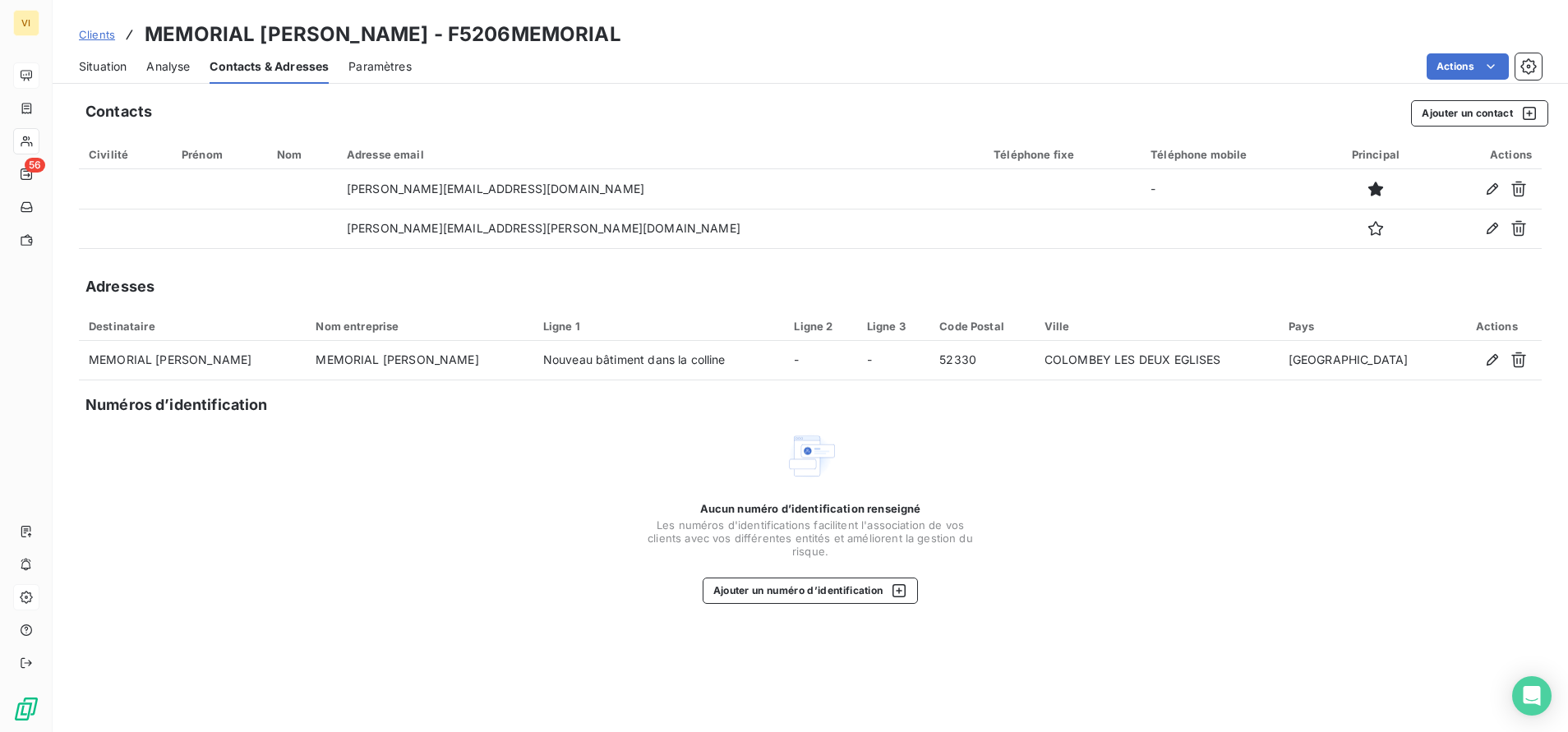
click at [384, 66] on span "Paramètres" at bounding box center [379, 66] width 63 height 17
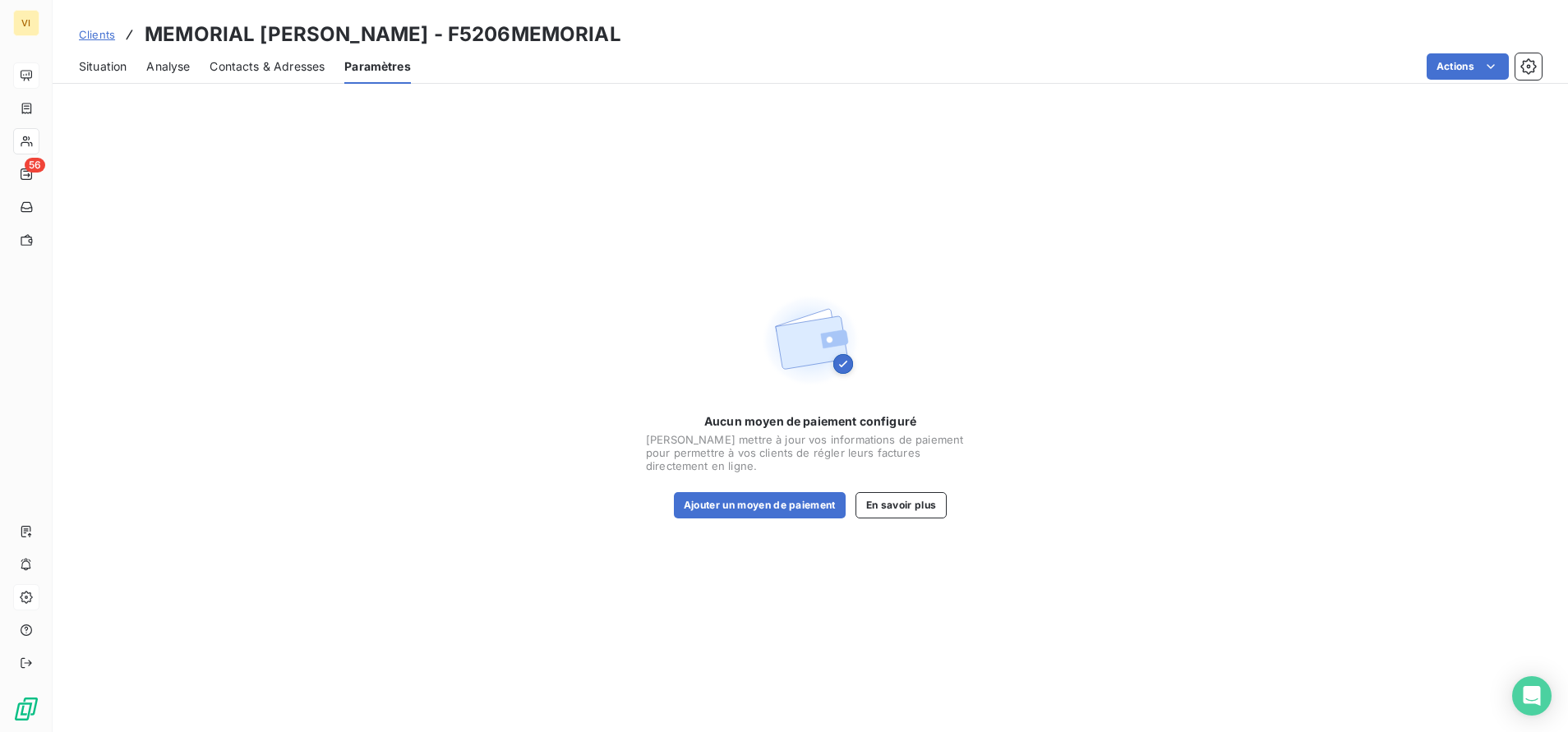
click at [175, 65] on span "Analyse" at bounding box center [167, 66] width 44 height 17
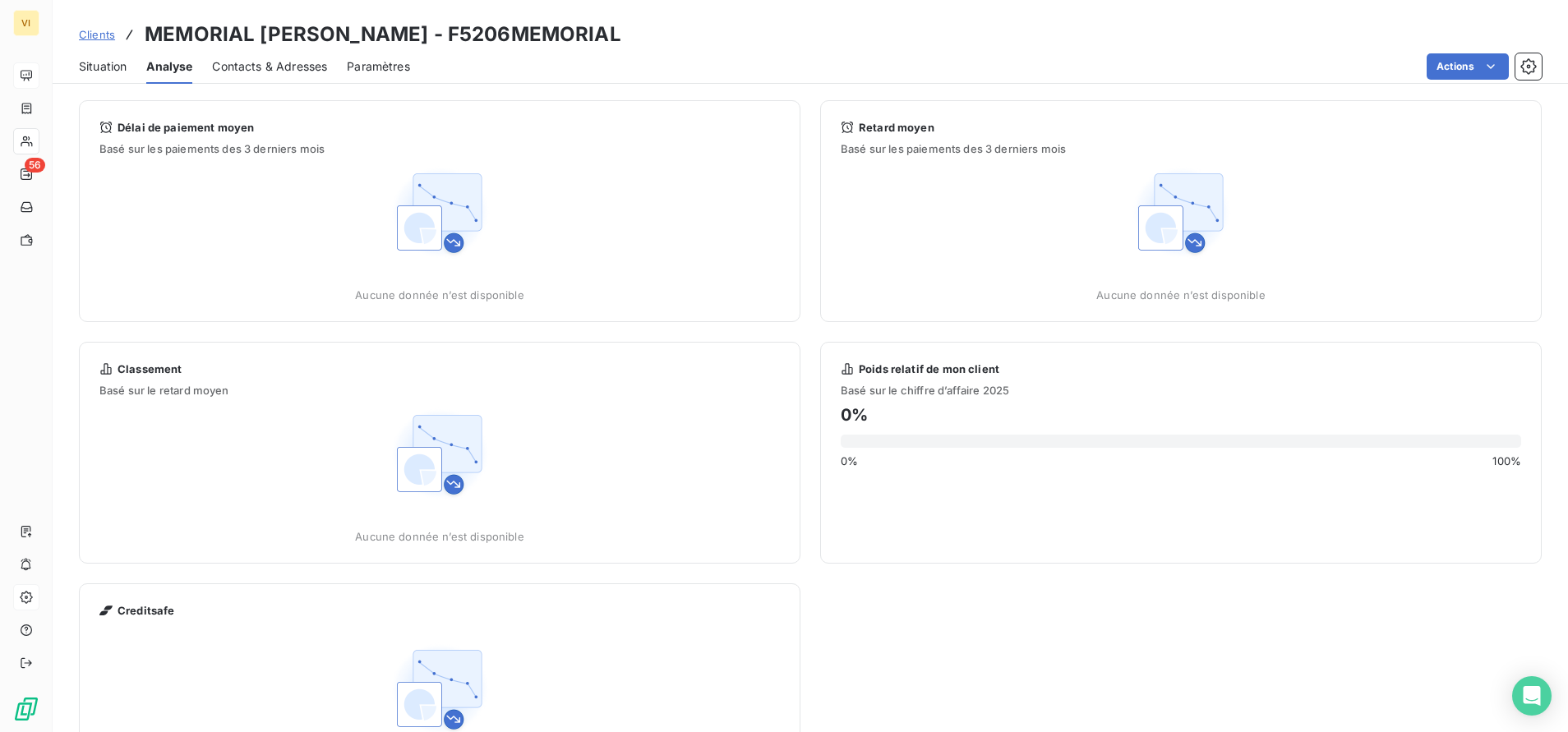
click at [112, 70] on span "Situation" at bounding box center [102, 66] width 48 height 17
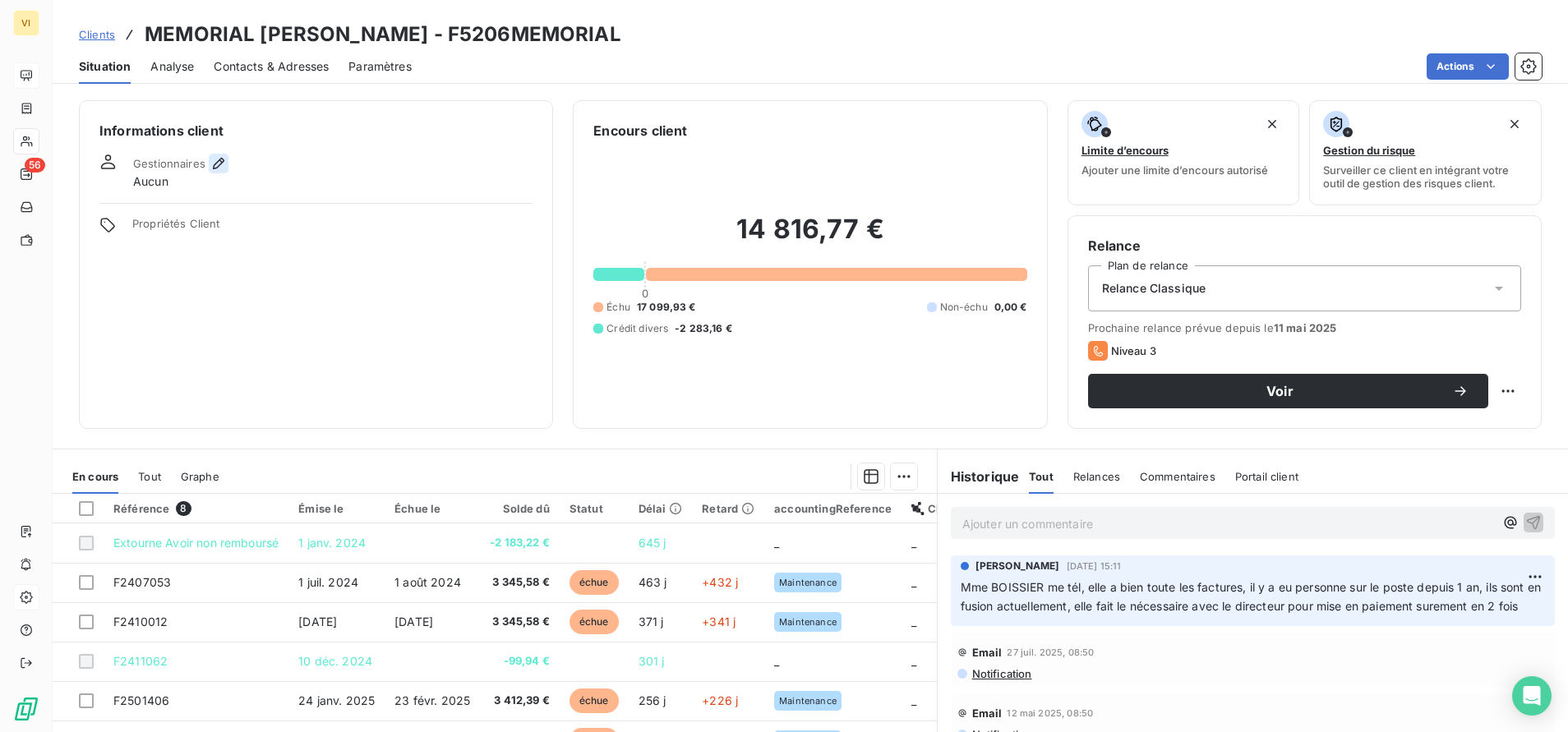
click at [220, 160] on icon "button" at bounding box center [218, 163] width 17 height 17
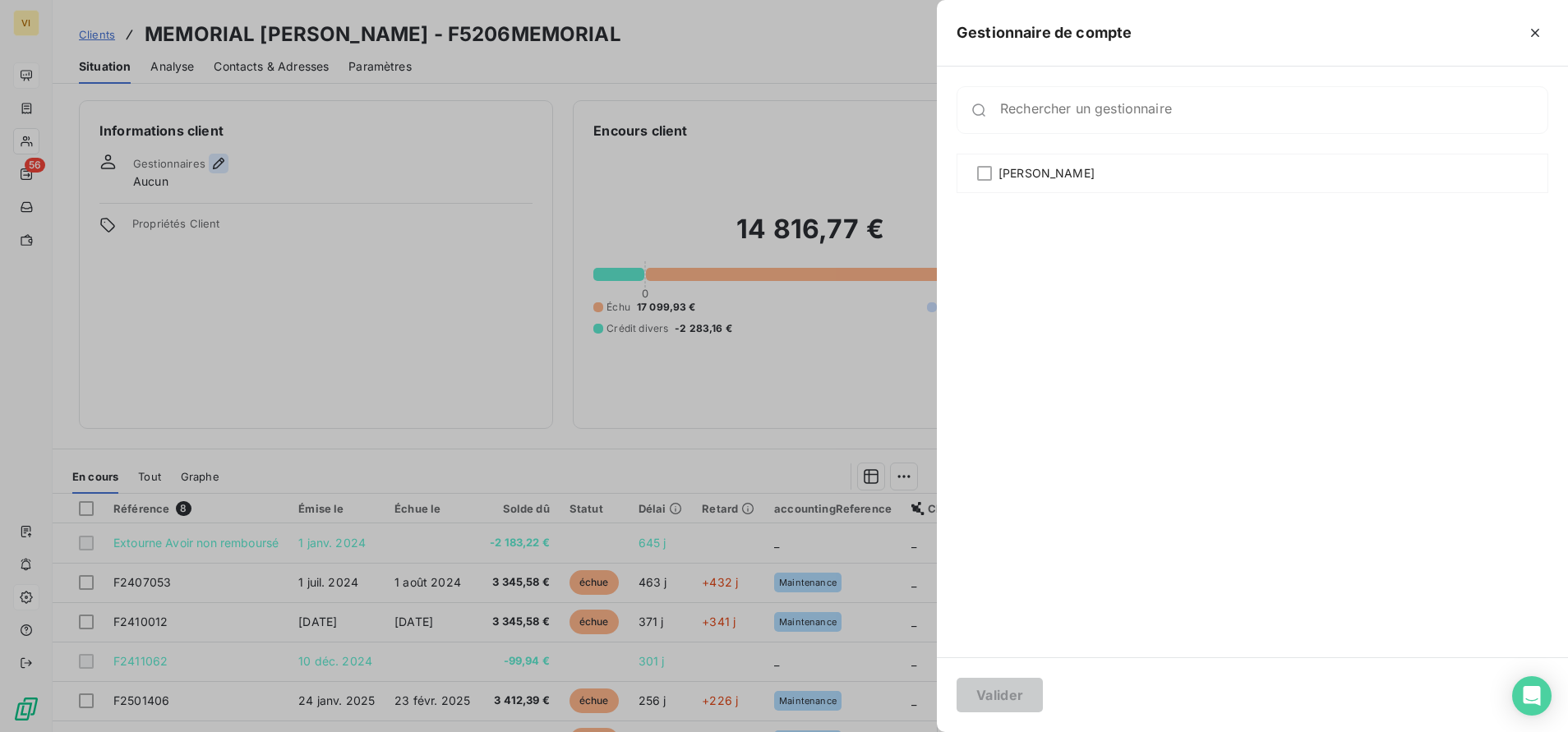
click at [220, 160] on div at bounding box center [784, 366] width 1568 height 732
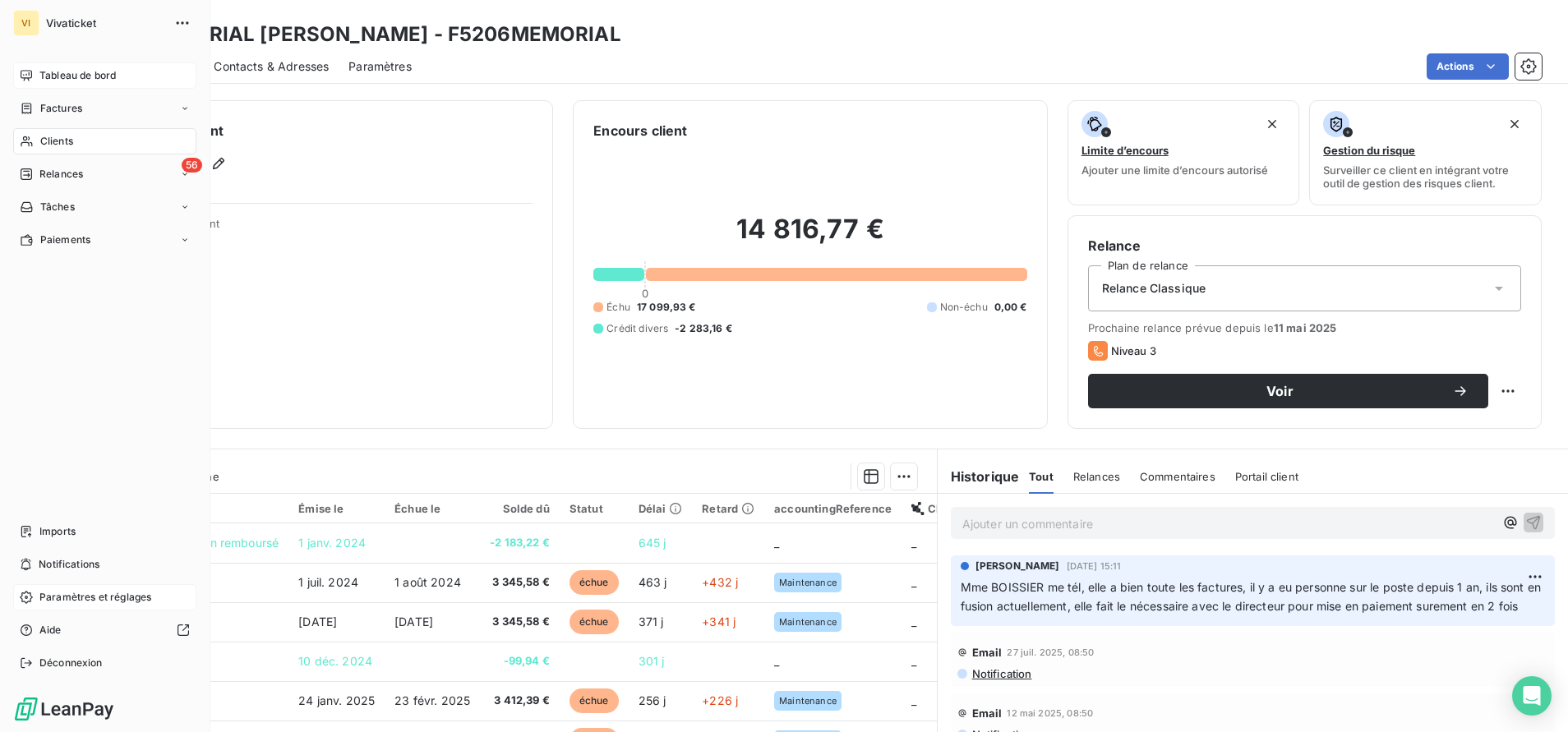
click at [96, 599] on span "Paramètres et réglages" at bounding box center [95, 597] width 112 height 15
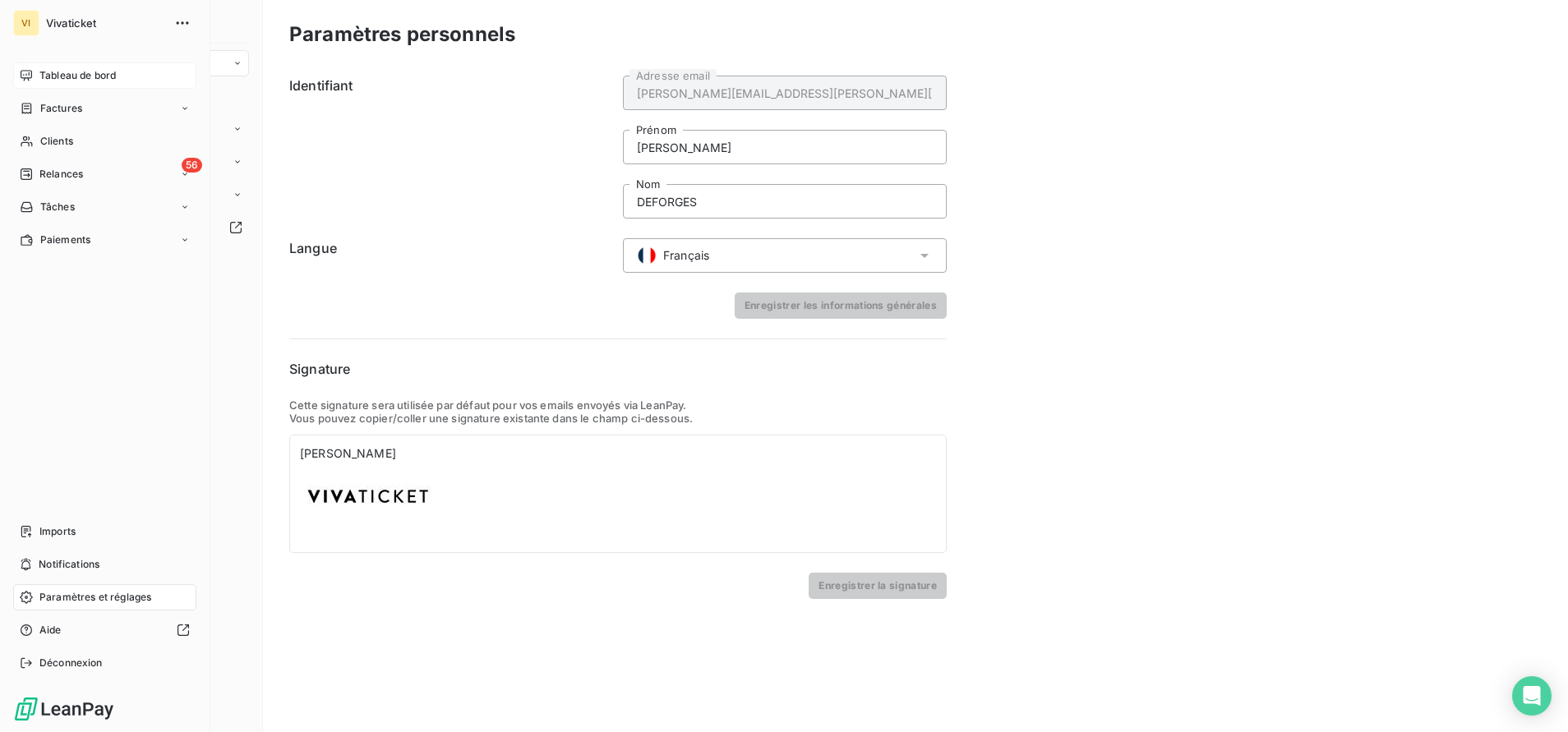
click at [116, 590] on span "Paramètres et réglages" at bounding box center [95, 597] width 112 height 15
click at [120, 597] on span "Paramètres et réglages" at bounding box center [95, 597] width 112 height 15
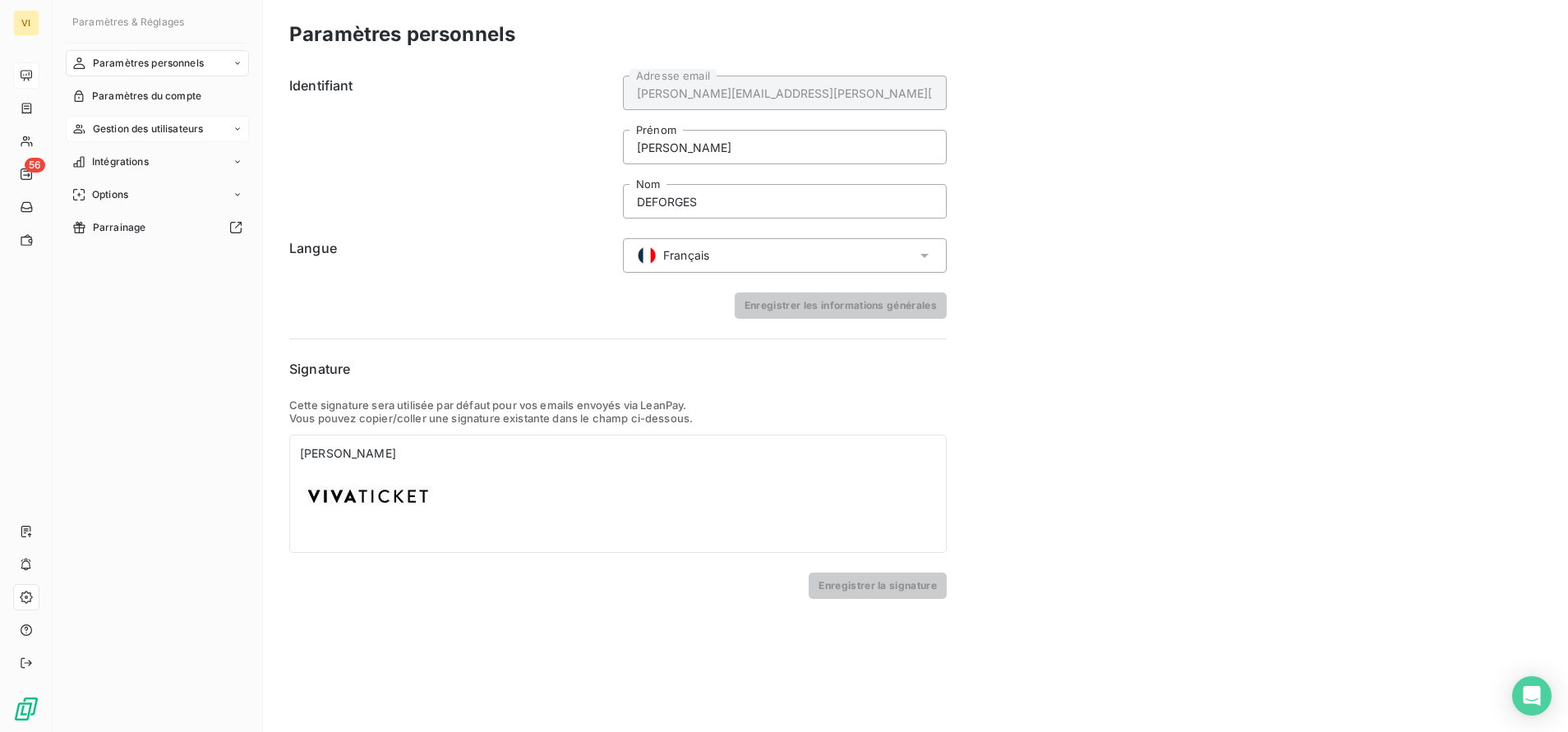
click at [179, 122] on span "Gestion des utilisateurs" at bounding box center [148, 128] width 111 height 15
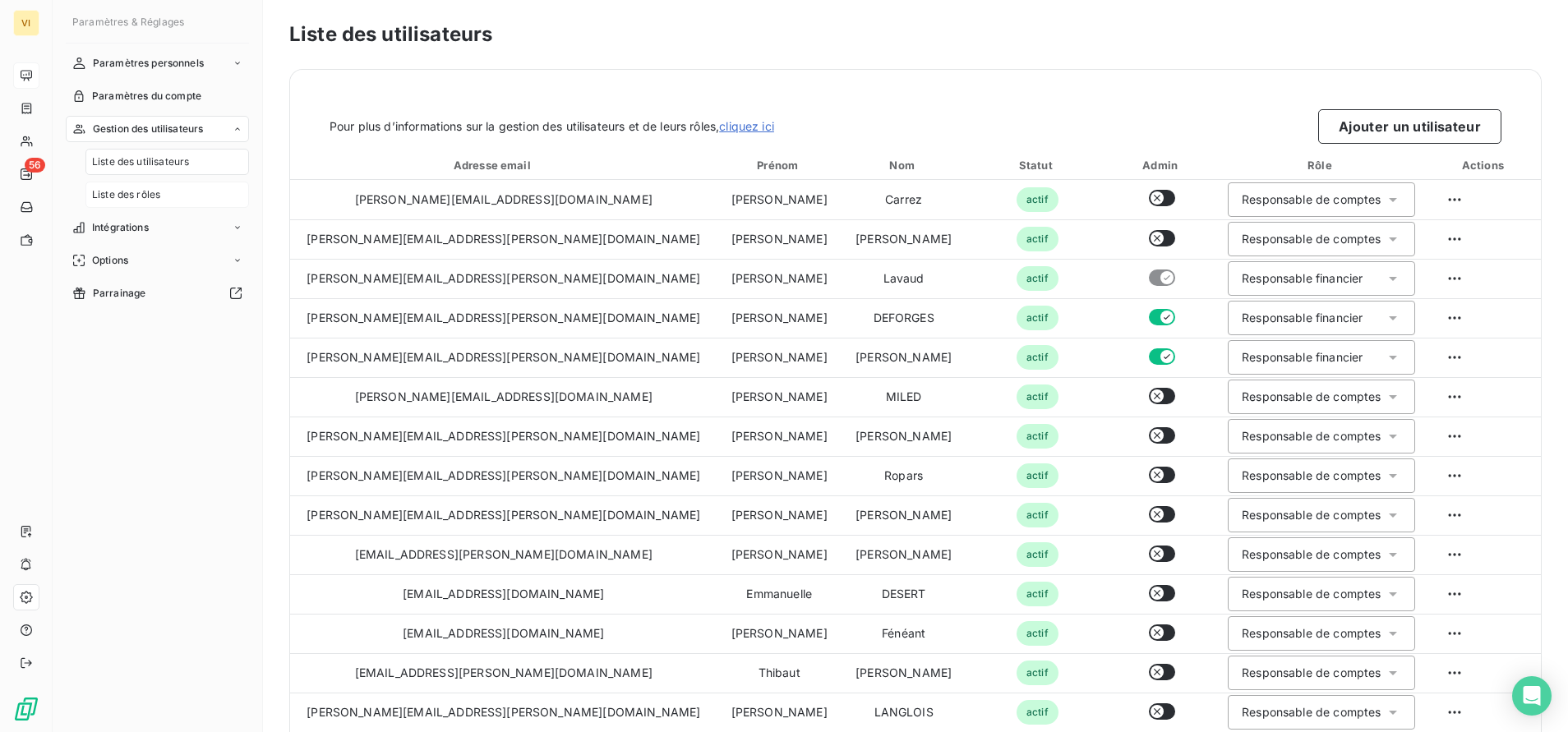
click at [135, 193] on span "Liste des rôles" at bounding box center [126, 194] width 68 height 15
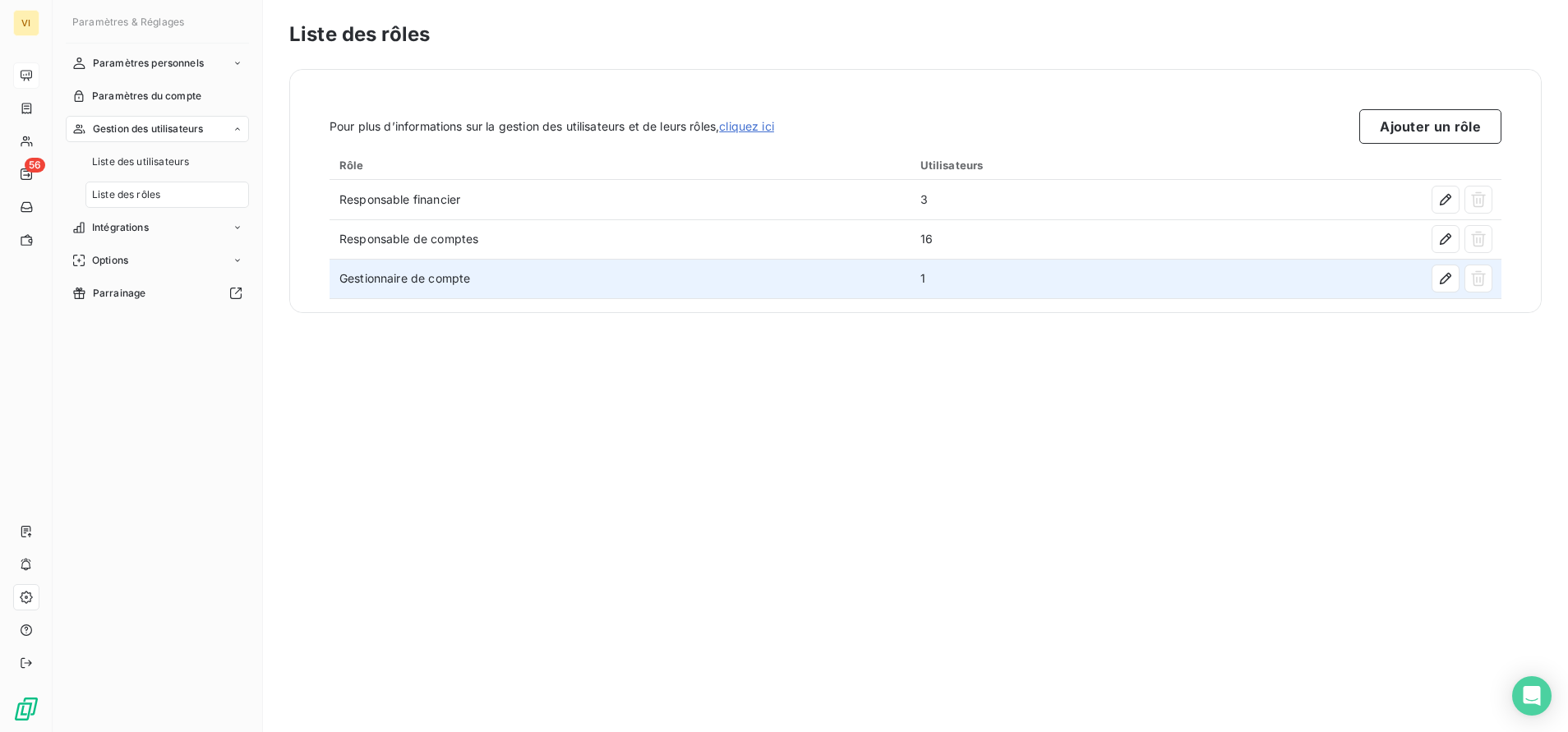
click at [418, 279] on td "Gestionnaire de compte" at bounding box center [620, 278] width 581 height 40
click at [1448, 282] on icon "button" at bounding box center [1445, 278] width 17 height 17
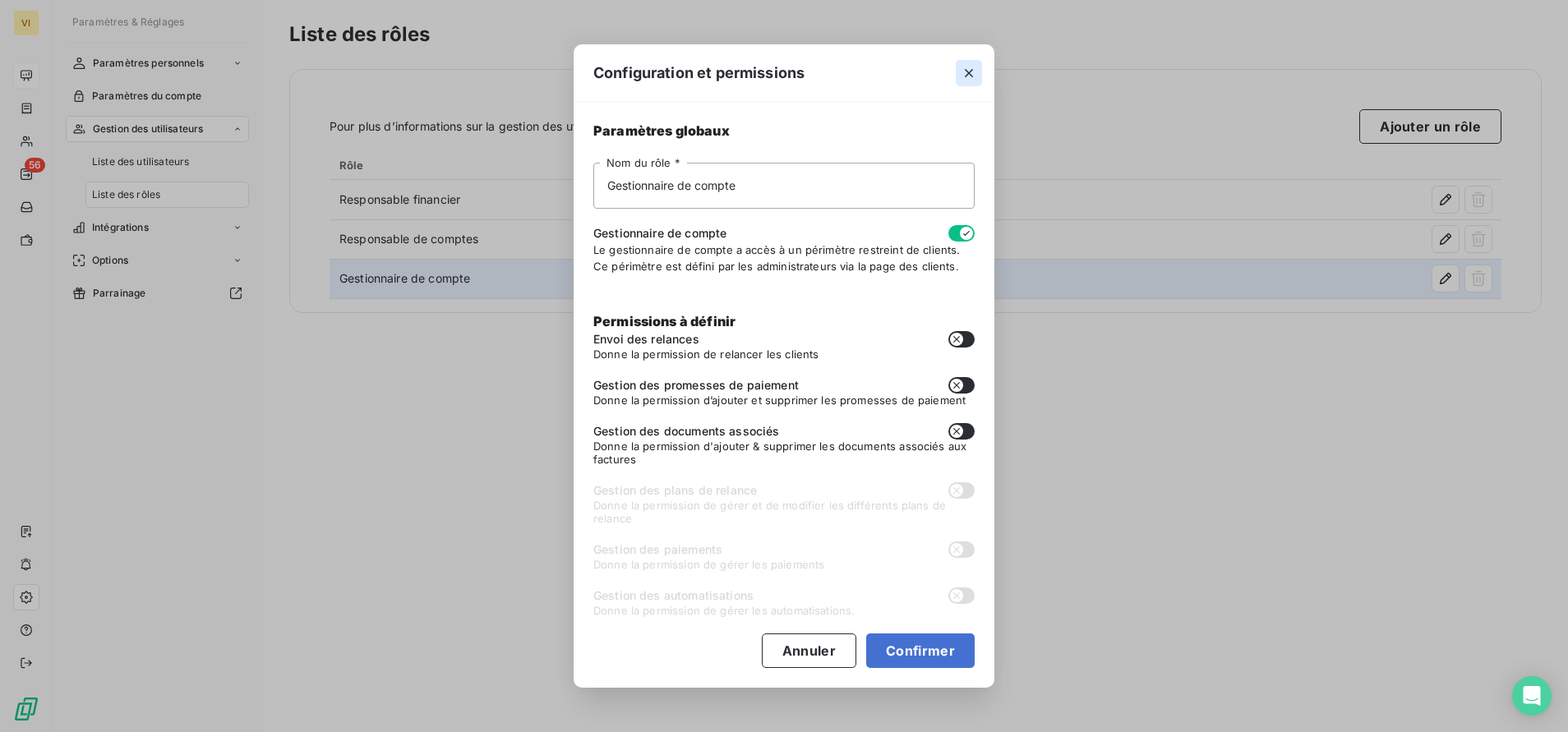
click at [967, 76] on icon "button" at bounding box center [969, 73] width 8 height 8
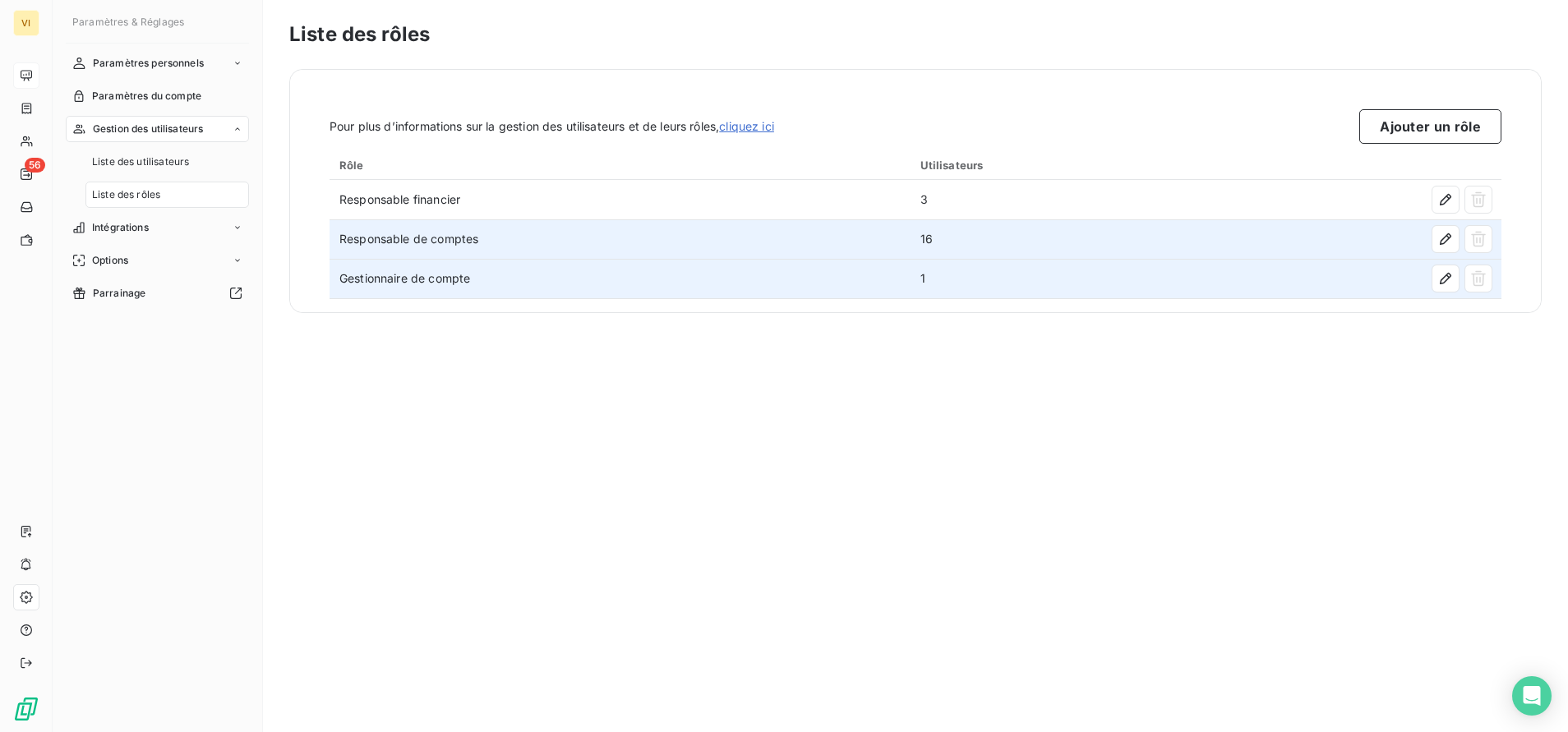
click at [1006, 241] on td "16" at bounding box center [1061, 239] width 303 height 40
click at [1448, 241] on icon "button" at bounding box center [1445, 238] width 17 height 17
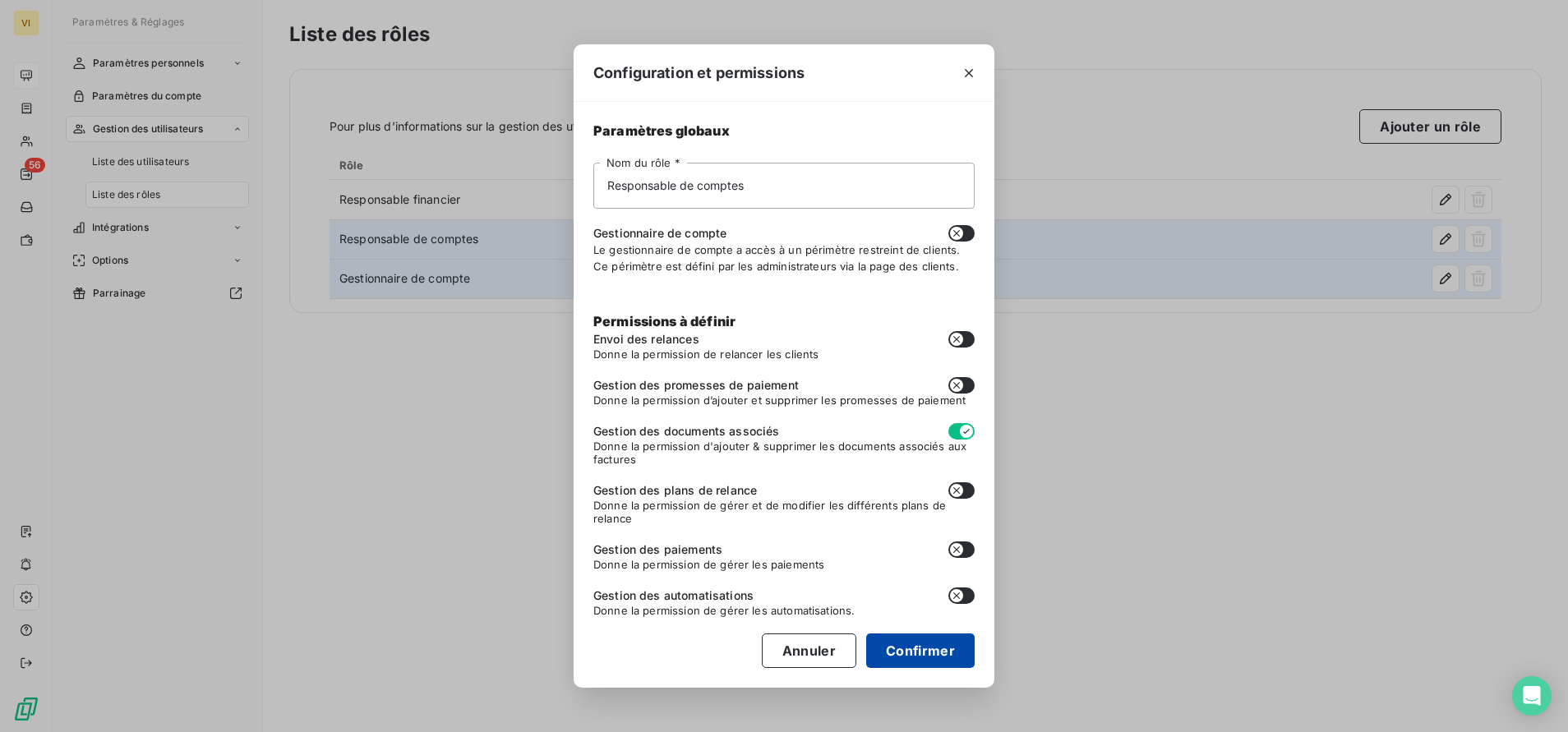
click at [910, 645] on button "Confirmer" at bounding box center [921, 650] width 109 height 34
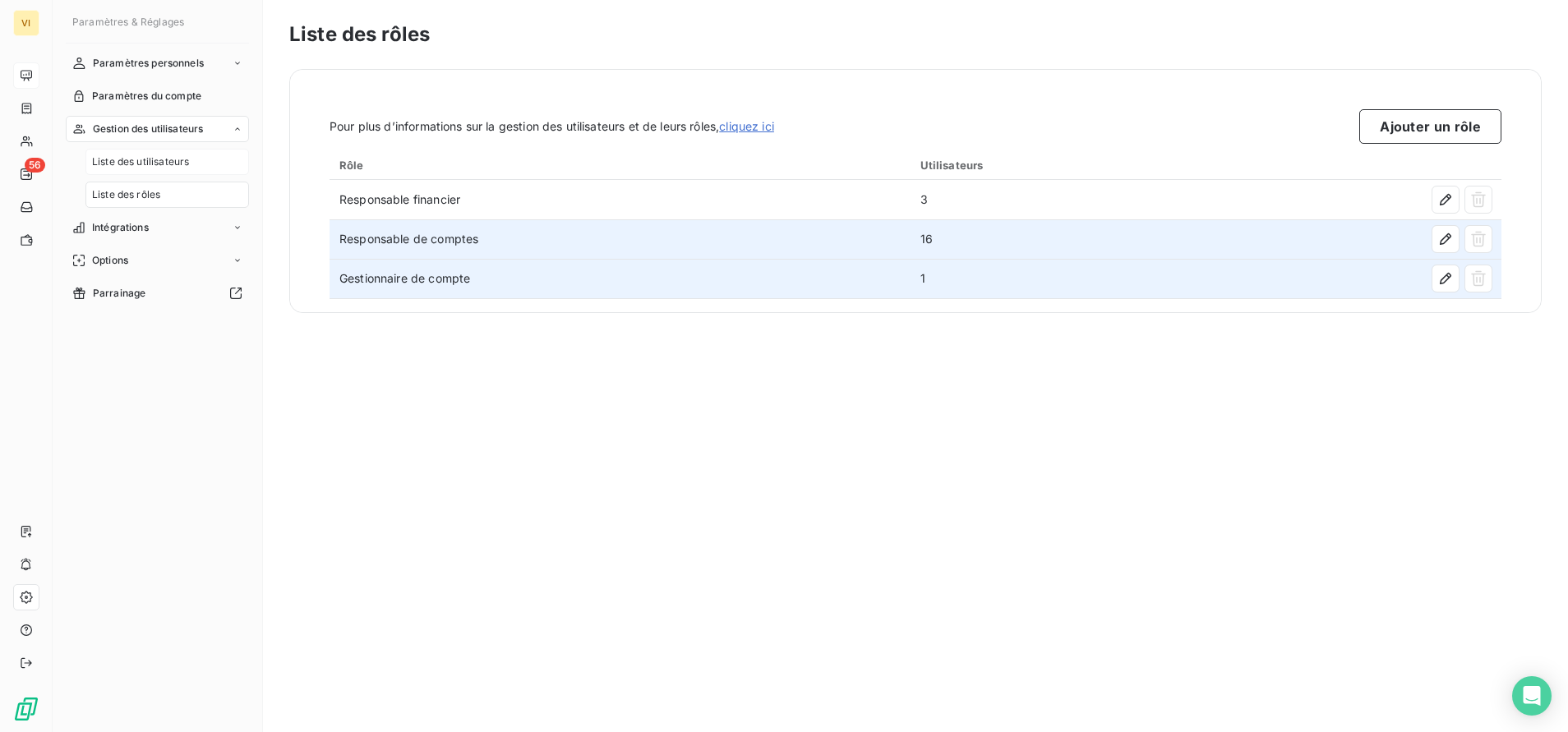
click at [153, 157] on span "Liste des utilisateurs" at bounding box center [141, 161] width 97 height 15
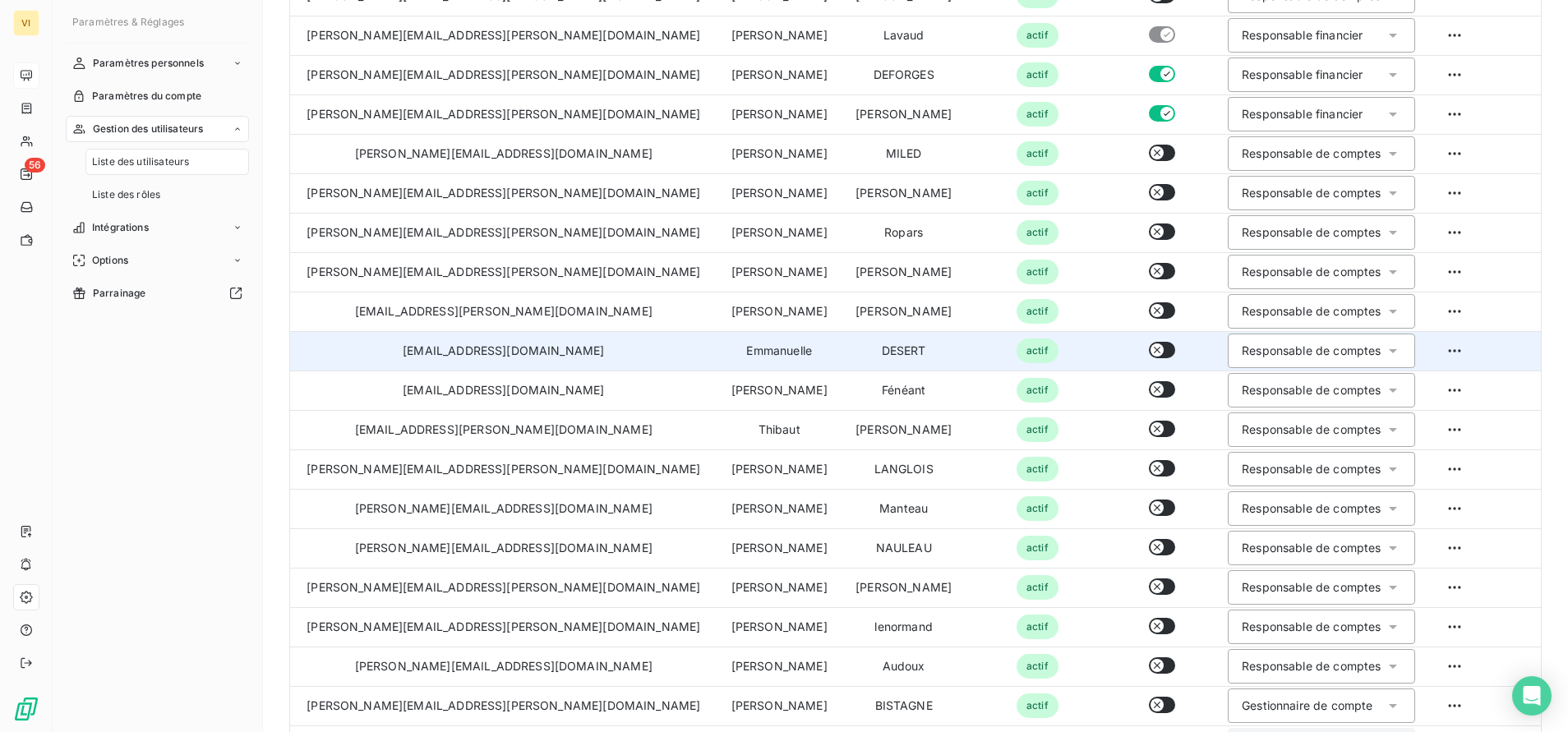
scroll to position [247, 0]
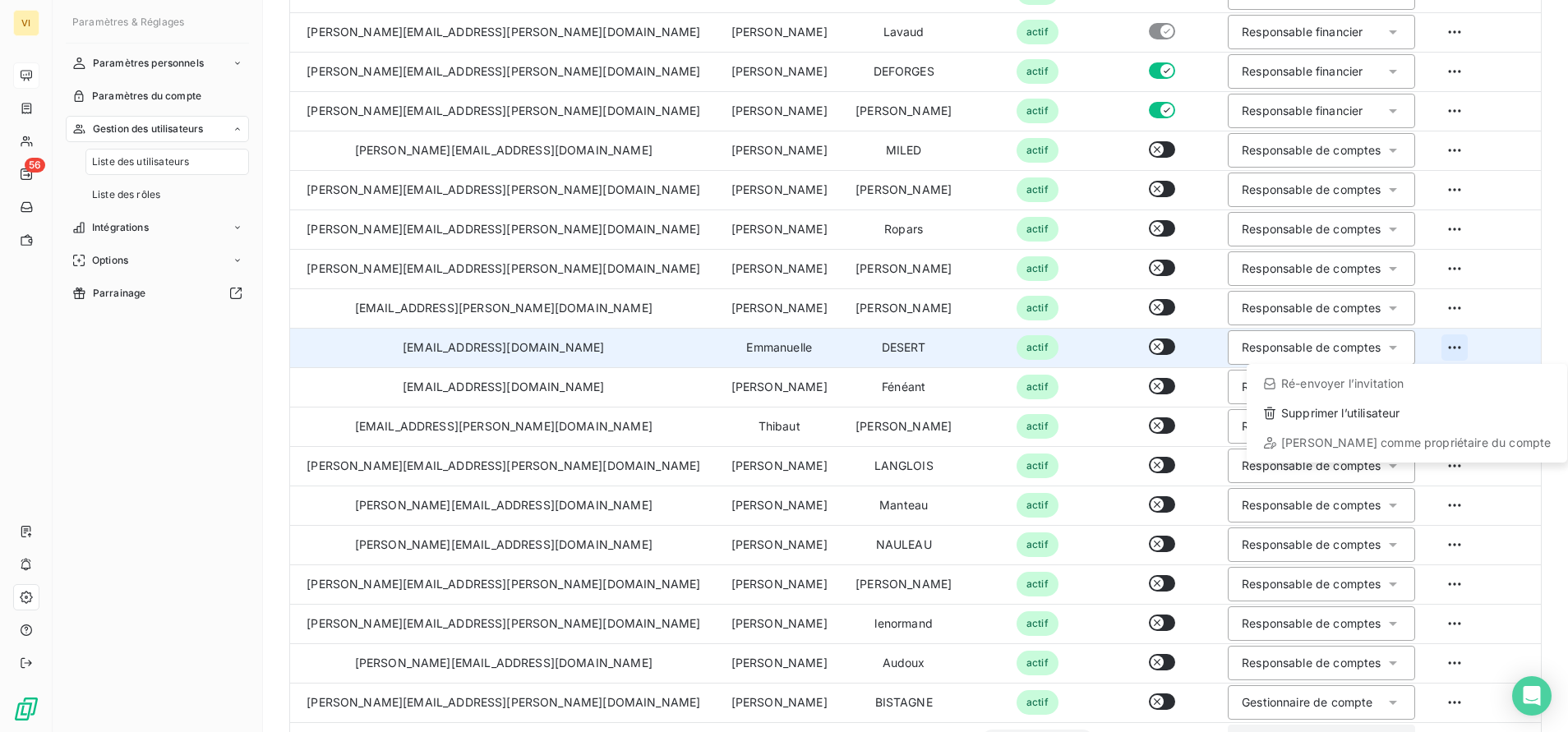
click at [1423, 353] on html "VI 56 Paramètres & Réglages Paramètres personnels Paramètres du compte Gestion …" at bounding box center [784, 366] width 1568 height 732
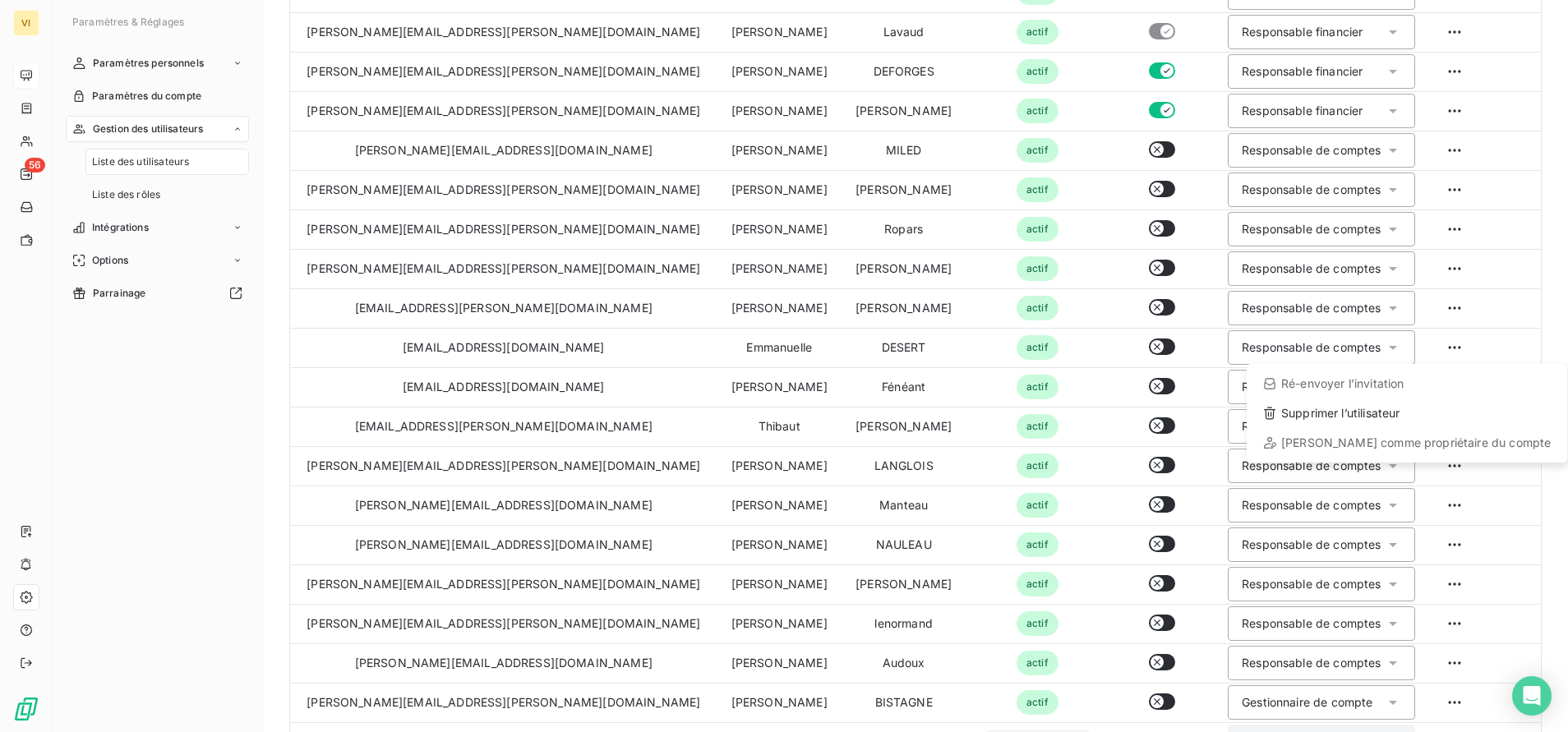
click at [1419, 351] on html "VI 56 Paramètres & Réglages Paramètres personnels Paramètres du compte Gestion …" at bounding box center [784, 366] width 1568 height 732
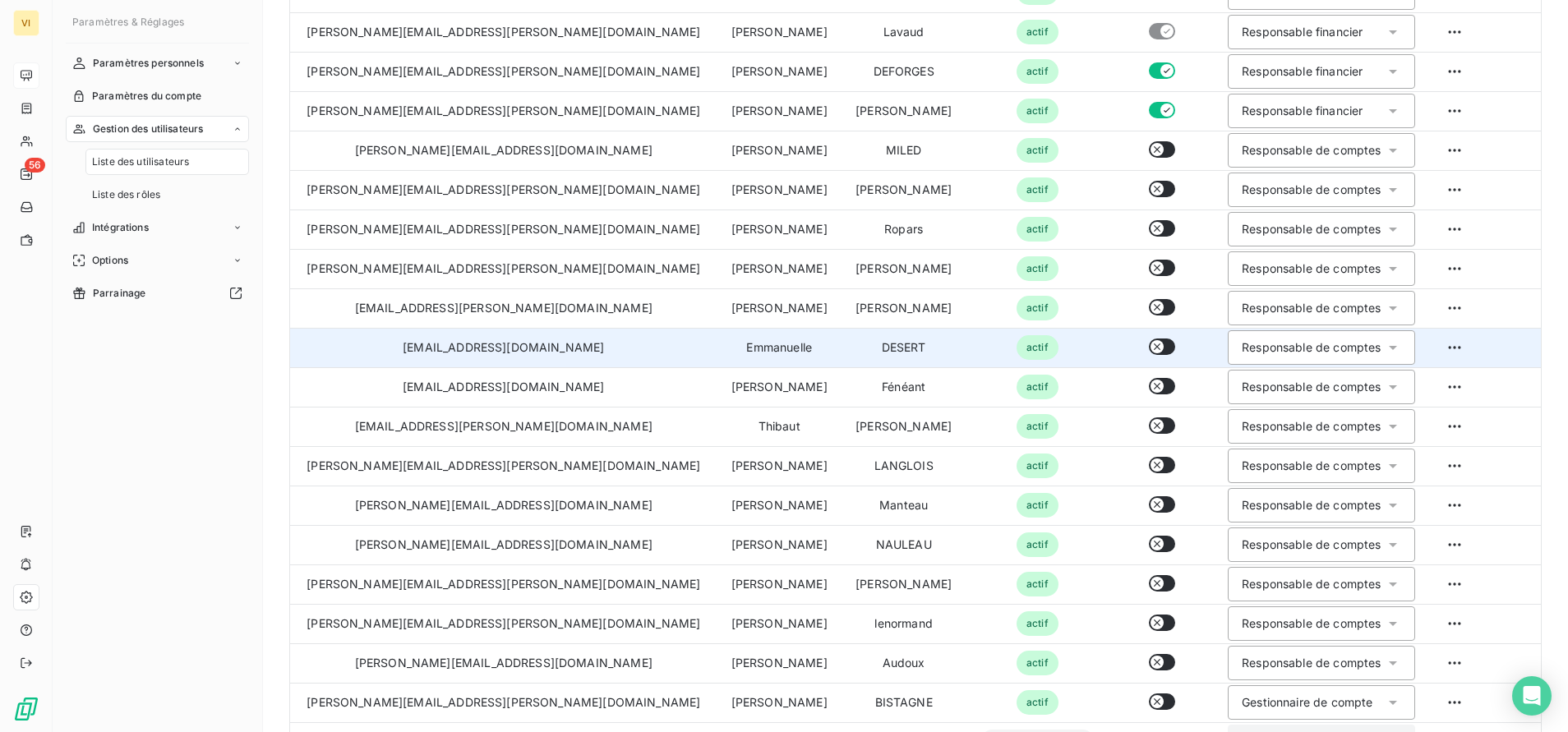
click at [1290, 350] on div "Responsable de comptes" at bounding box center [1311, 347] width 139 height 17
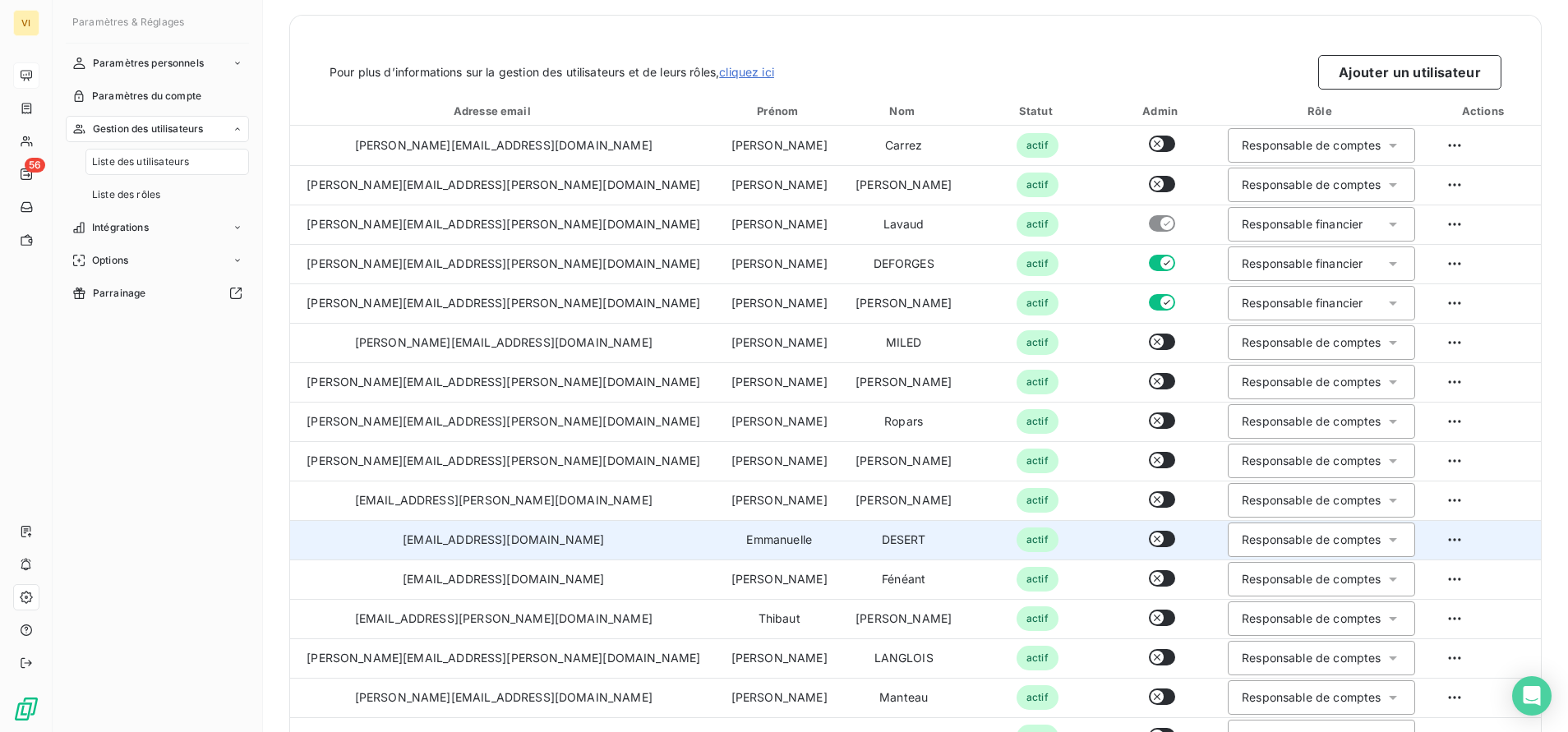
scroll to position [0, 0]
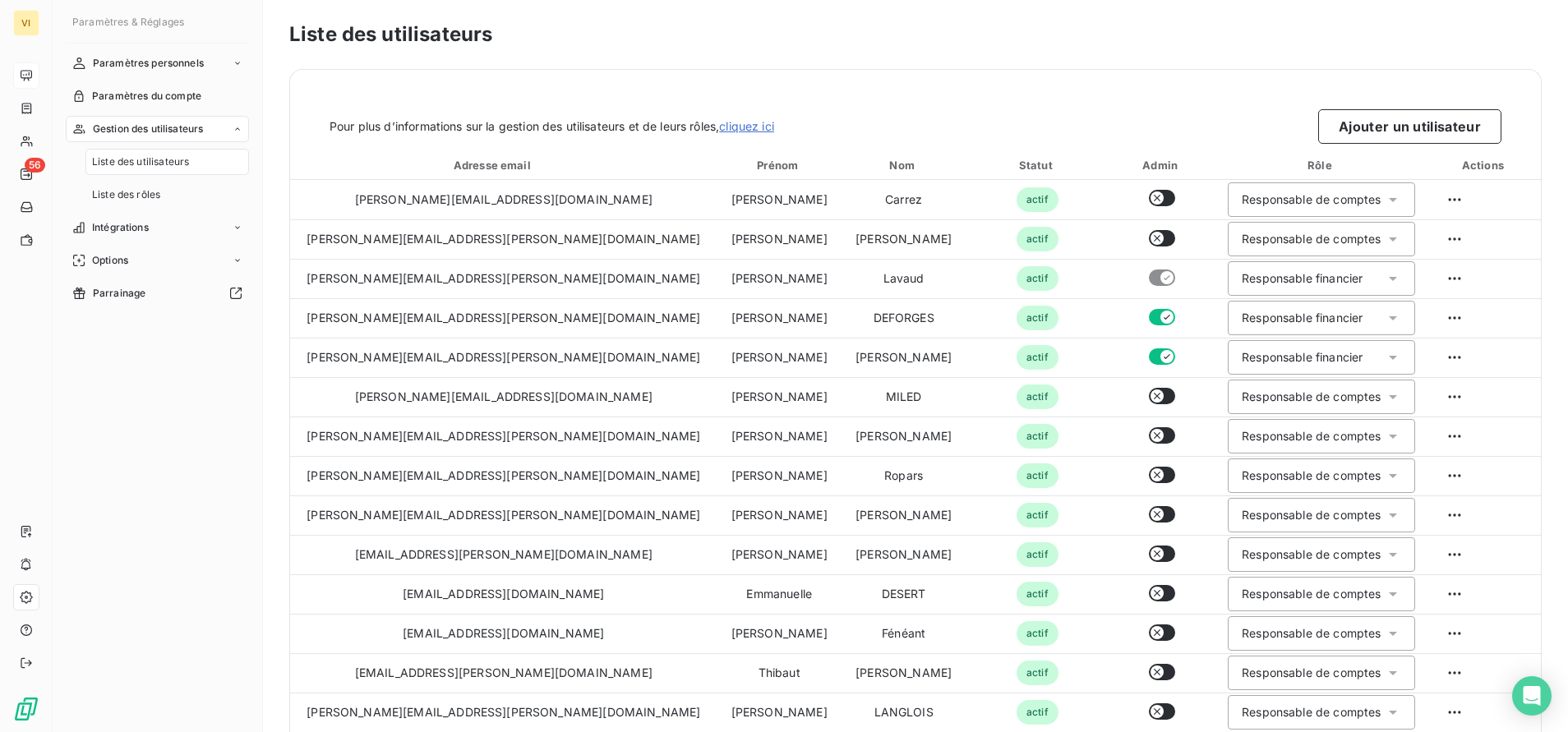
click at [772, 125] on link "cliquez ici" at bounding box center [746, 126] width 55 height 14
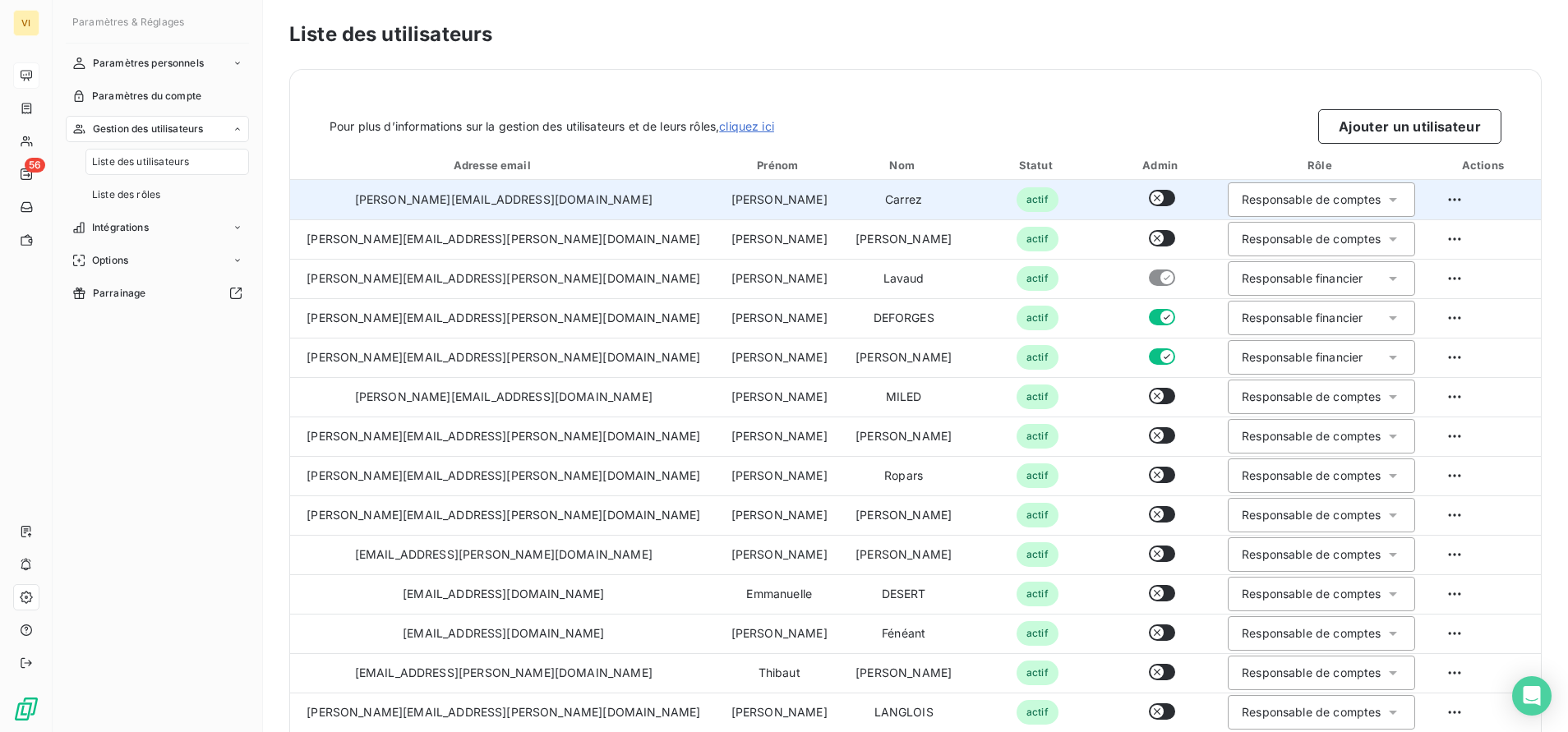
click at [1281, 196] on div "Responsable de comptes" at bounding box center [1311, 199] width 139 height 17
click at [1270, 262] on span "Responsable de comptes" at bounding box center [1307, 264] width 139 height 17
click at [135, 192] on span "Liste des rôles" at bounding box center [126, 194] width 68 height 15
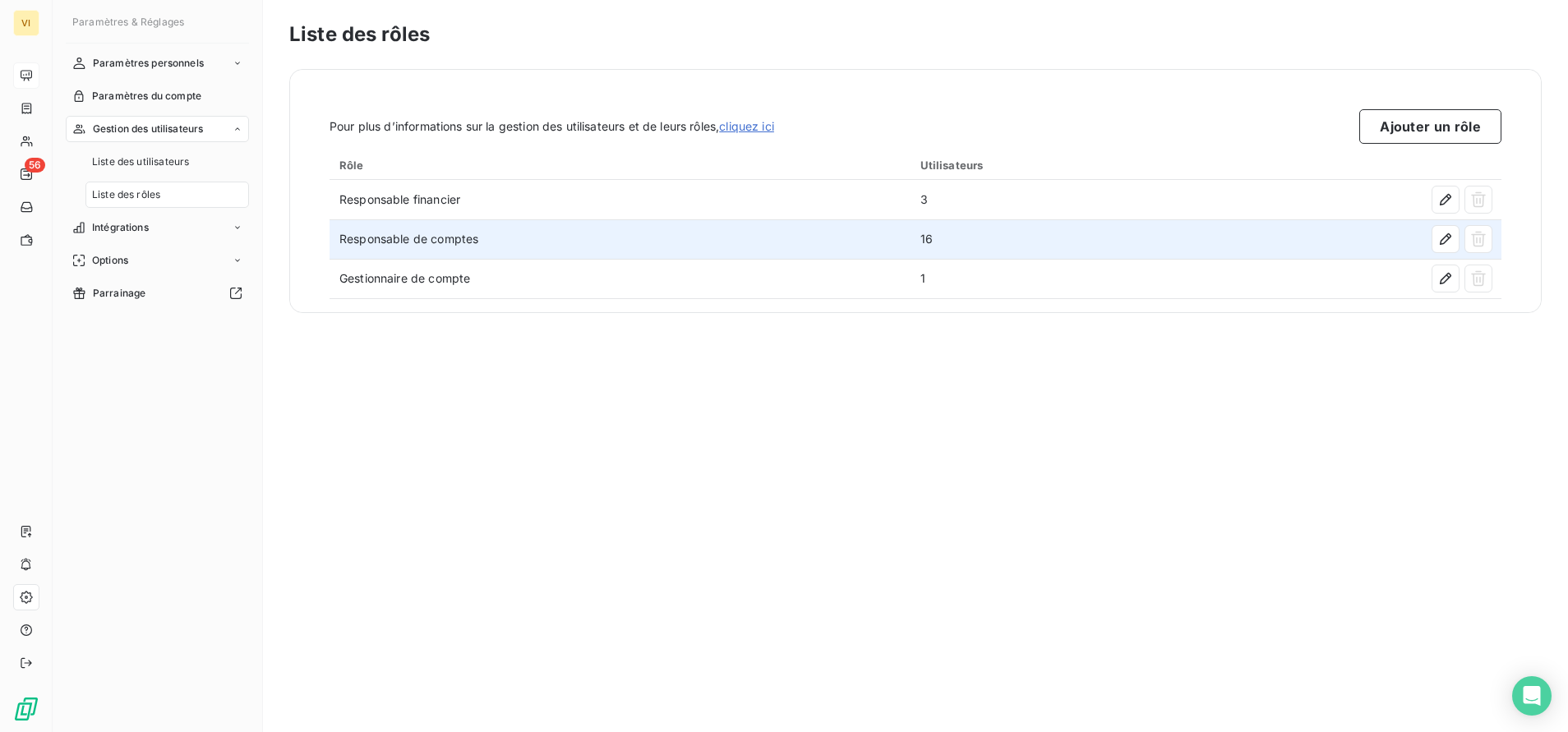
click at [442, 239] on td "Responsable de comptes" at bounding box center [620, 239] width 581 height 40
click at [1451, 236] on icon "button" at bounding box center [1445, 238] width 17 height 17
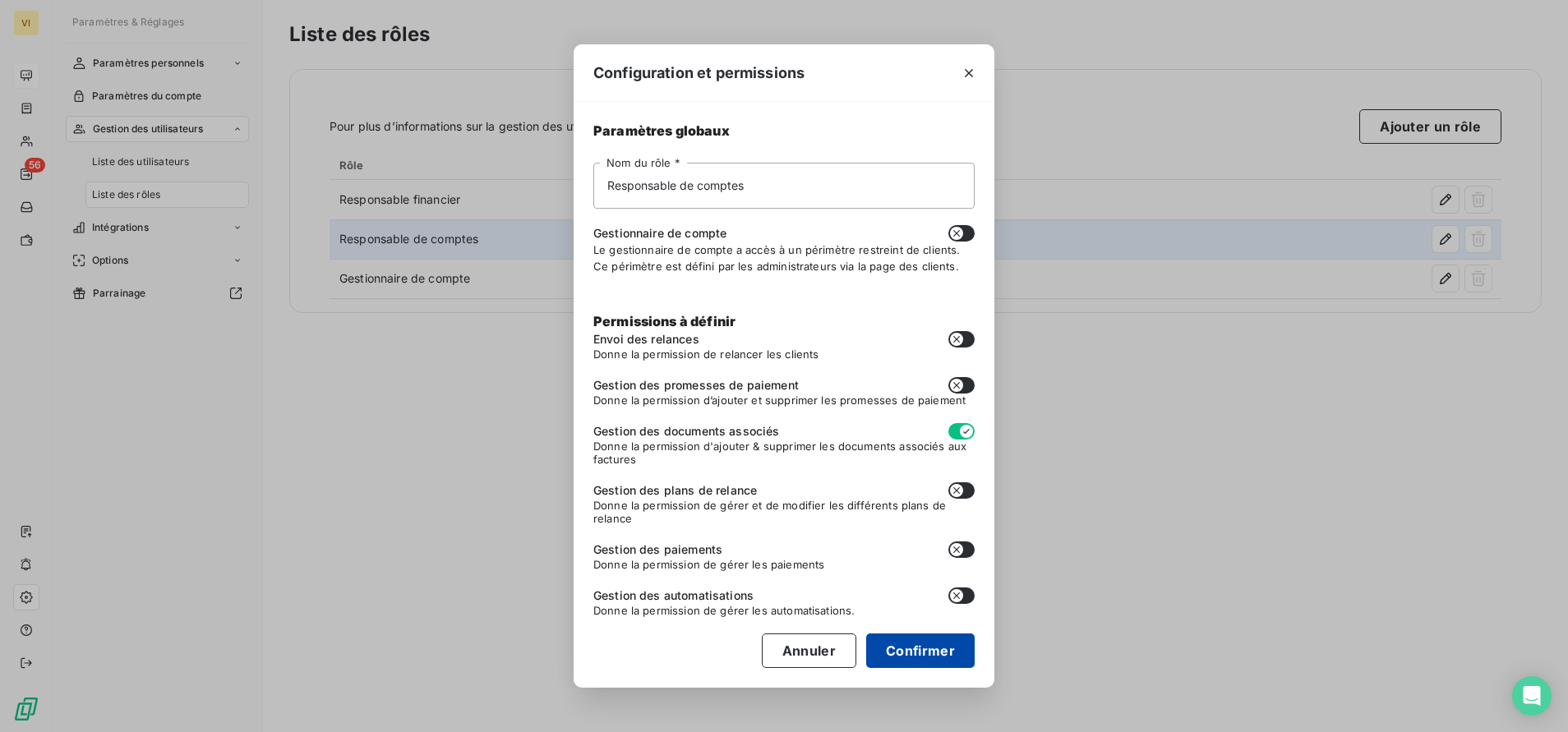
click at [926, 644] on button "Confirmer" at bounding box center [921, 650] width 109 height 34
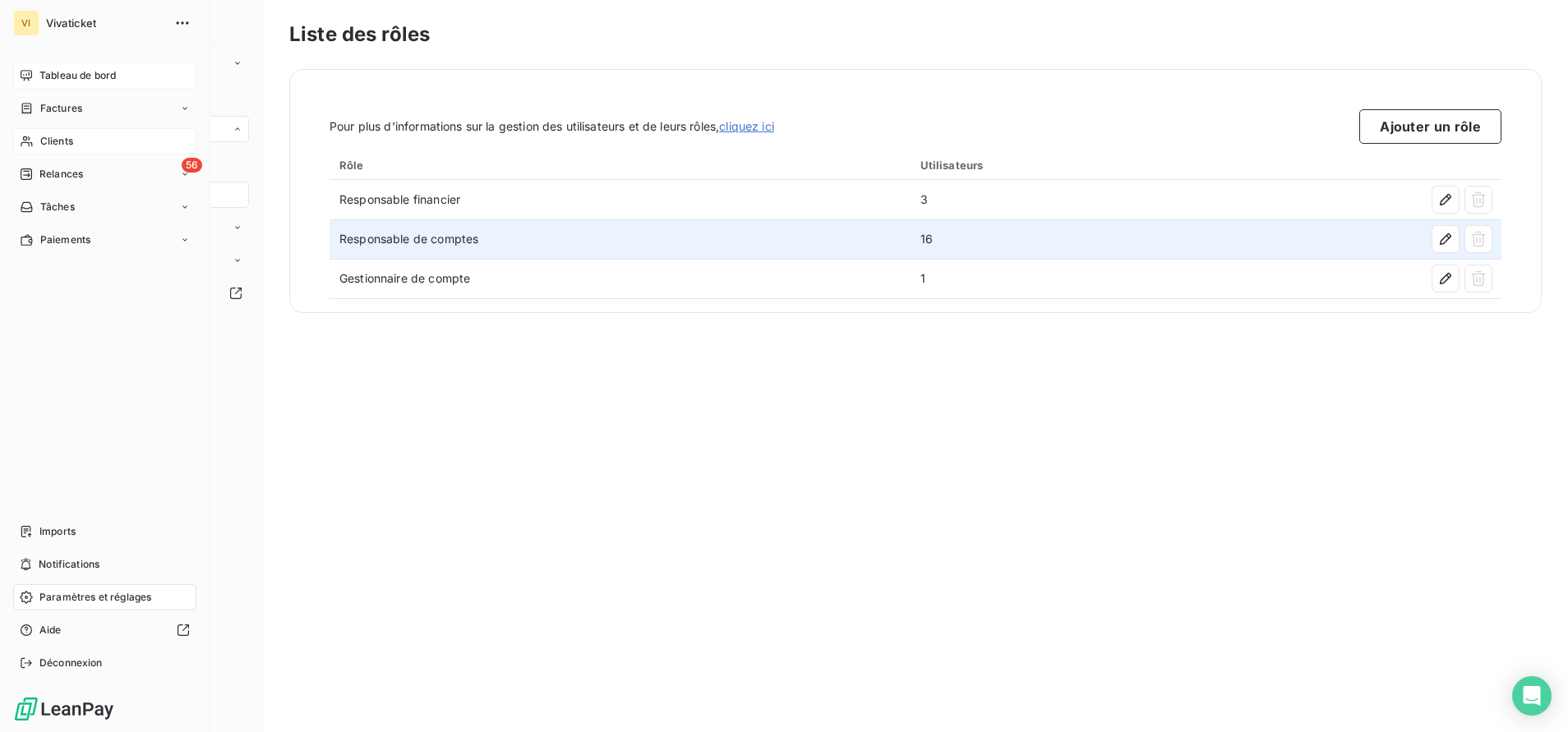
click at [54, 138] on span "Clients" at bounding box center [56, 141] width 33 height 15
